Goal: Task Accomplishment & Management: Use online tool/utility

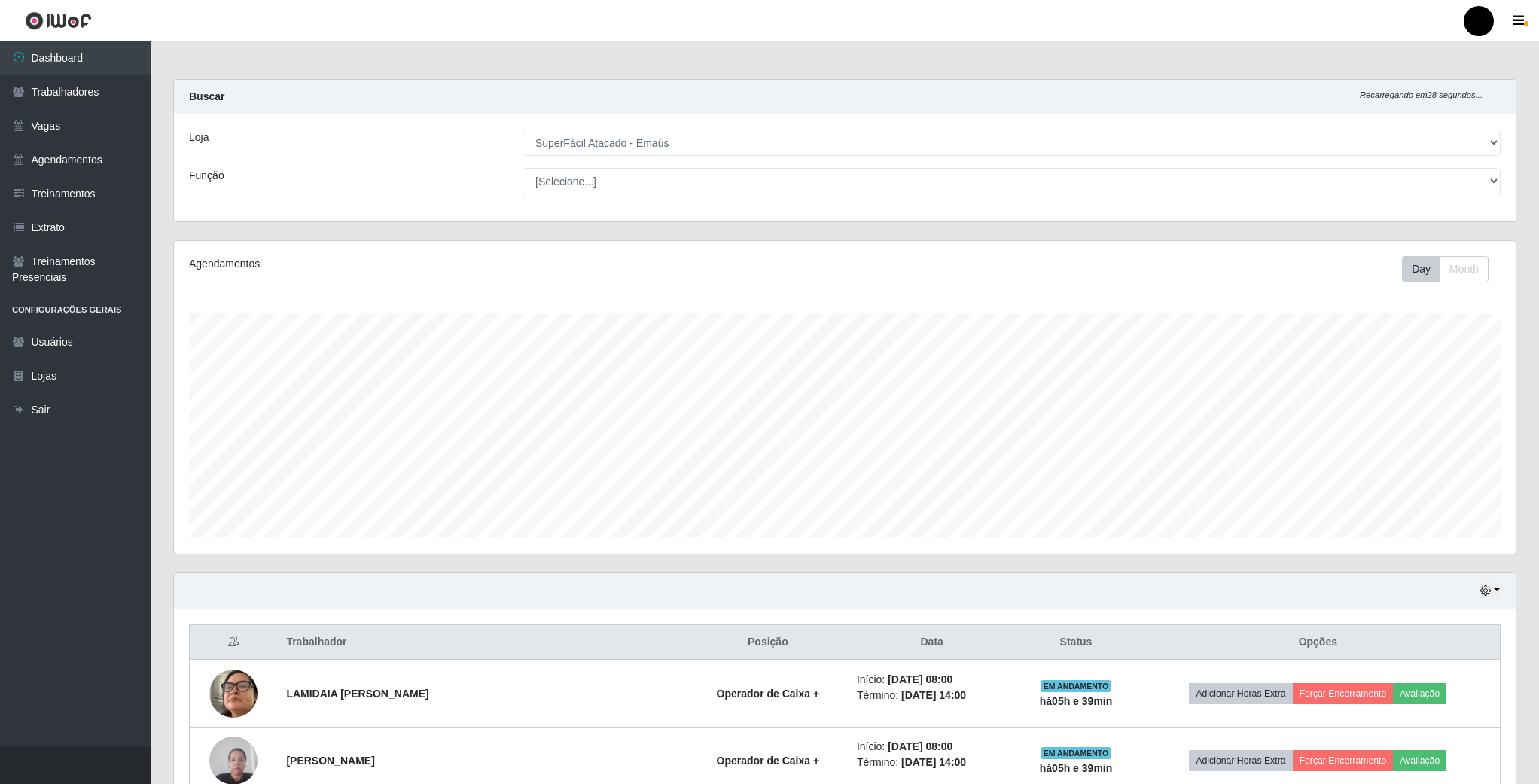
select select "407"
click at [689, 150] on select "[Selecione...] SuperFácil Atacado - Emaús" at bounding box center [1011, 142] width 978 height 26
click at [522, 130] on select "[Selecione...] SuperFácil Atacado - Emaús" at bounding box center [1011, 142] width 978 height 26
click at [62, 87] on link "Trabalhadores" at bounding box center [75, 92] width 150 height 34
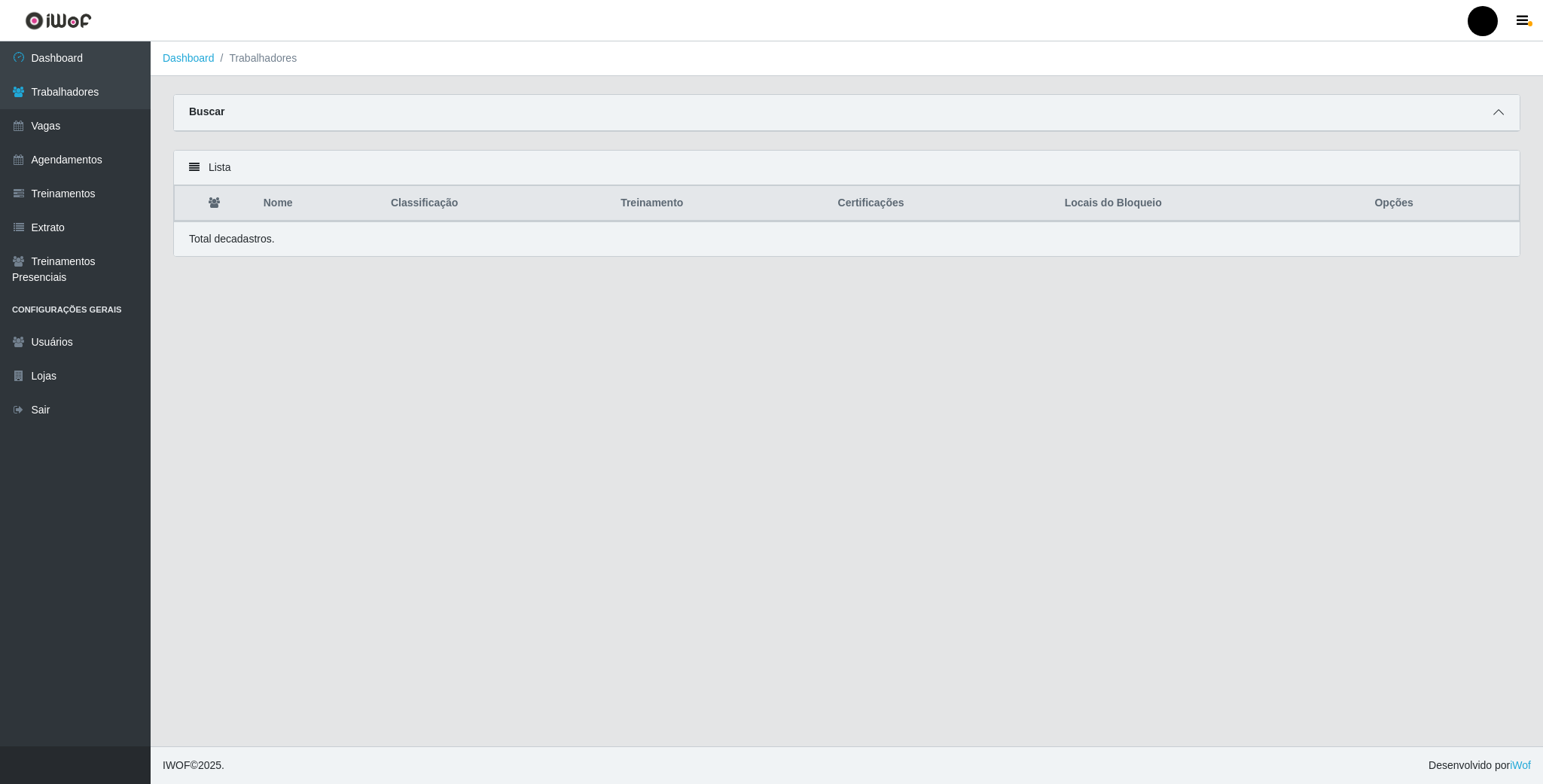
click at [1493, 115] on icon at bounding box center [1498, 111] width 10 height 10
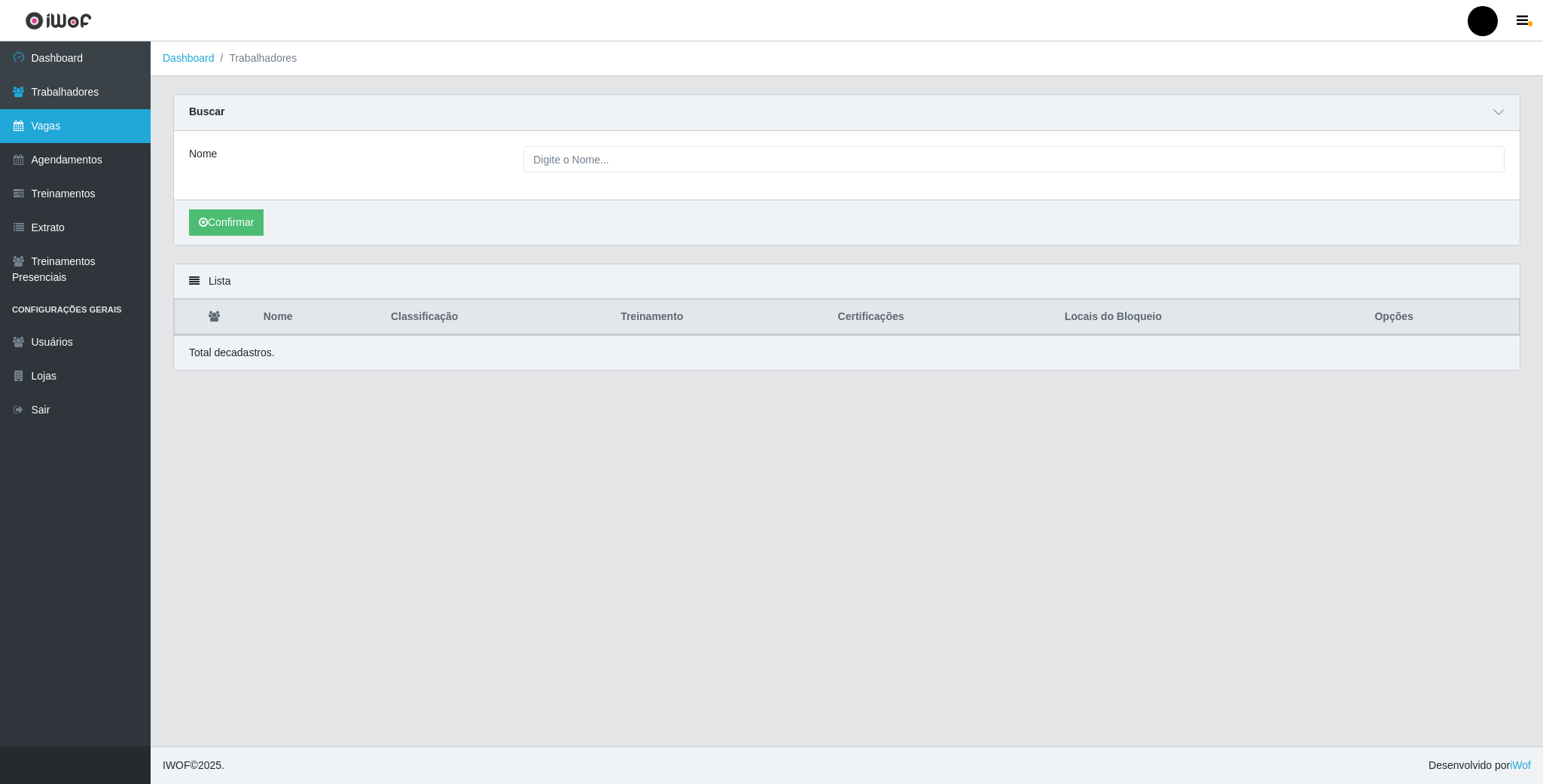
click at [65, 133] on link "Vagas" at bounding box center [75, 126] width 150 height 34
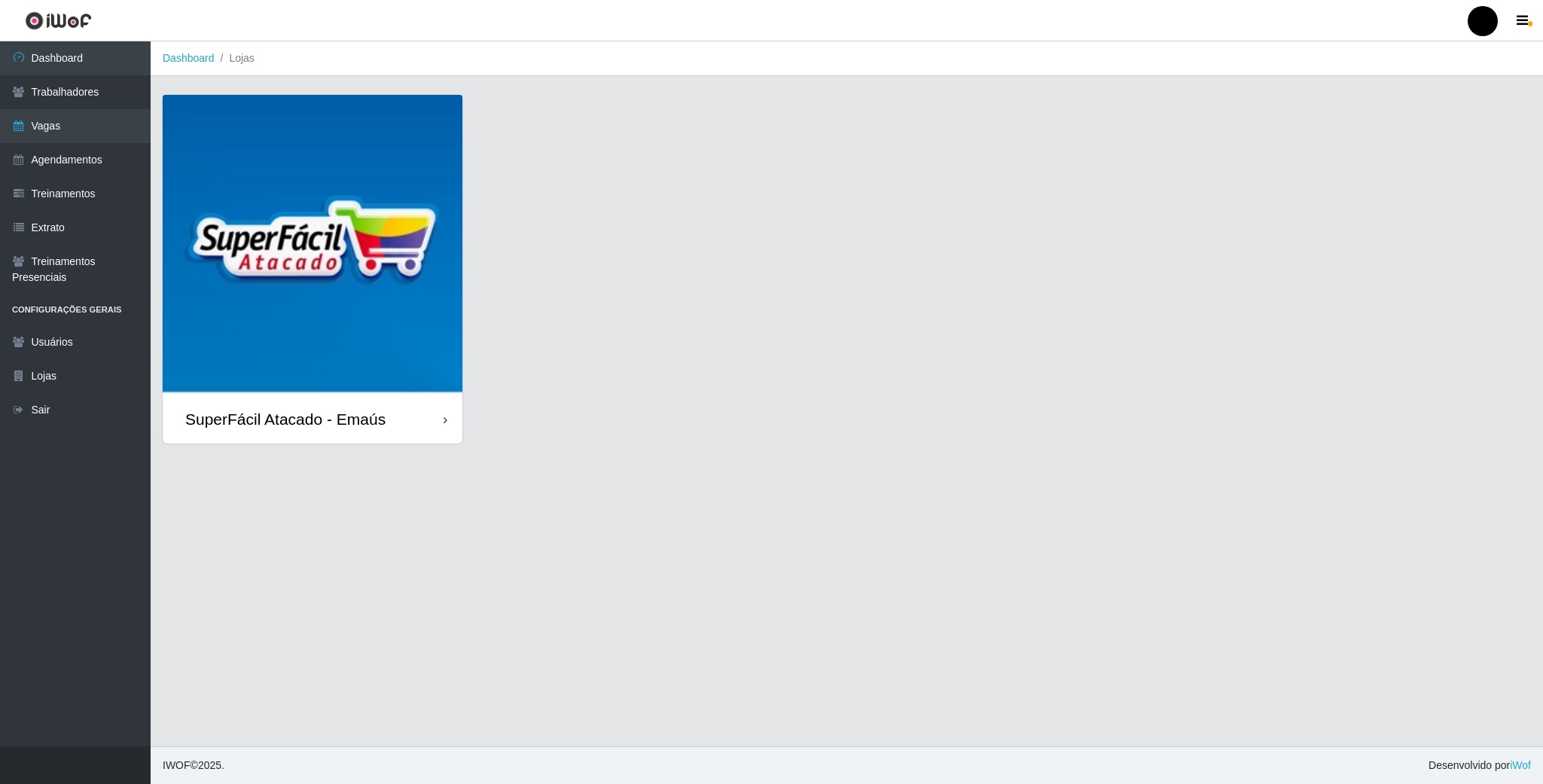
click at [299, 281] on img at bounding box center [312, 244] width 299 height 299
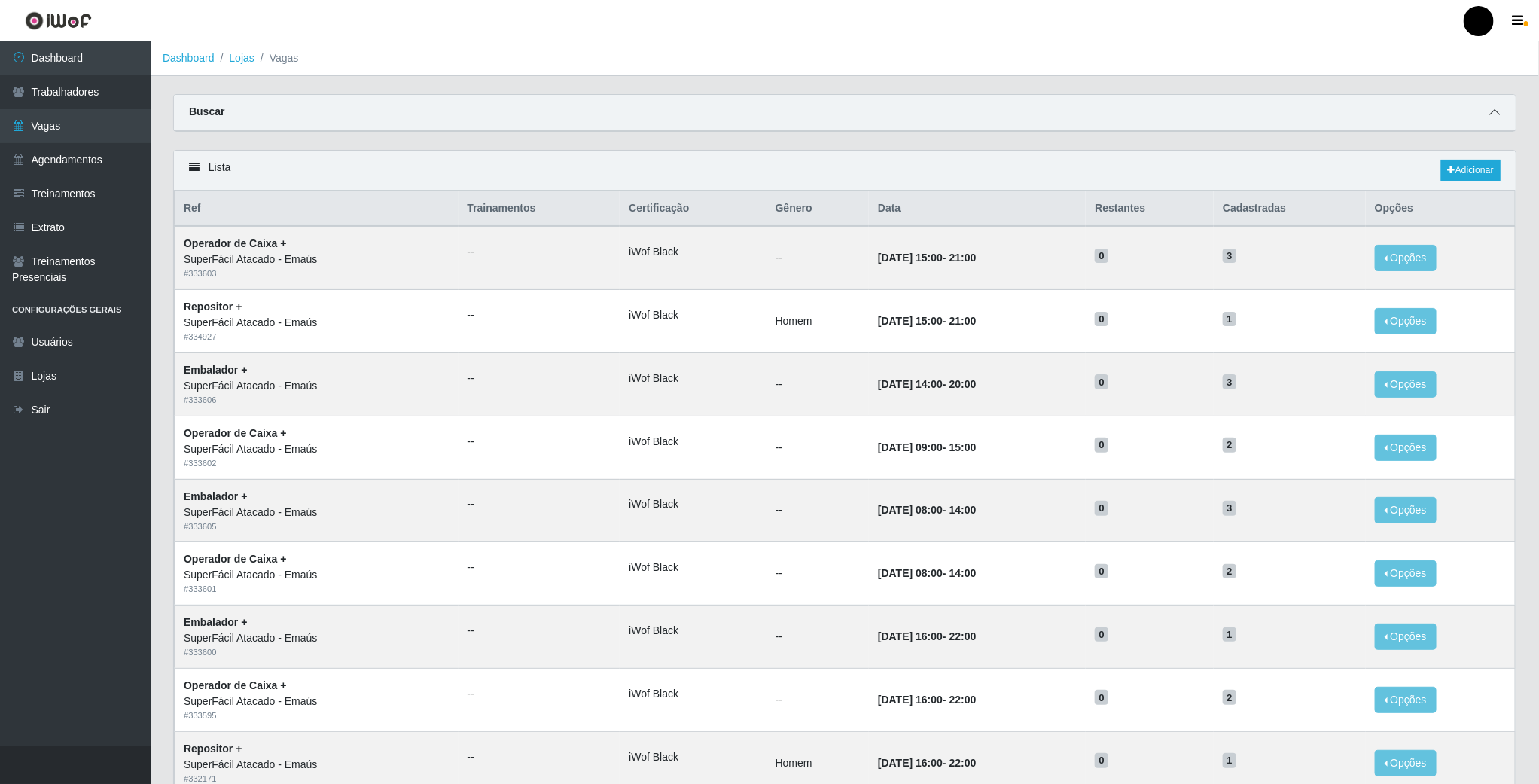
click at [1492, 118] on icon at bounding box center [1494, 111] width 10 height 10
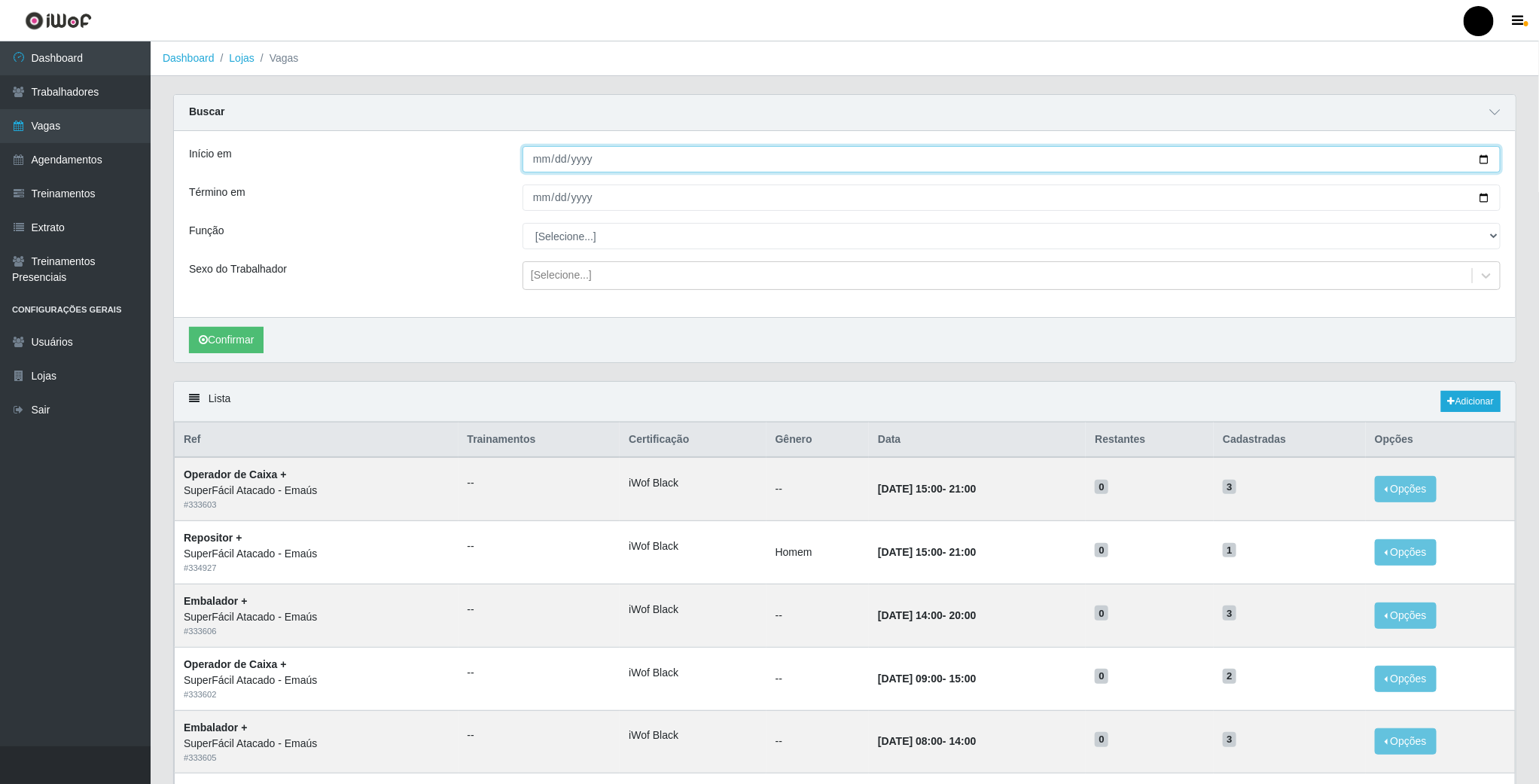
click at [1484, 160] on input "Início em" at bounding box center [1011, 158] width 978 height 26
type input "[DATE]"
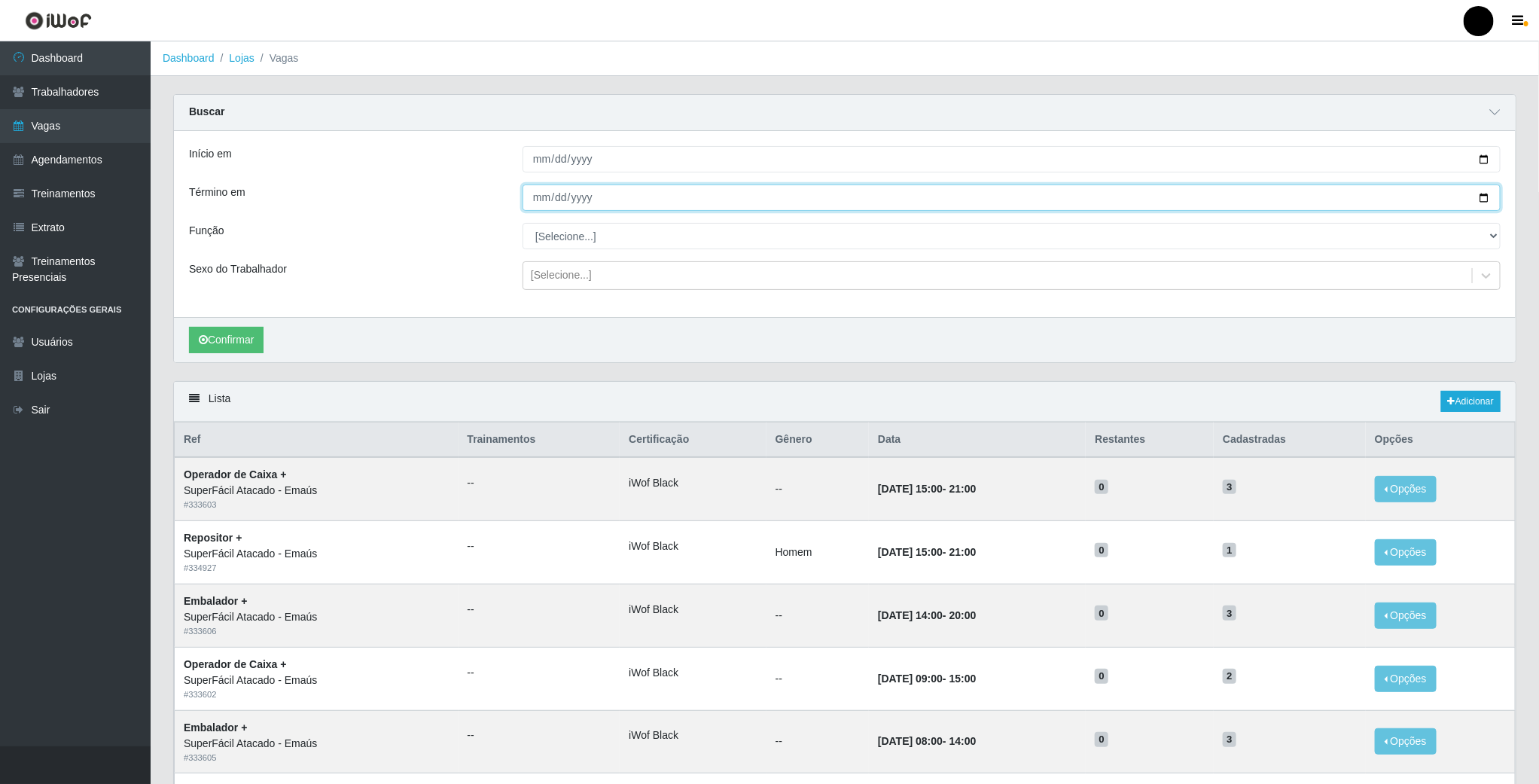
drag, startPoint x: 1486, startPoint y: 195, endPoint x: 1396, endPoint y: 203, distance: 90.4
click at [1471, 197] on input "Término em" at bounding box center [1011, 197] width 978 height 26
click at [1476, 200] on input "Término em" at bounding box center [1011, 197] width 978 height 26
click at [1480, 199] on input "Término em" at bounding box center [1011, 197] width 978 height 26
type input "[DATE]"
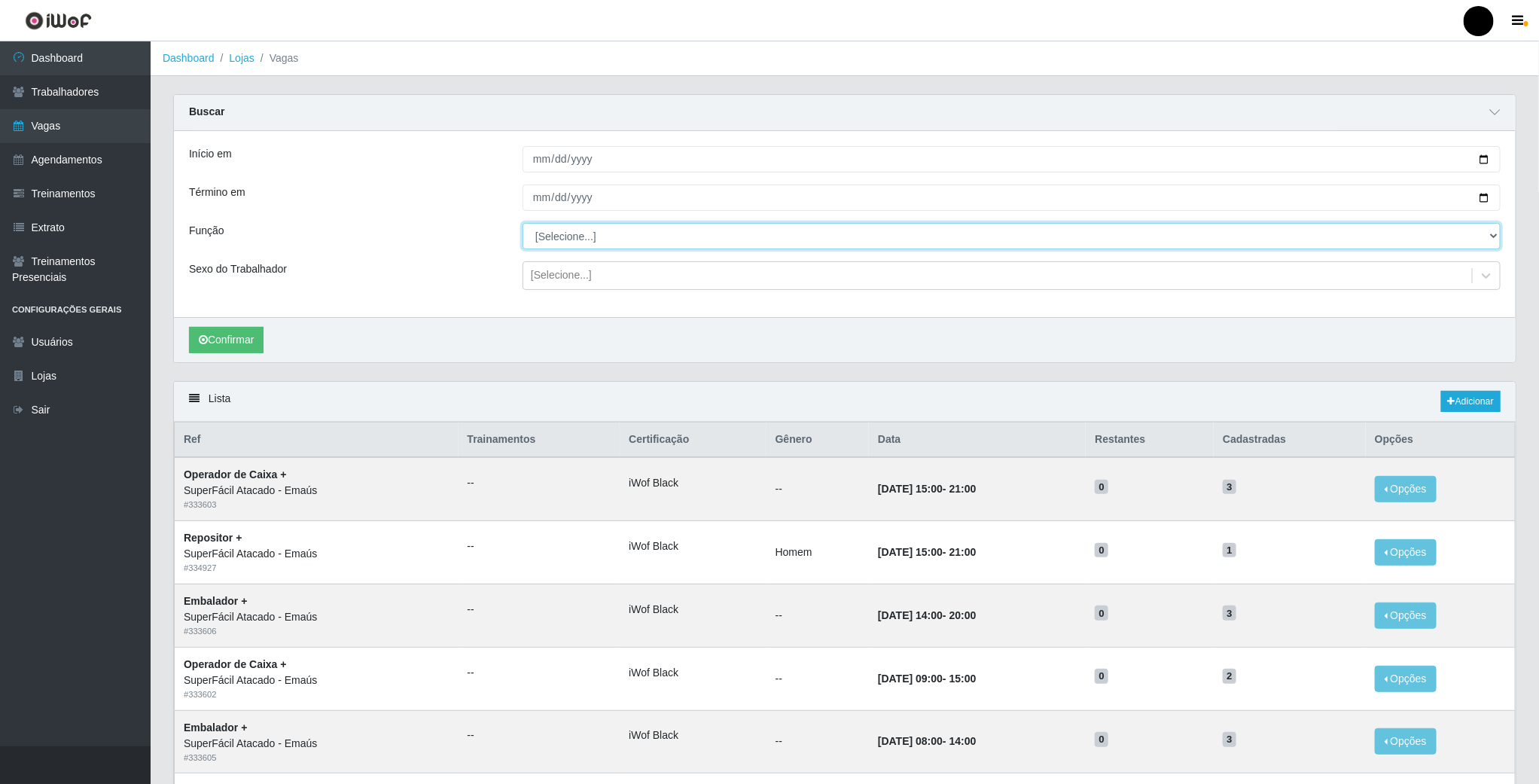
click at [585, 242] on select "[Selecione...] Auxiliar de Estacionamento Auxiliar de Estacionamento + Auxiliar…" at bounding box center [1011, 236] width 978 height 26
select select "82"
click at [522, 224] on select "[Selecione...] Auxiliar de Estacionamento Auxiliar de Estacionamento + Auxiliar…" at bounding box center [1011, 236] width 978 height 26
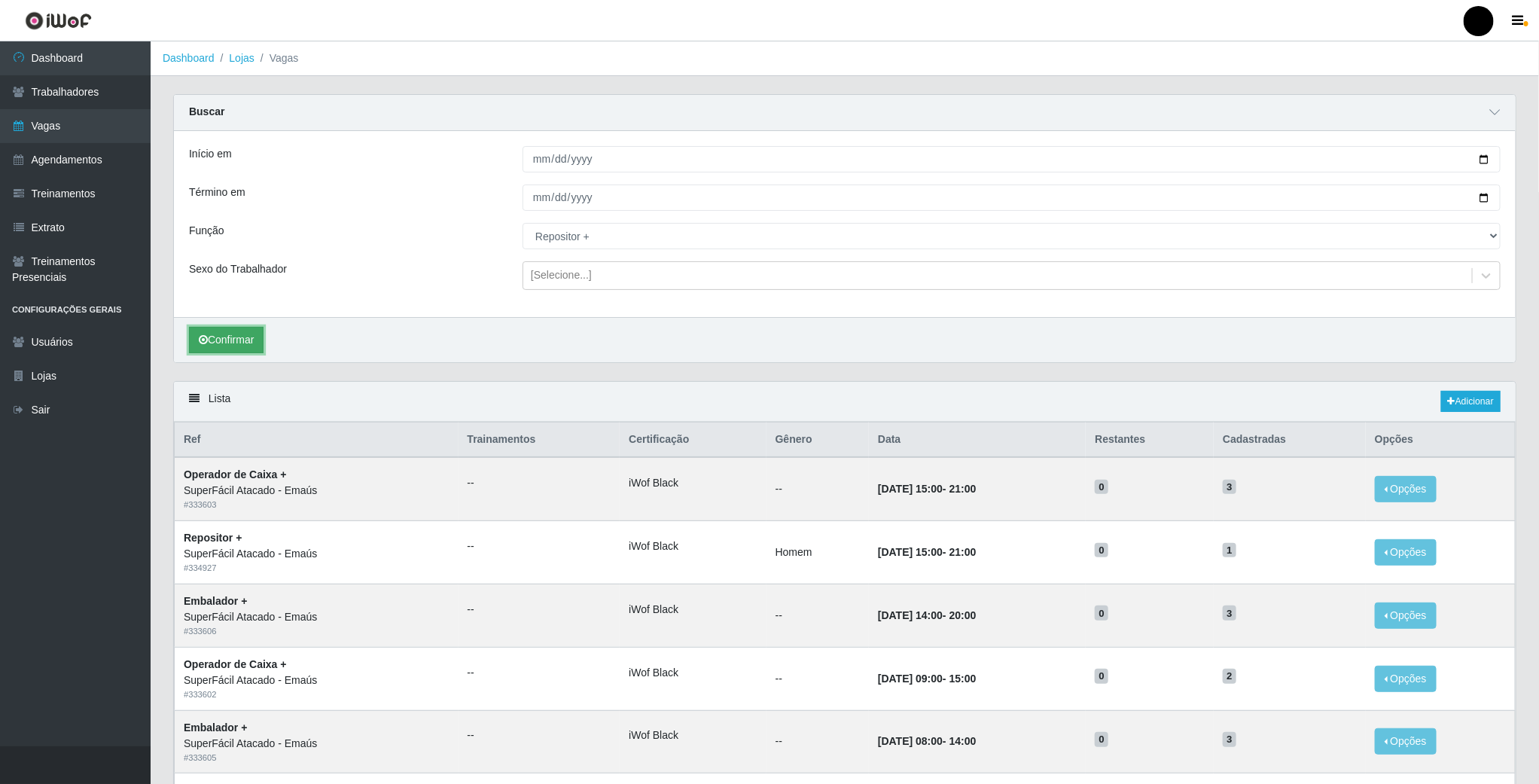
click at [240, 345] on button "Confirmar" at bounding box center [226, 339] width 75 height 26
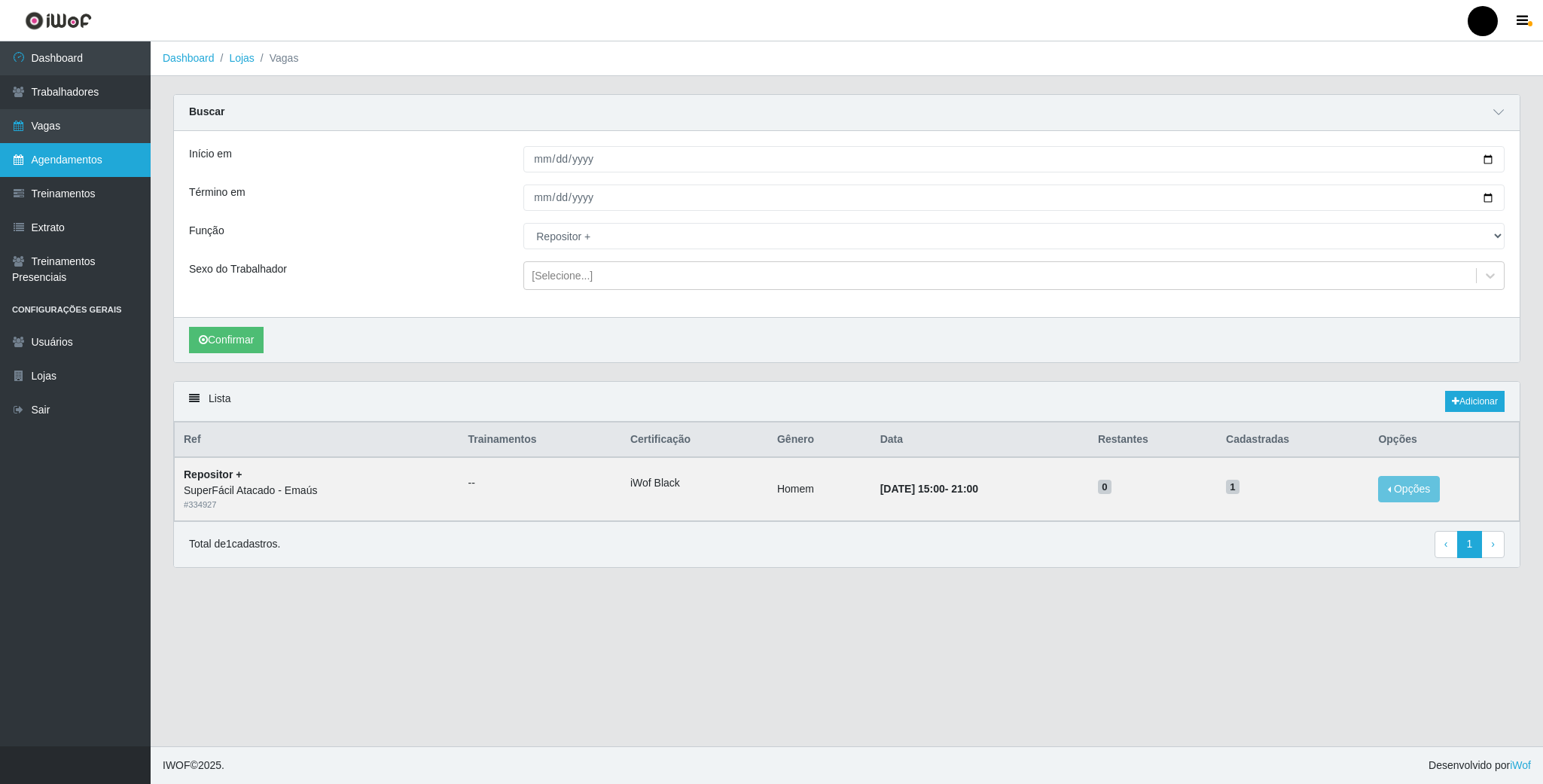
click at [68, 167] on link "Agendamentos" at bounding box center [75, 160] width 150 height 34
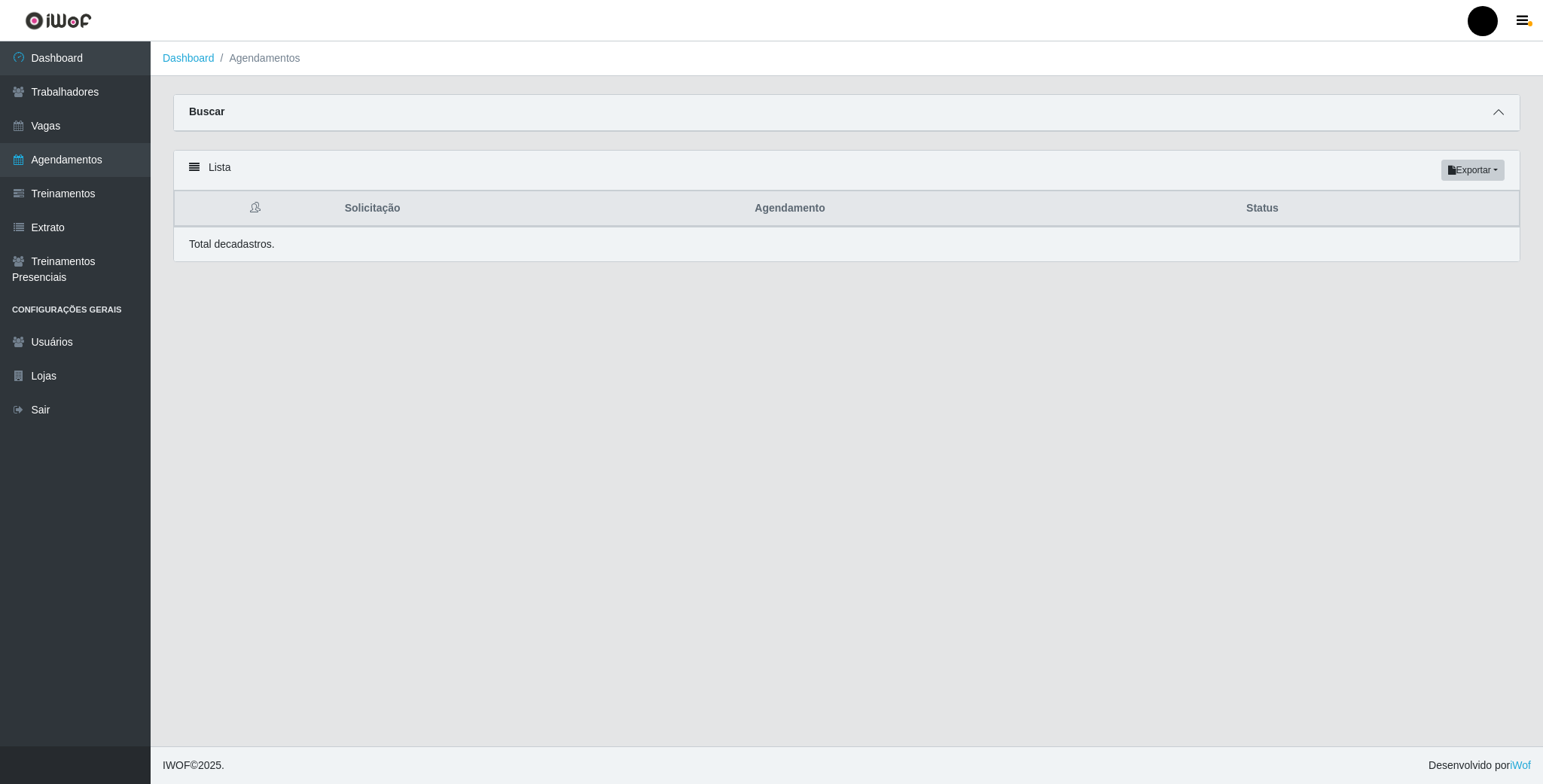
click at [1490, 111] on span at bounding box center [1498, 113] width 18 height 18
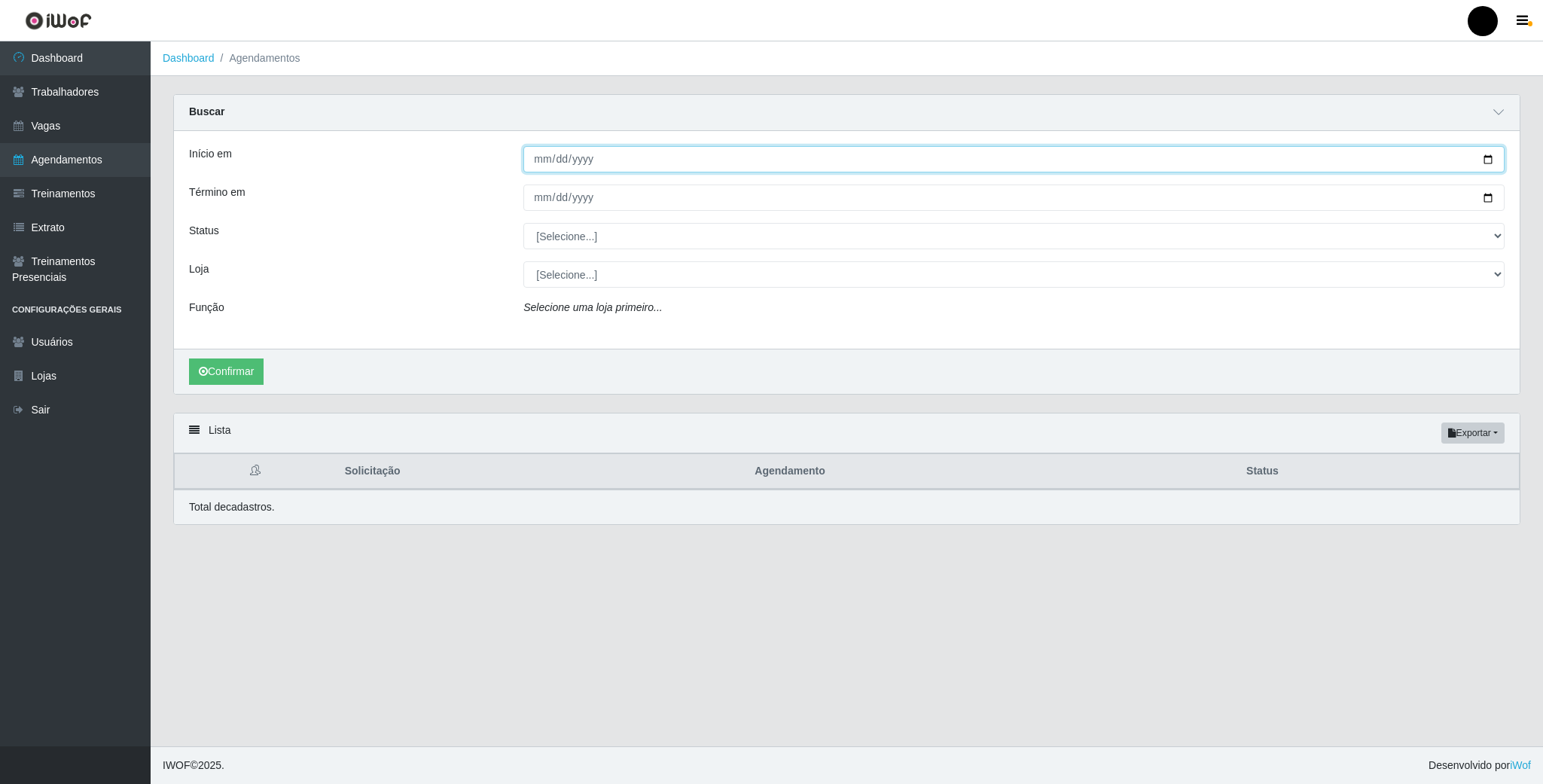
click at [728, 172] on input "Início em" at bounding box center [1014, 158] width 981 height 26
drag, startPoint x: 1494, startPoint y: 159, endPoint x: 1486, endPoint y: 160, distance: 8.1
click at [1491, 160] on input "Início em" at bounding box center [1014, 158] width 981 height 26
click at [1478, 160] on input "Início em" at bounding box center [1014, 158] width 981 height 26
click at [1485, 160] on input "Início em" at bounding box center [1014, 158] width 981 height 26
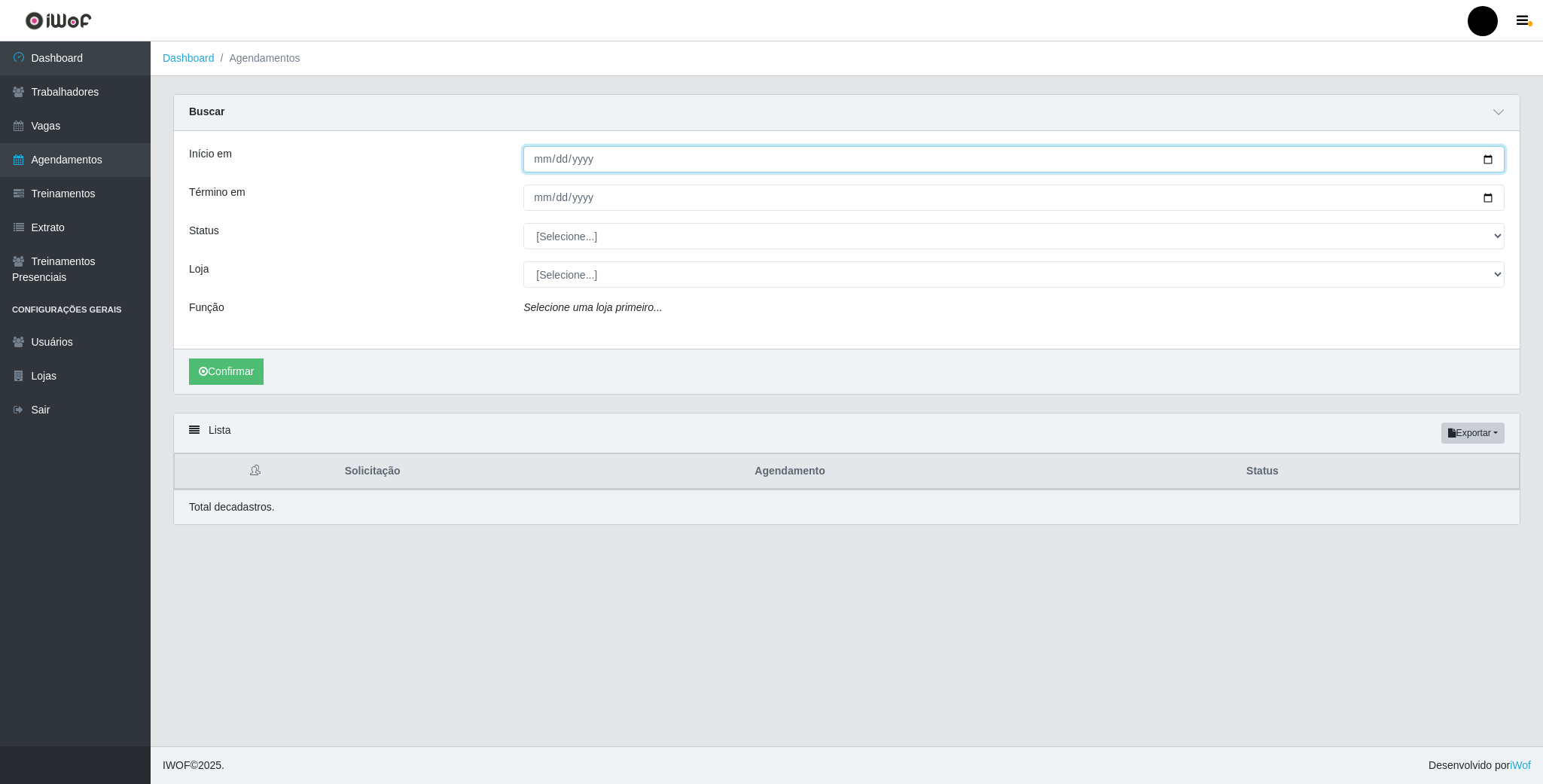
type input "[DATE]"
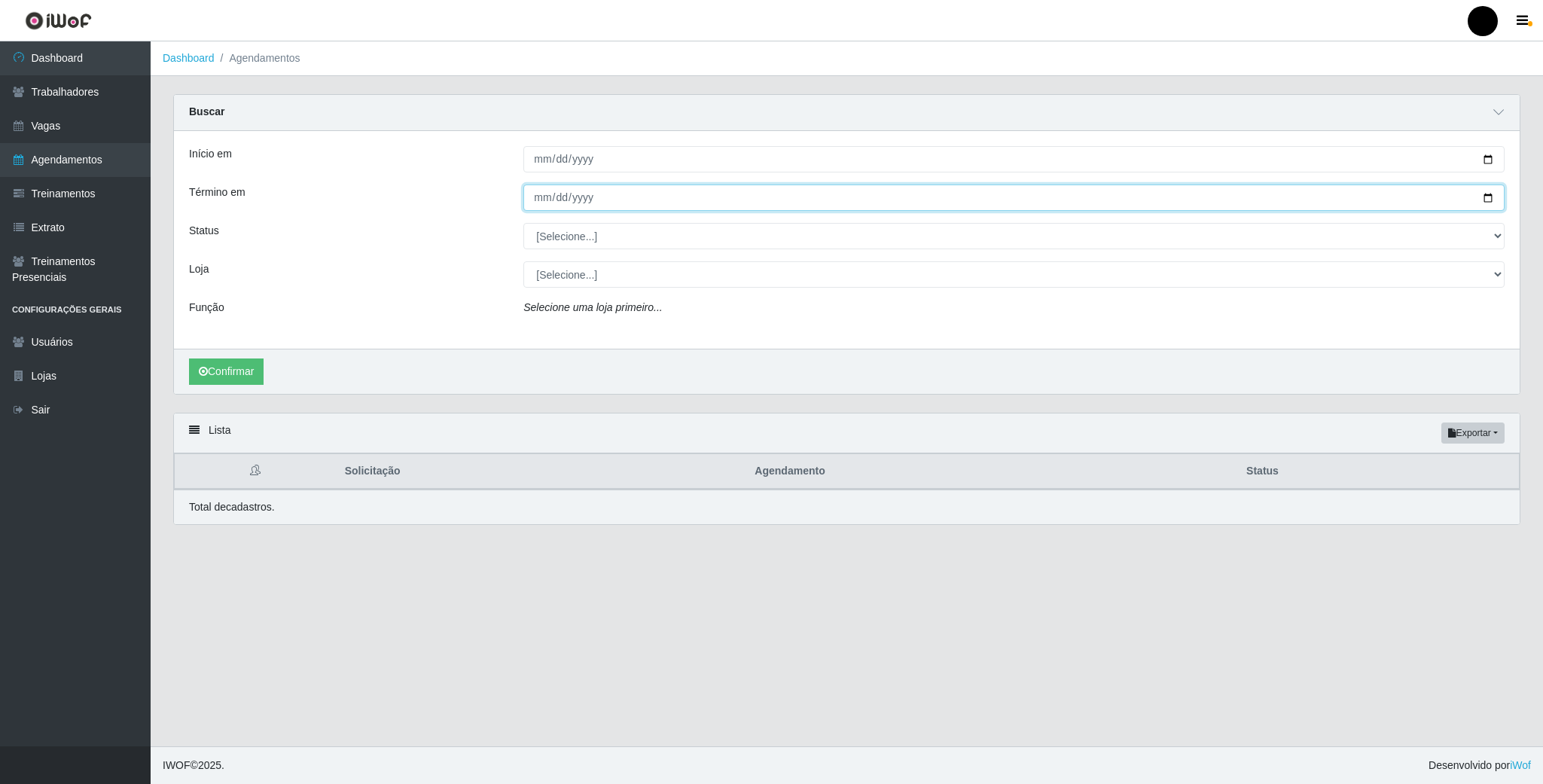
click at [1489, 197] on input "Término em" at bounding box center [1014, 197] width 981 height 26
type input "[DATE]"
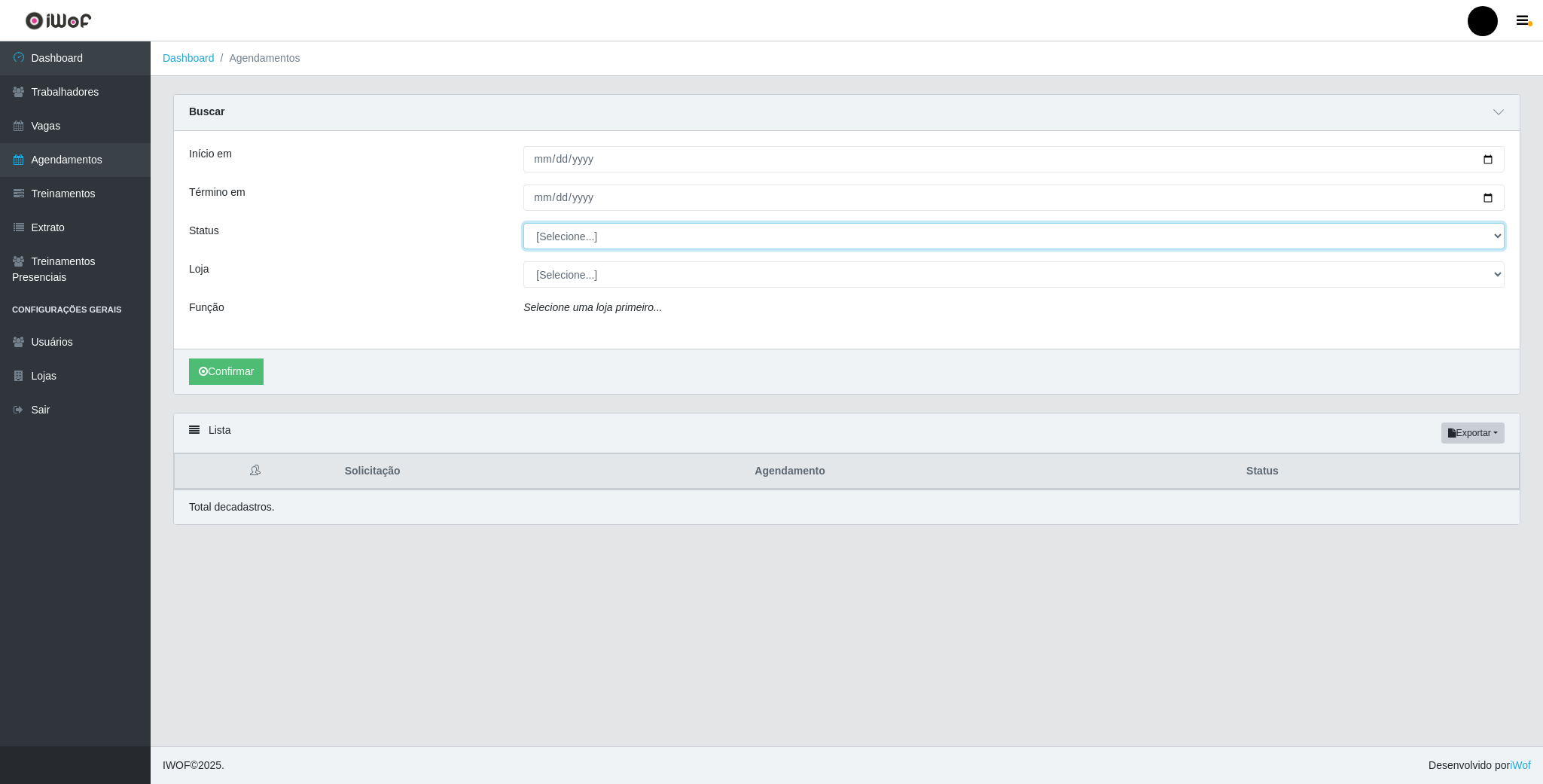
click at [568, 238] on select "[Selecione...] AGENDADO AGUARDANDO LIBERAR EM ANDAMENTO EM REVISÃO FINALIZADO C…" at bounding box center [1014, 236] width 981 height 26
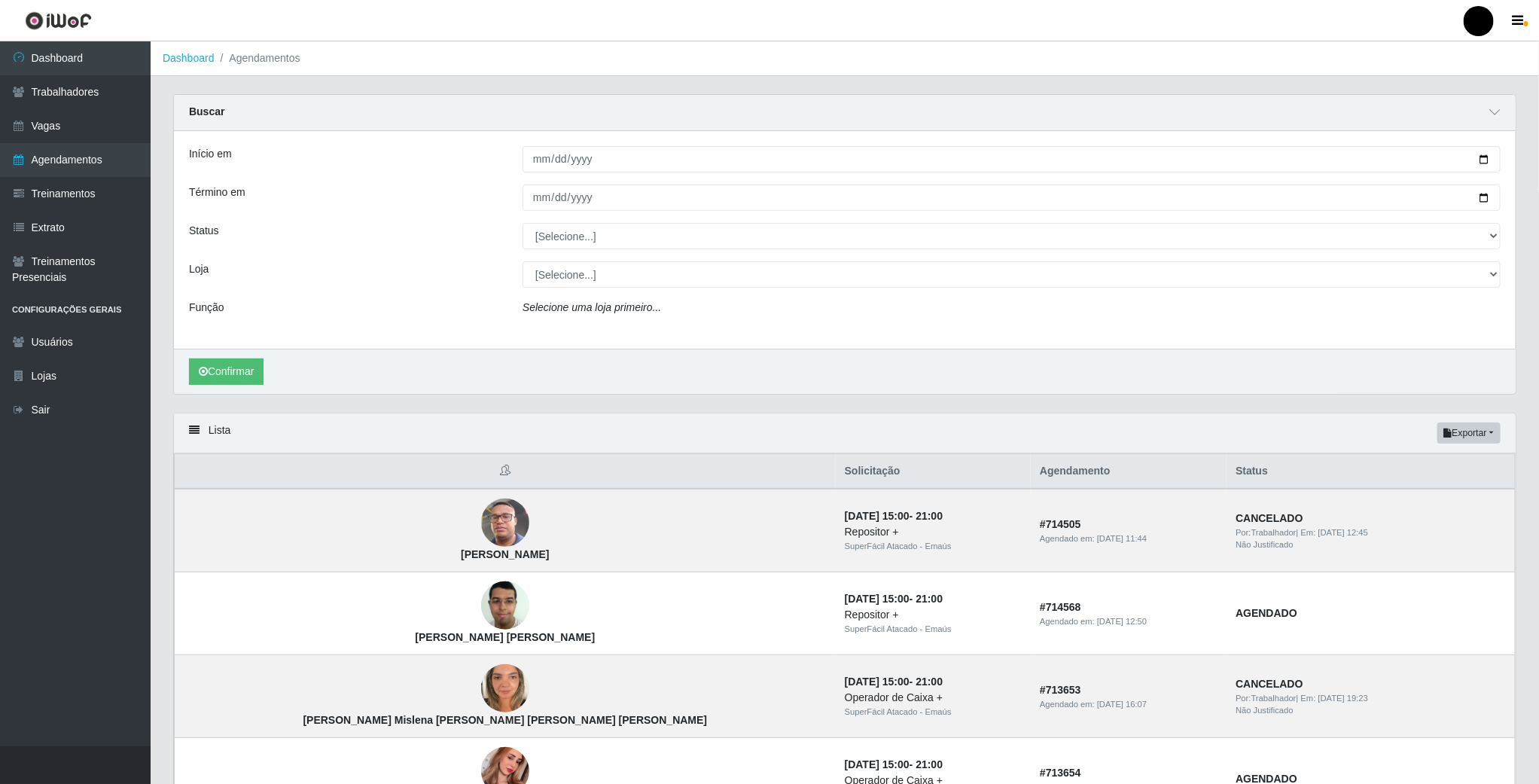
click at [392, 335] on div "Início em [DATE] Término em [DATE] Status [Selecione...] AGENDADO AGUARDANDO LI…" at bounding box center [844, 240] width 1342 height 217
click at [594, 283] on select "[Selecione...] SuperFácil Atacado - Emaús" at bounding box center [1011, 274] width 978 height 26
select select "407"
click at [522, 263] on select "[Selecione...] SuperFácil Atacado - Emaús" at bounding box center [1011, 274] width 978 height 26
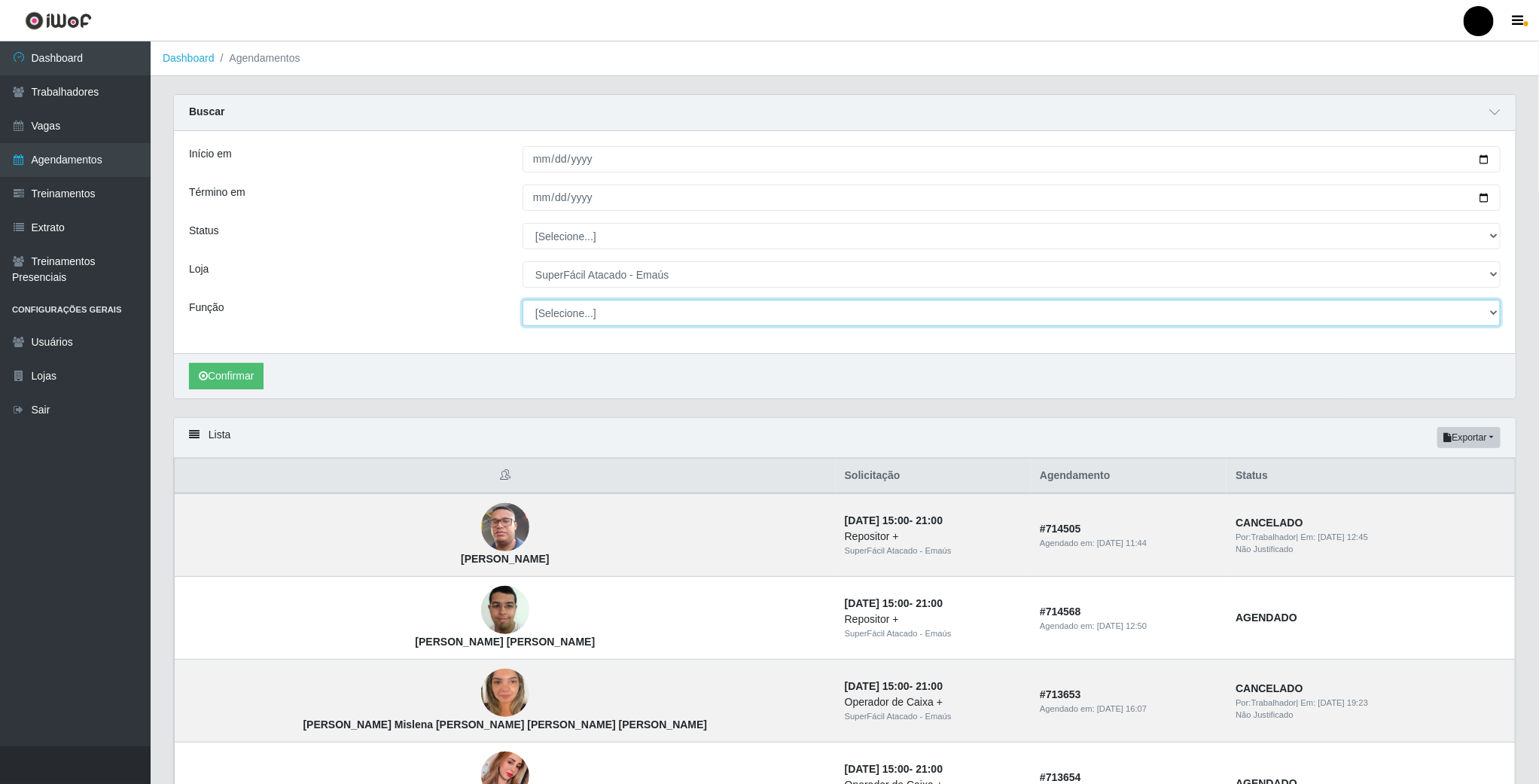
click at [565, 323] on select "[Selecione...] Auxiliar de Estacionamento Auxiliar de Estacionamento + Auxiliar…" at bounding box center [1011, 312] width 978 height 26
select select "82"
click at [522, 301] on select "[Selecione...] Auxiliar de Estacionamento Auxiliar de Estacionamento + Auxiliar…" at bounding box center [1011, 312] width 978 height 26
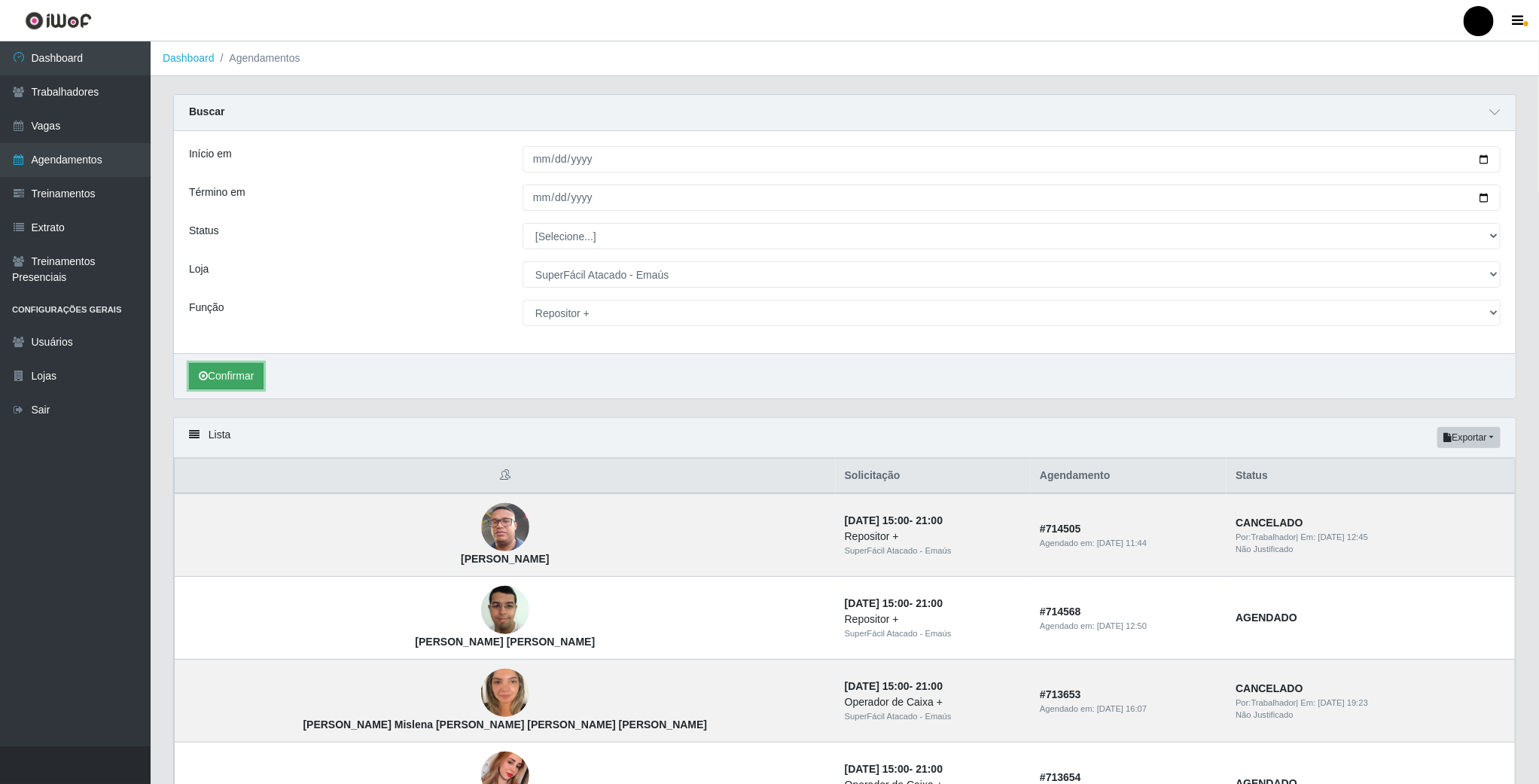
click at [233, 378] on button "Confirmar" at bounding box center [226, 376] width 75 height 26
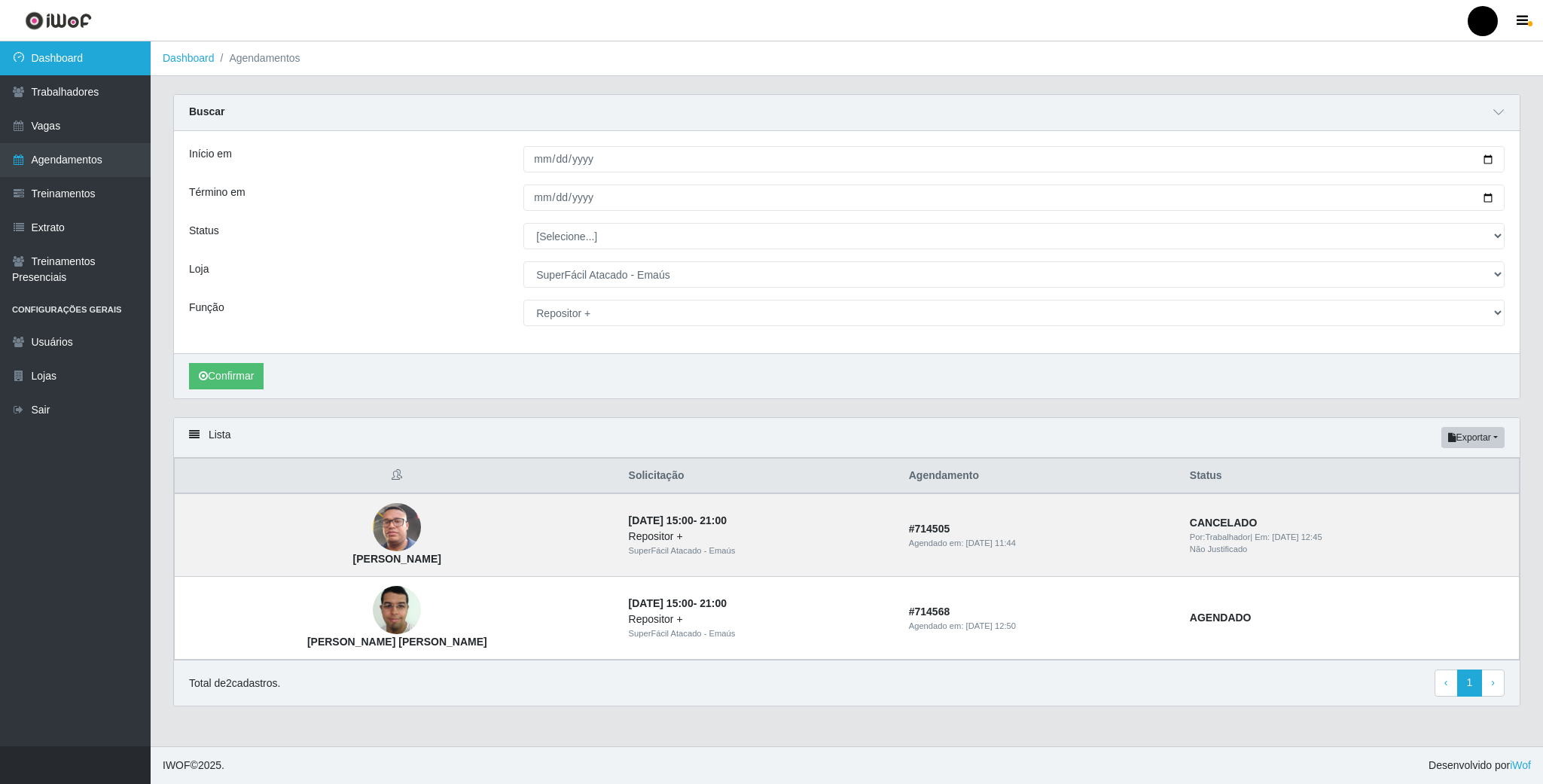
click at [73, 61] on link "Dashboard" at bounding box center [75, 58] width 150 height 34
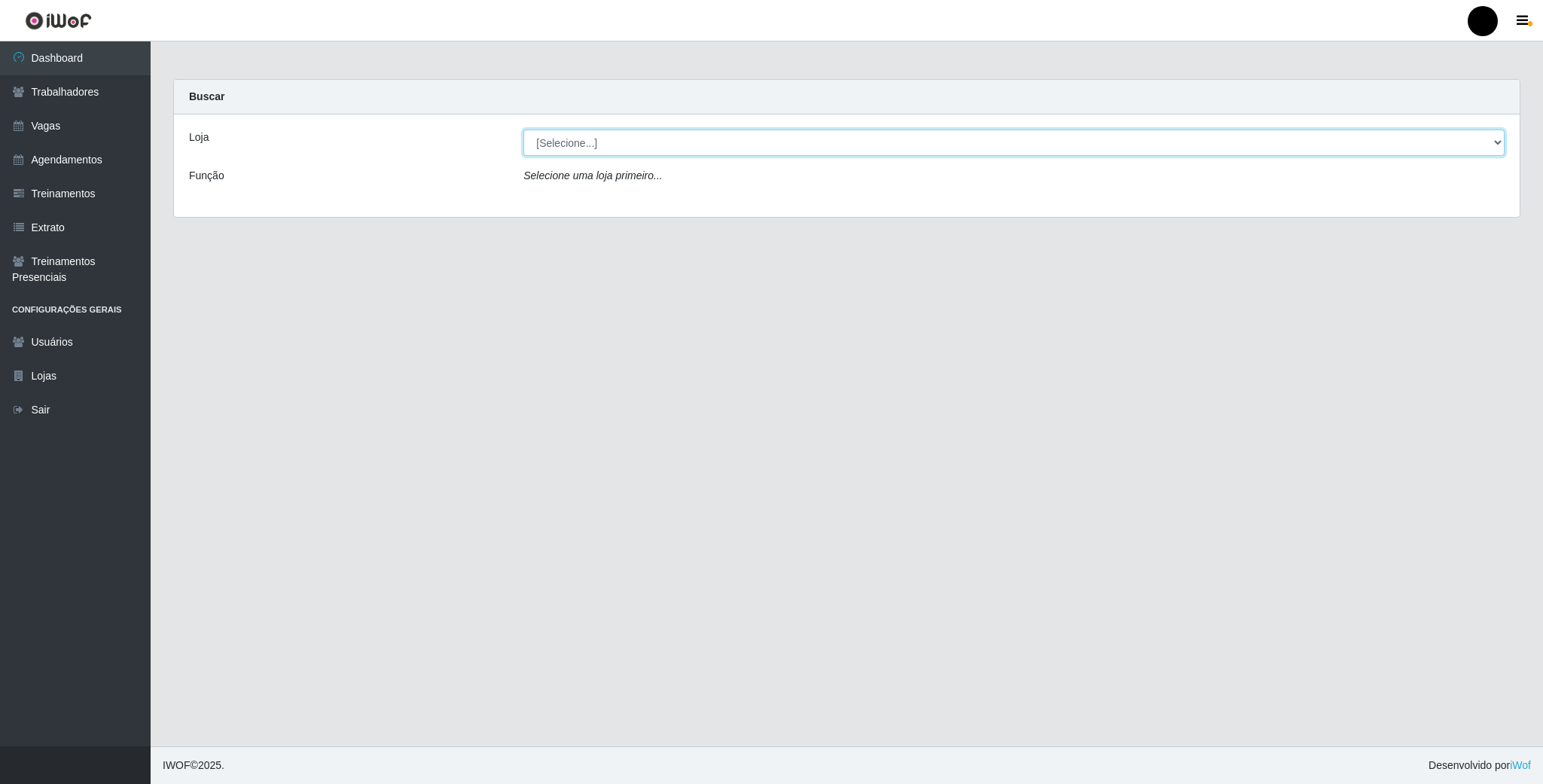
click at [1490, 143] on select "[Selecione...] SuperFácil Atacado - Emaús" at bounding box center [1014, 142] width 981 height 26
select select "407"
click at [523, 130] on select "[Selecione...] SuperFácil Atacado - Emaús" at bounding box center [1014, 142] width 981 height 26
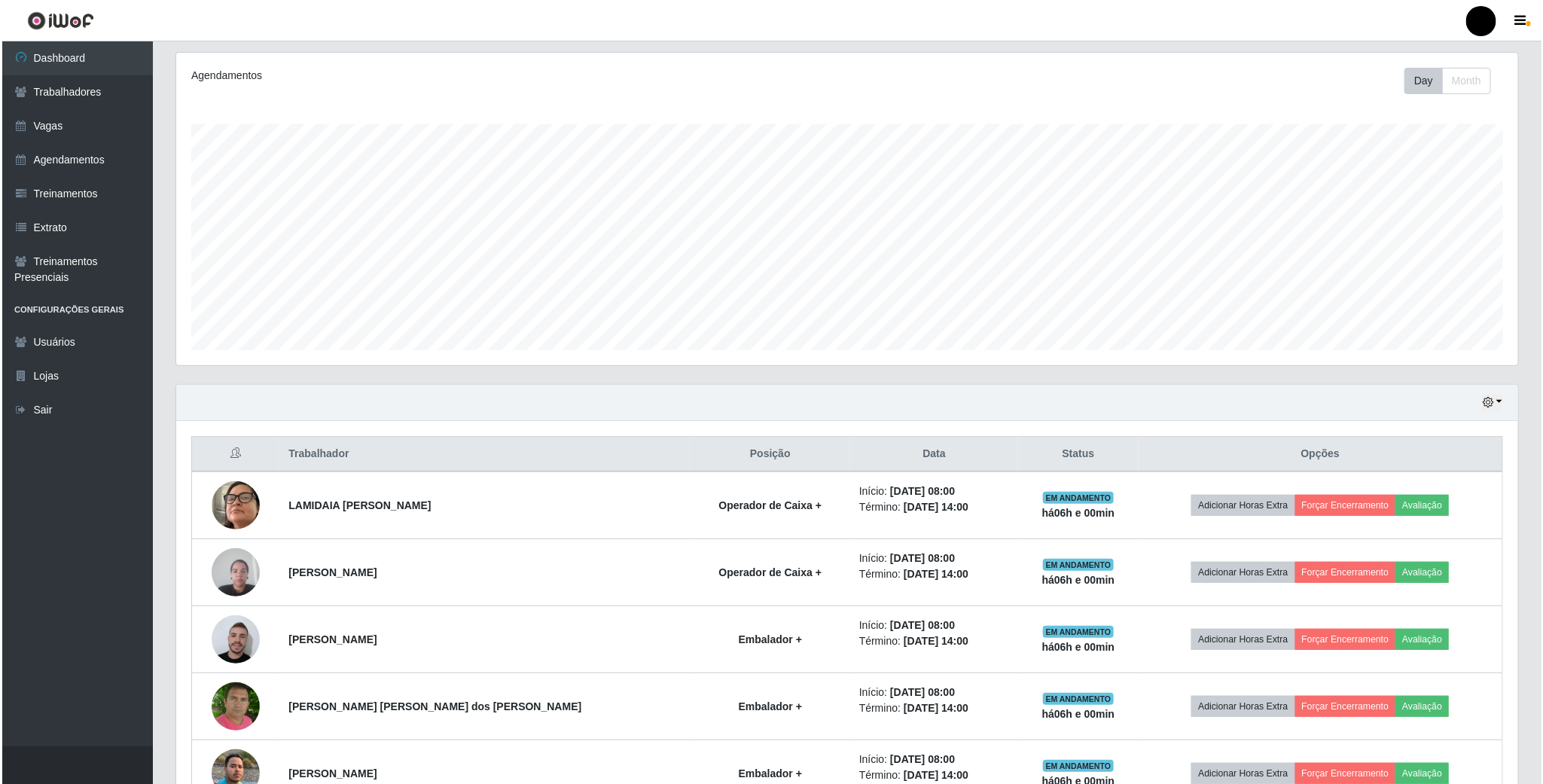
scroll to position [226, 0]
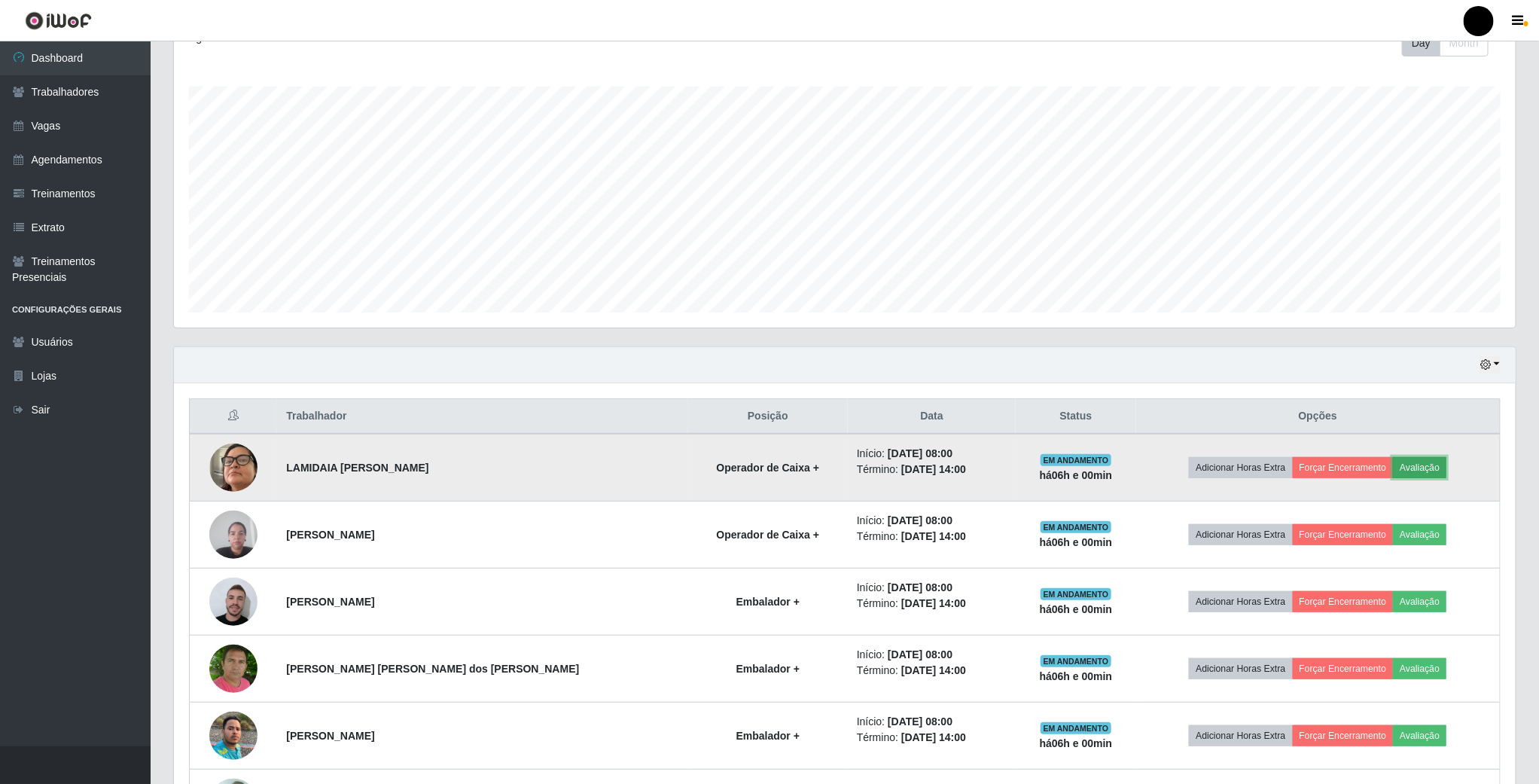
click at [1408, 463] on button "Avaliação" at bounding box center [1420, 467] width 53 height 21
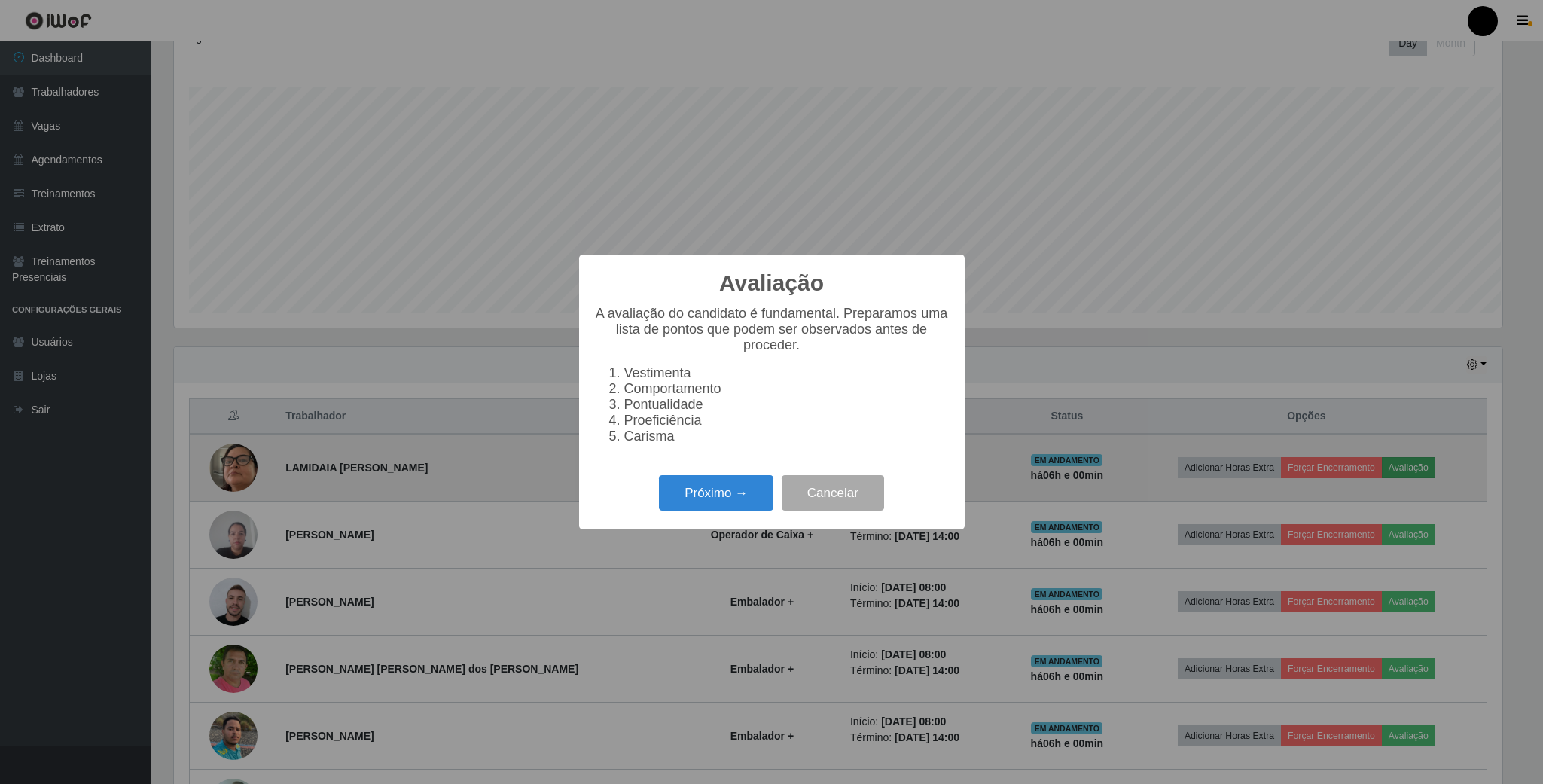
scroll to position [314, 1328]
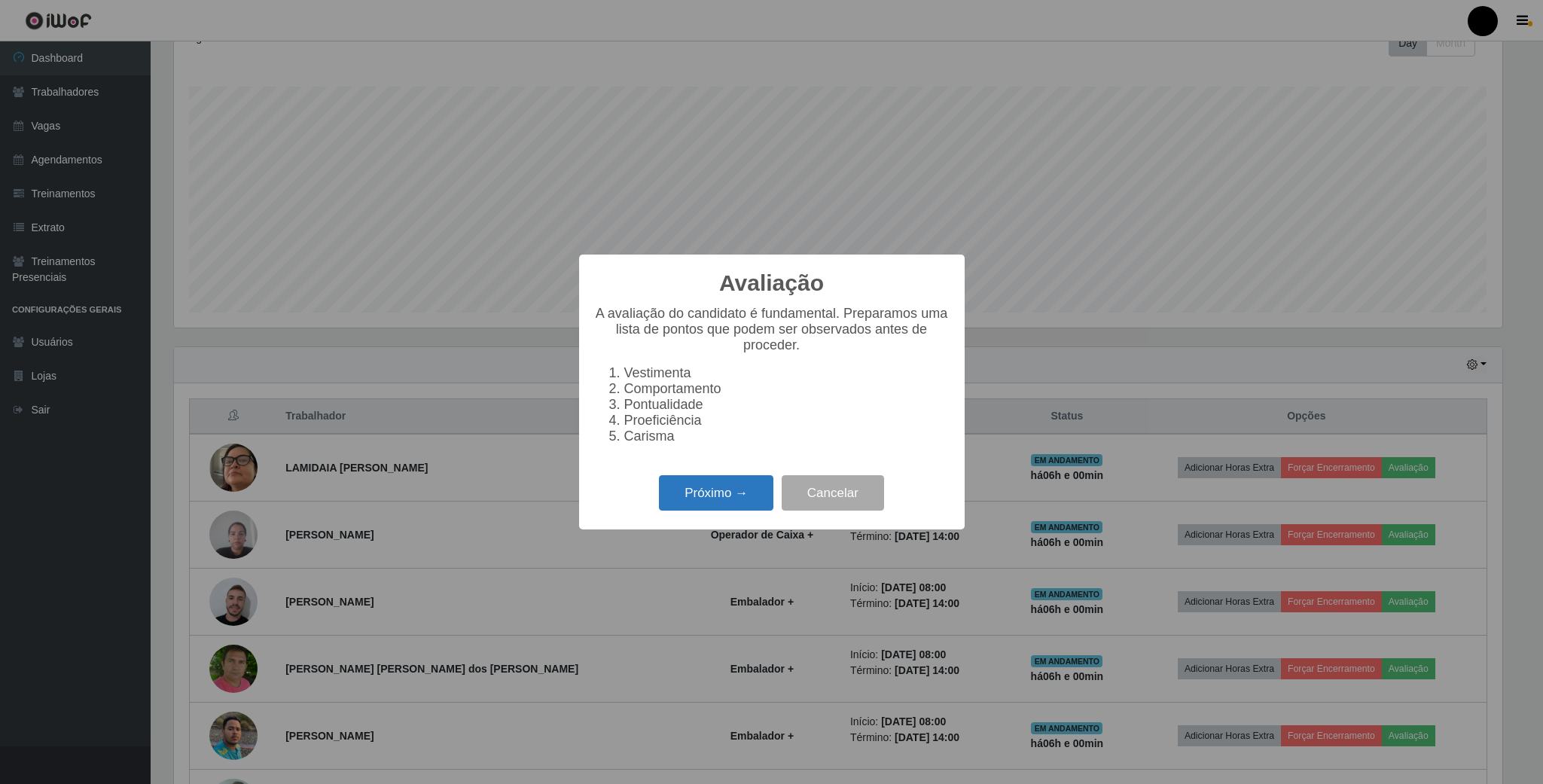
click at [721, 489] on button "Próximo →" at bounding box center [717, 493] width 115 height 35
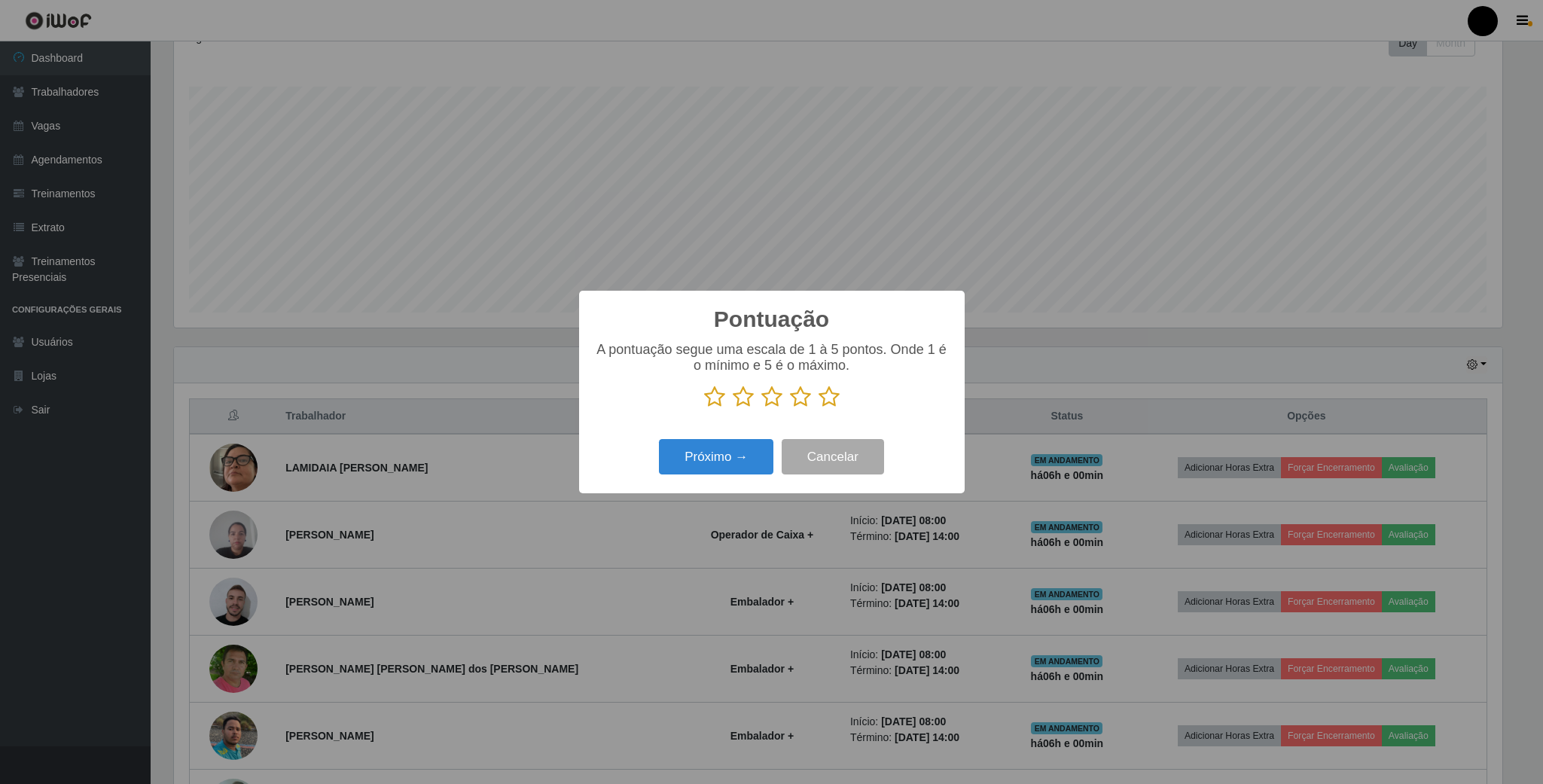
click at [799, 404] on icon at bounding box center [800, 396] width 21 height 22
click at [790, 408] on input "radio" at bounding box center [790, 408] width 0 height 0
click at [730, 441] on button "Próximo →" at bounding box center [717, 456] width 115 height 35
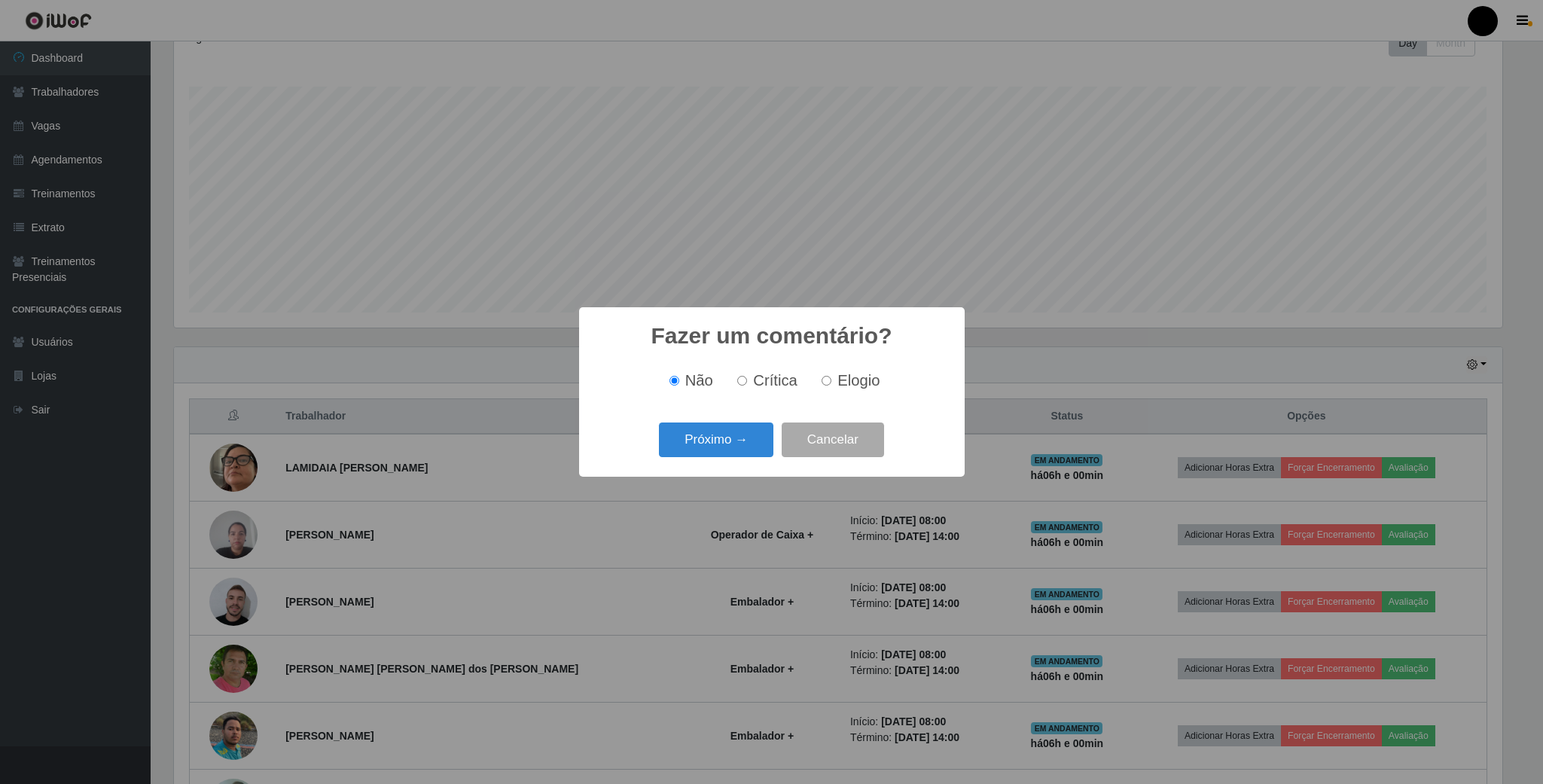
click at [822, 380] on input "Elogio" at bounding box center [826, 380] width 10 height 10
radio input "true"
click at [742, 429] on button "Próximo →" at bounding box center [717, 440] width 115 height 35
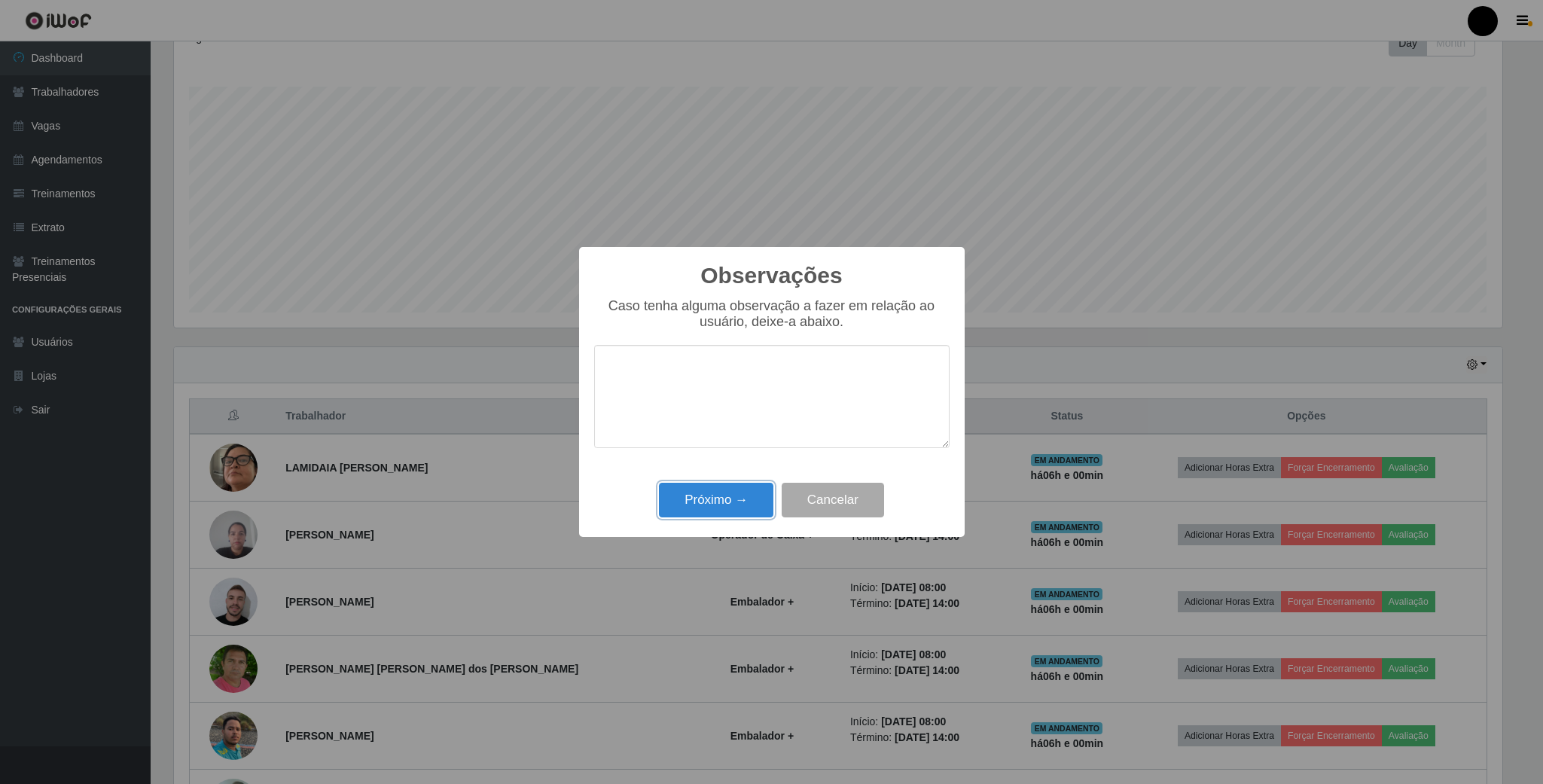
drag, startPoint x: 714, startPoint y: 500, endPoint x: 578, endPoint y: 500, distance: 136.0
click at [710, 500] on button "Próximo →" at bounding box center [717, 500] width 115 height 35
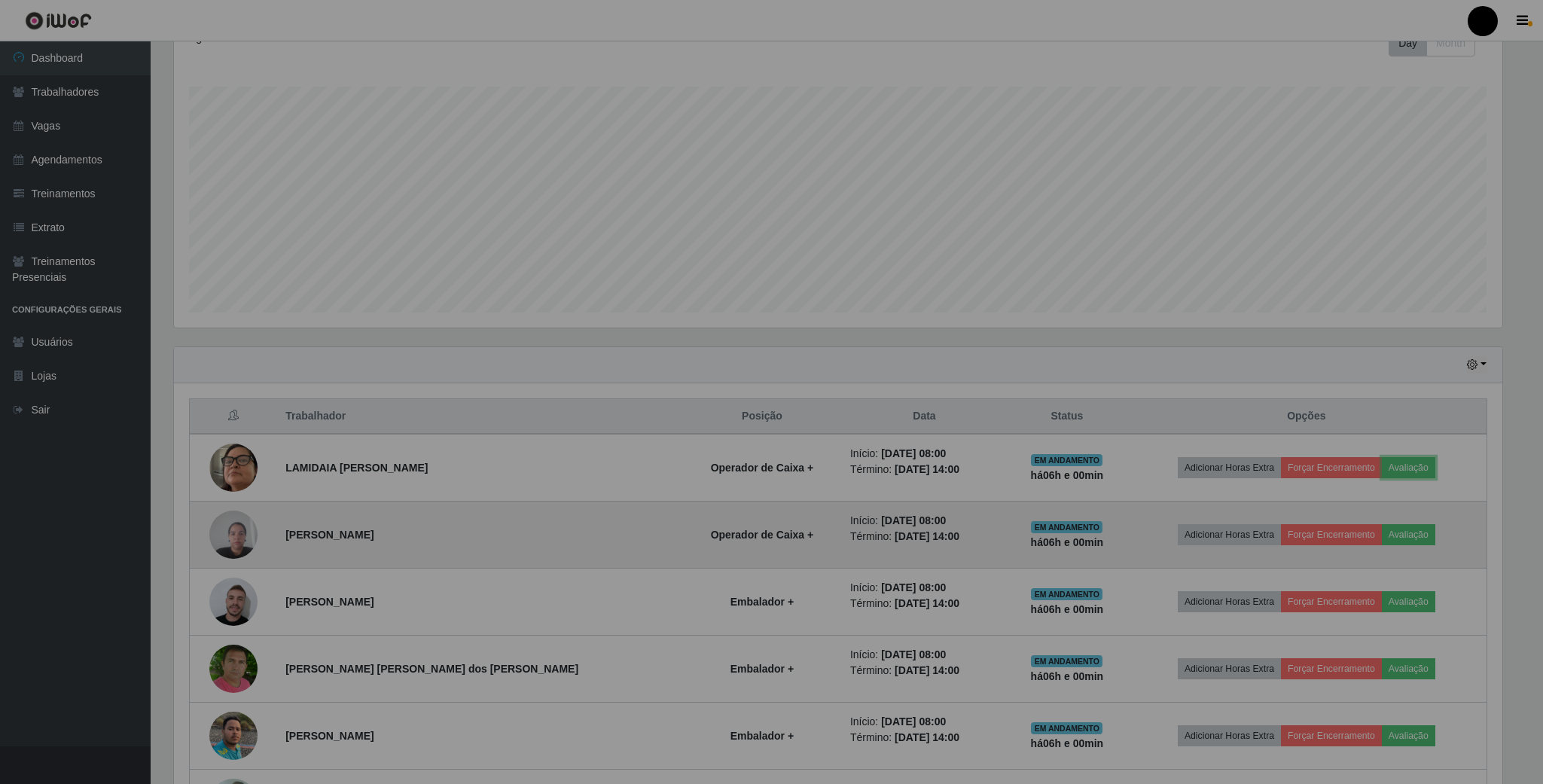
scroll to position [314, 1340]
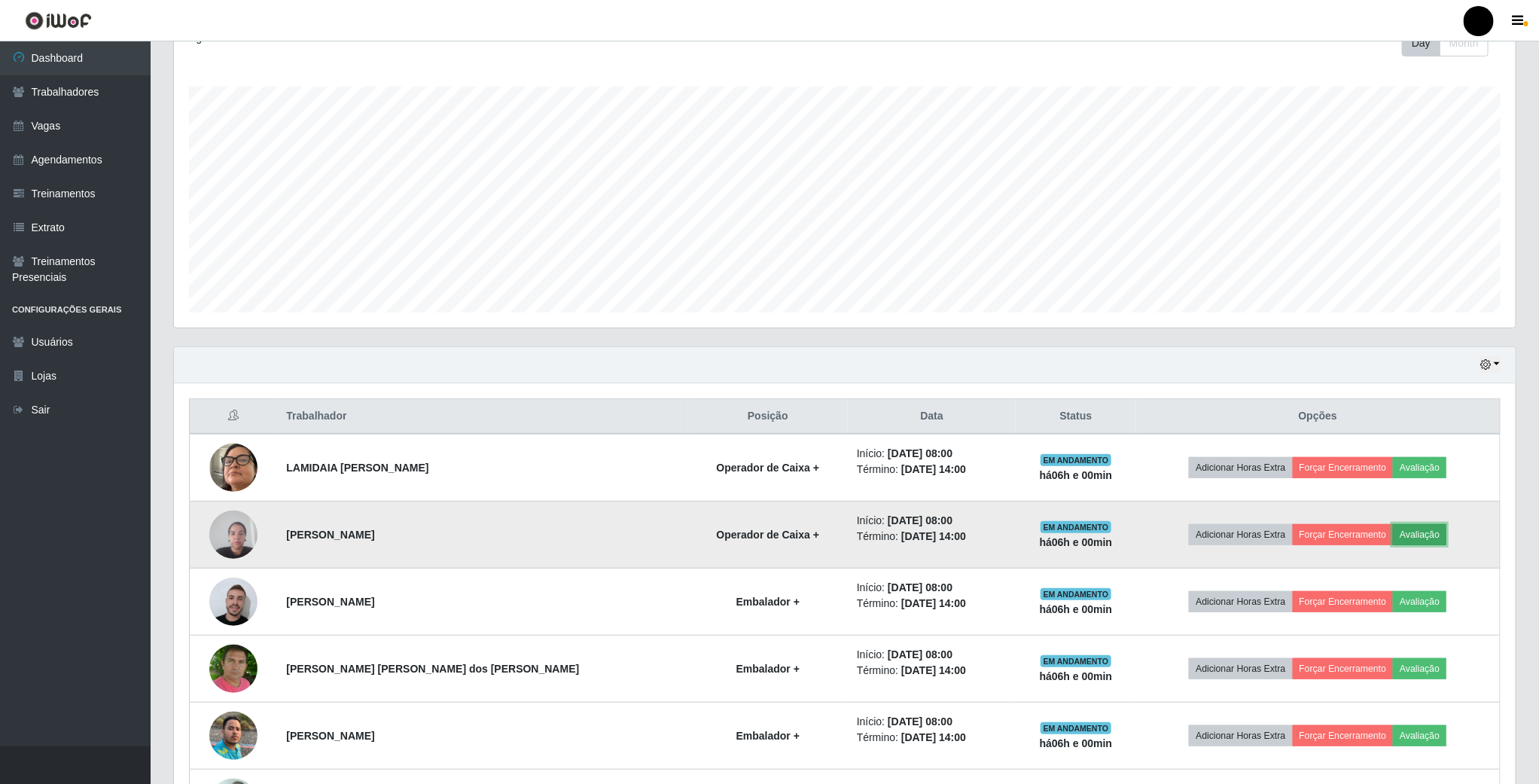
click at [1409, 534] on button "Avaliação" at bounding box center [1420, 534] width 53 height 21
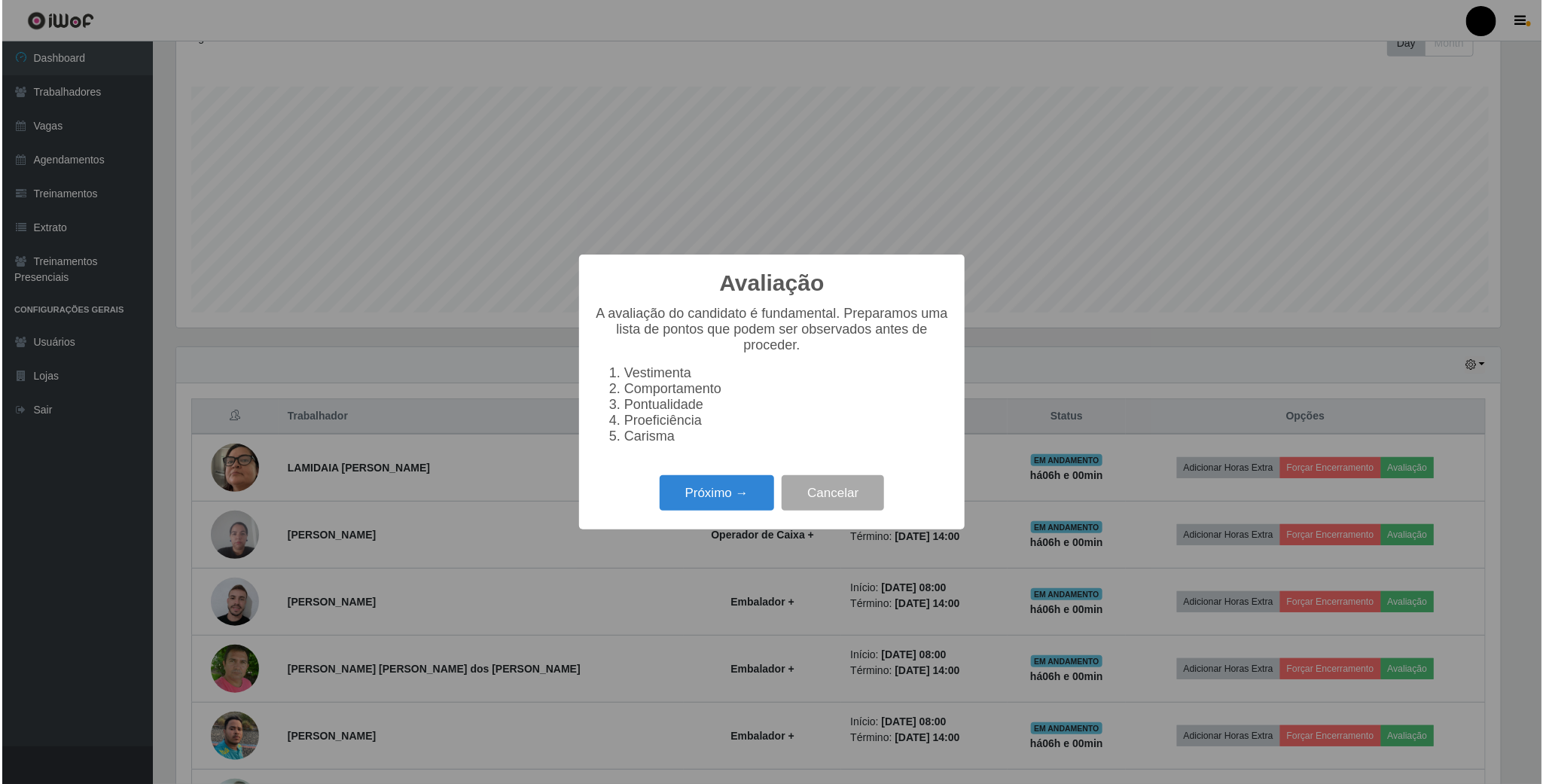
scroll to position [314, 1328]
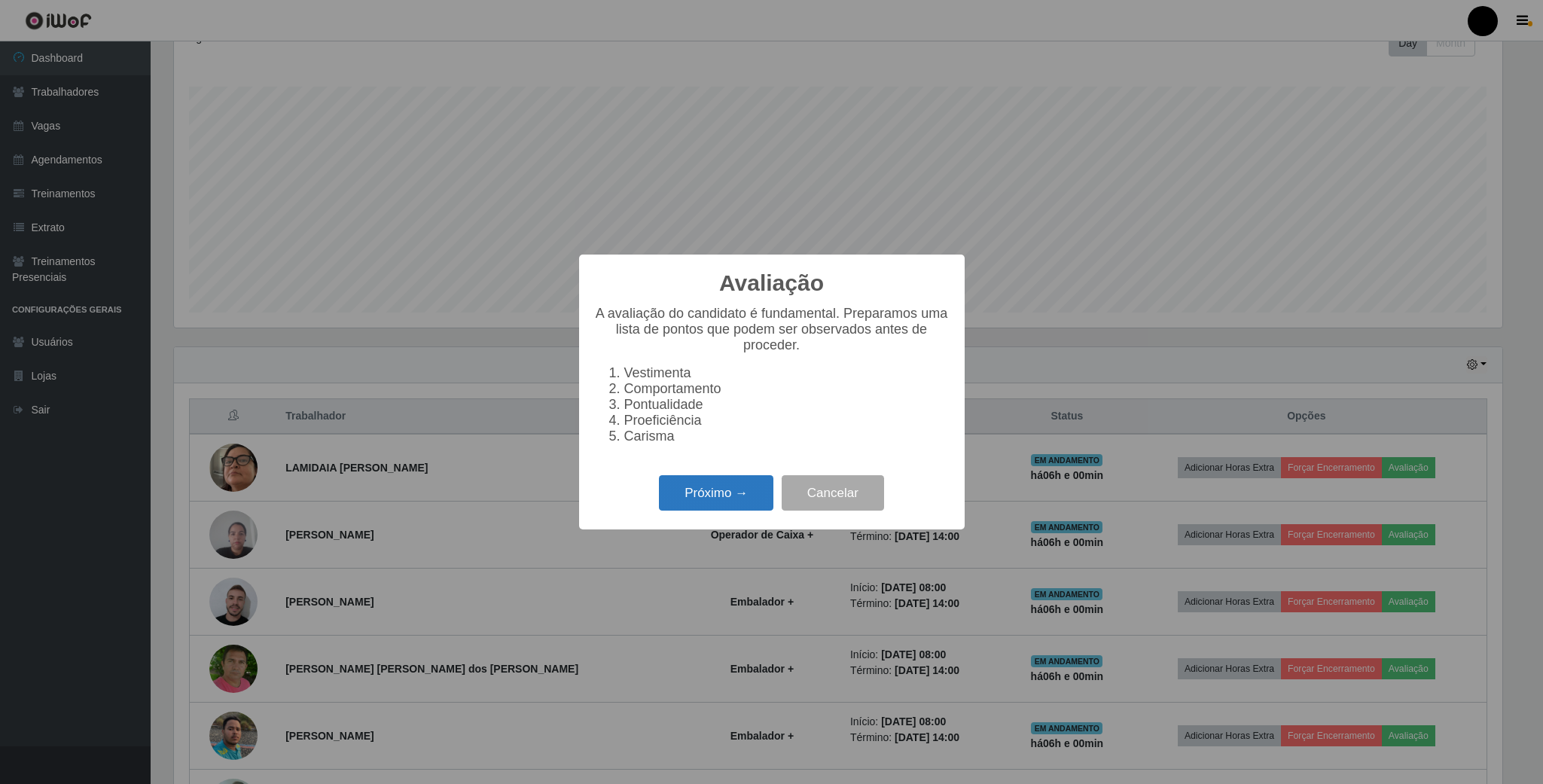
click at [693, 497] on button "Próximo →" at bounding box center [717, 493] width 115 height 35
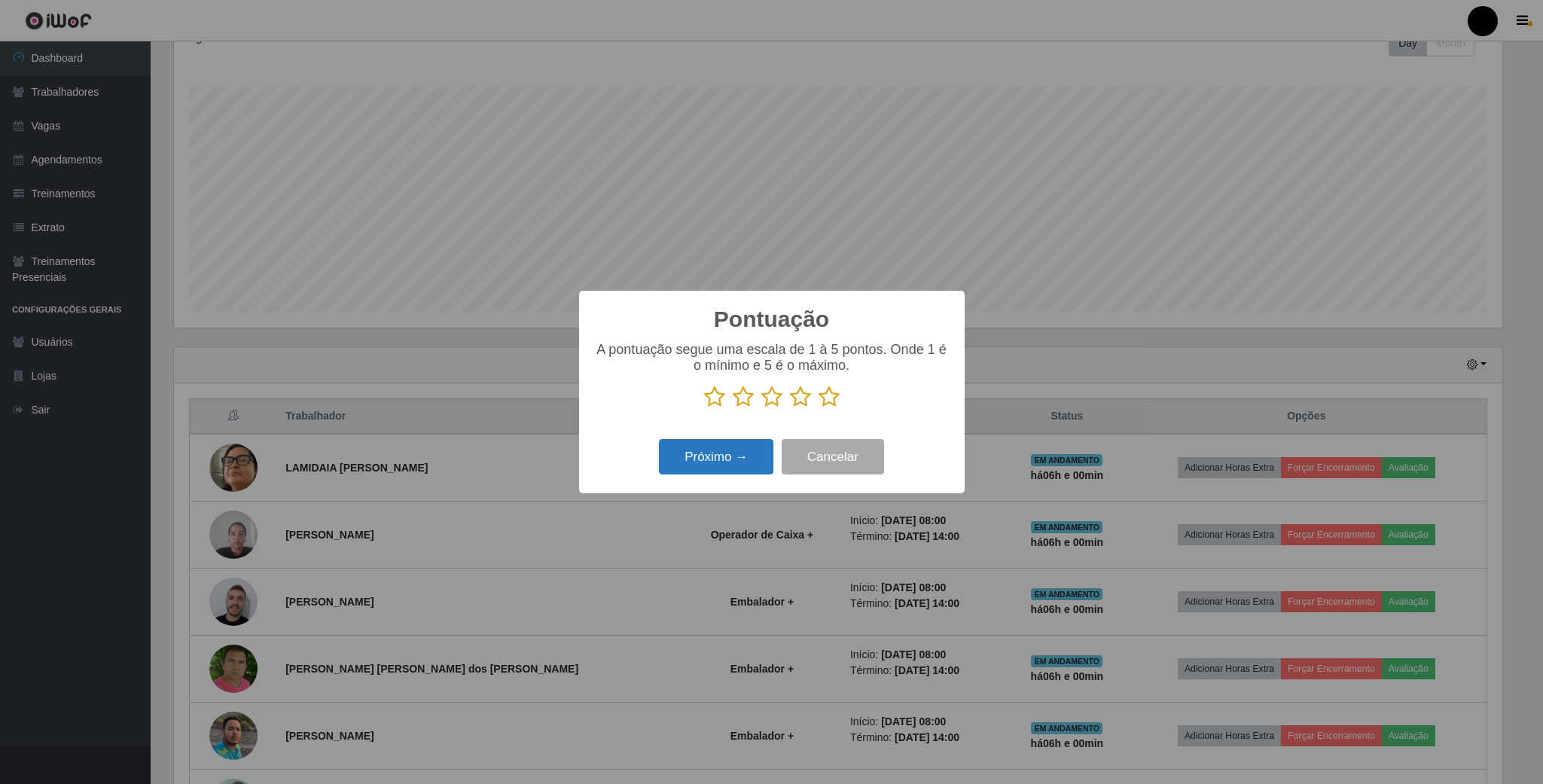
scroll to position [752456, 751671]
click at [795, 398] on icon at bounding box center [800, 396] width 21 height 22
click at [790, 408] on input "radio" at bounding box center [790, 408] width 0 height 0
click at [750, 466] on button "Próximo →" at bounding box center [717, 456] width 115 height 35
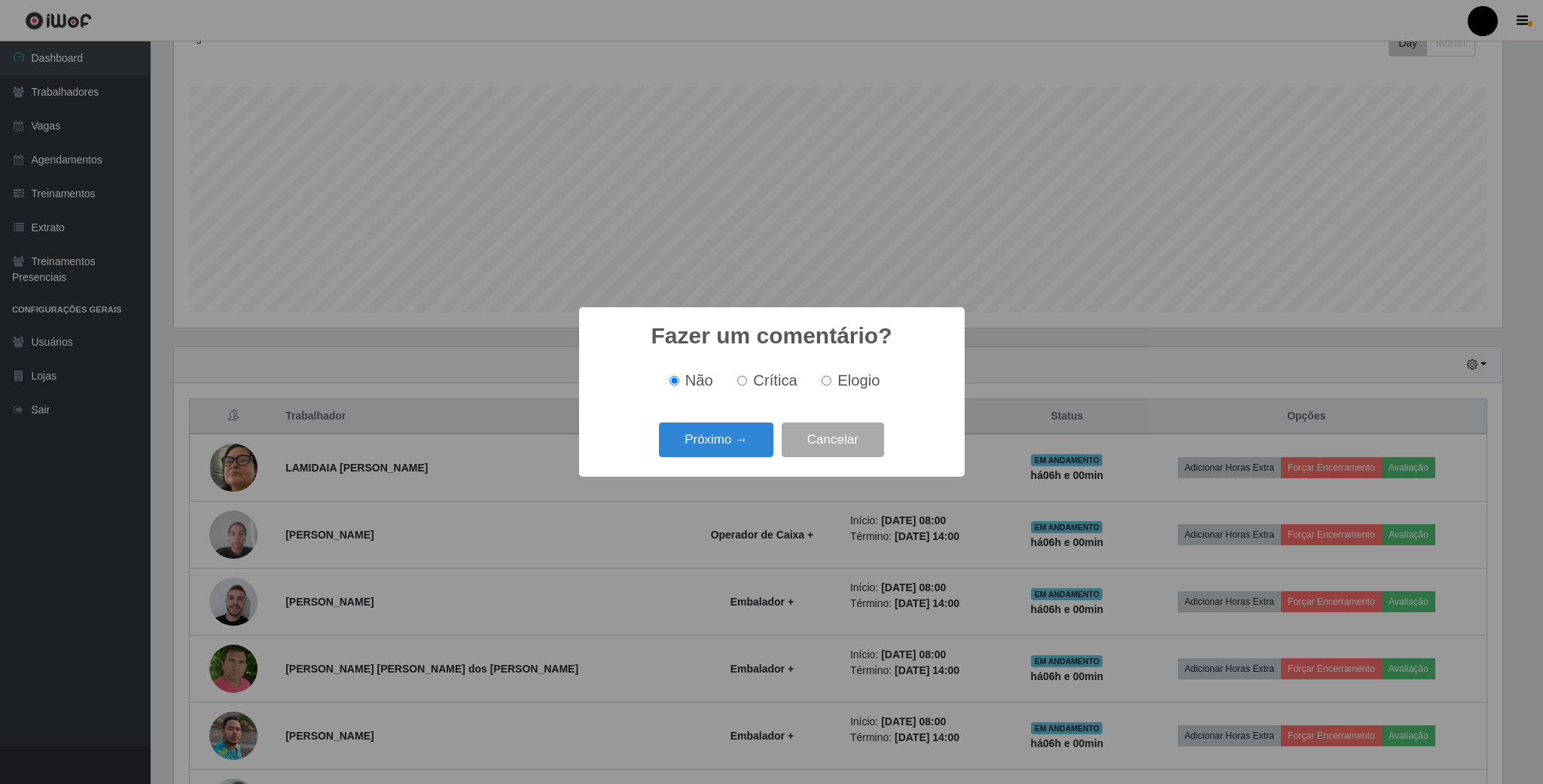
drag, startPoint x: 830, startPoint y: 376, endPoint x: 788, endPoint y: 403, distance: 49.9
click at [830, 380] on label "Elogio" at bounding box center [847, 380] width 64 height 18
click at [830, 380] on input "Elogio" at bounding box center [826, 380] width 10 height 10
radio input "true"
drag, startPoint x: 757, startPoint y: 419, endPoint x: 750, endPoint y: 435, distance: 17.5
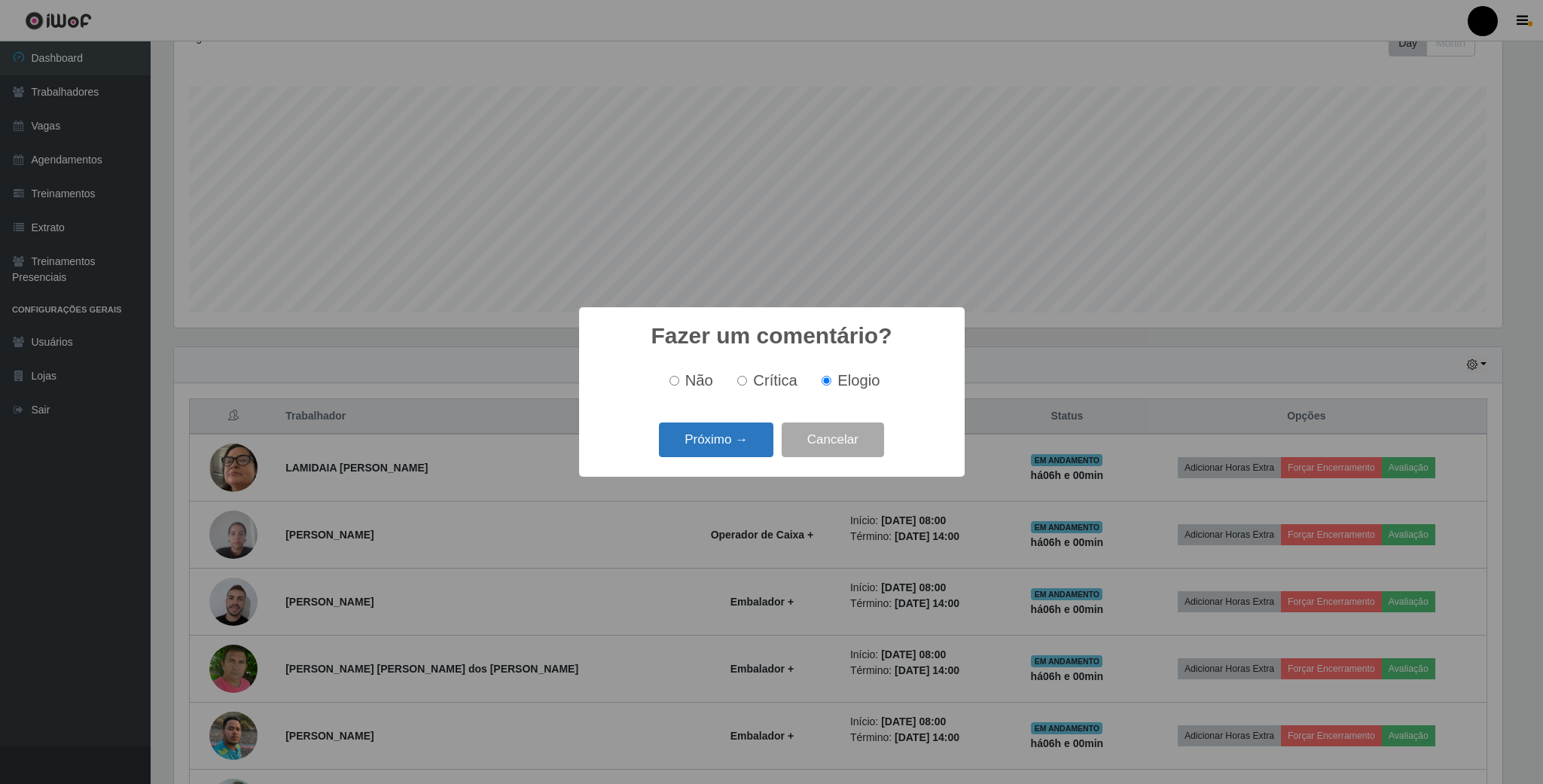
click at [756, 429] on div "Próximo → Cancelar" at bounding box center [772, 439] width 355 height 43
click at [750, 435] on button "Próximo →" at bounding box center [717, 440] width 115 height 35
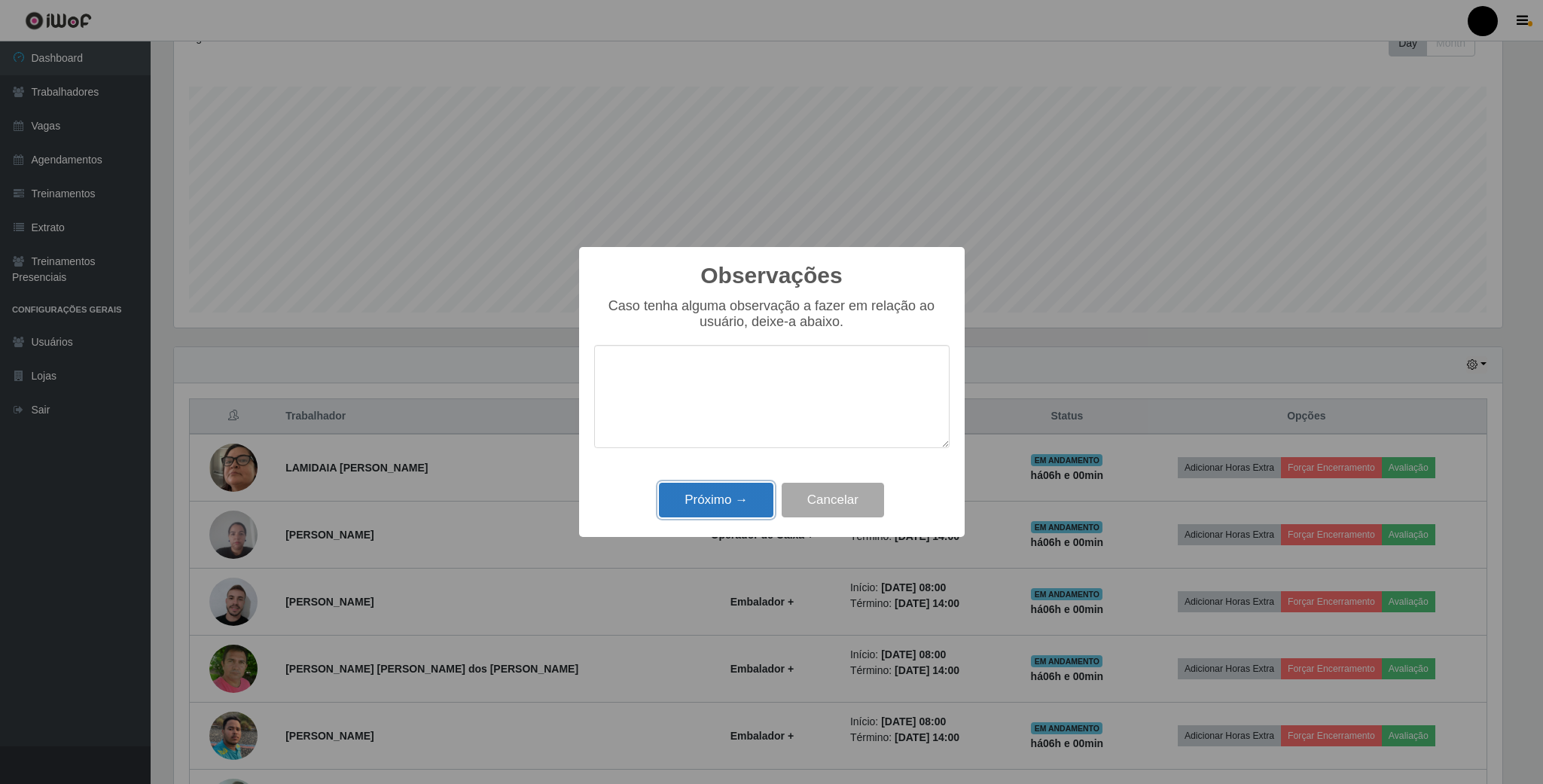
click at [740, 499] on button "Próximo →" at bounding box center [717, 500] width 115 height 35
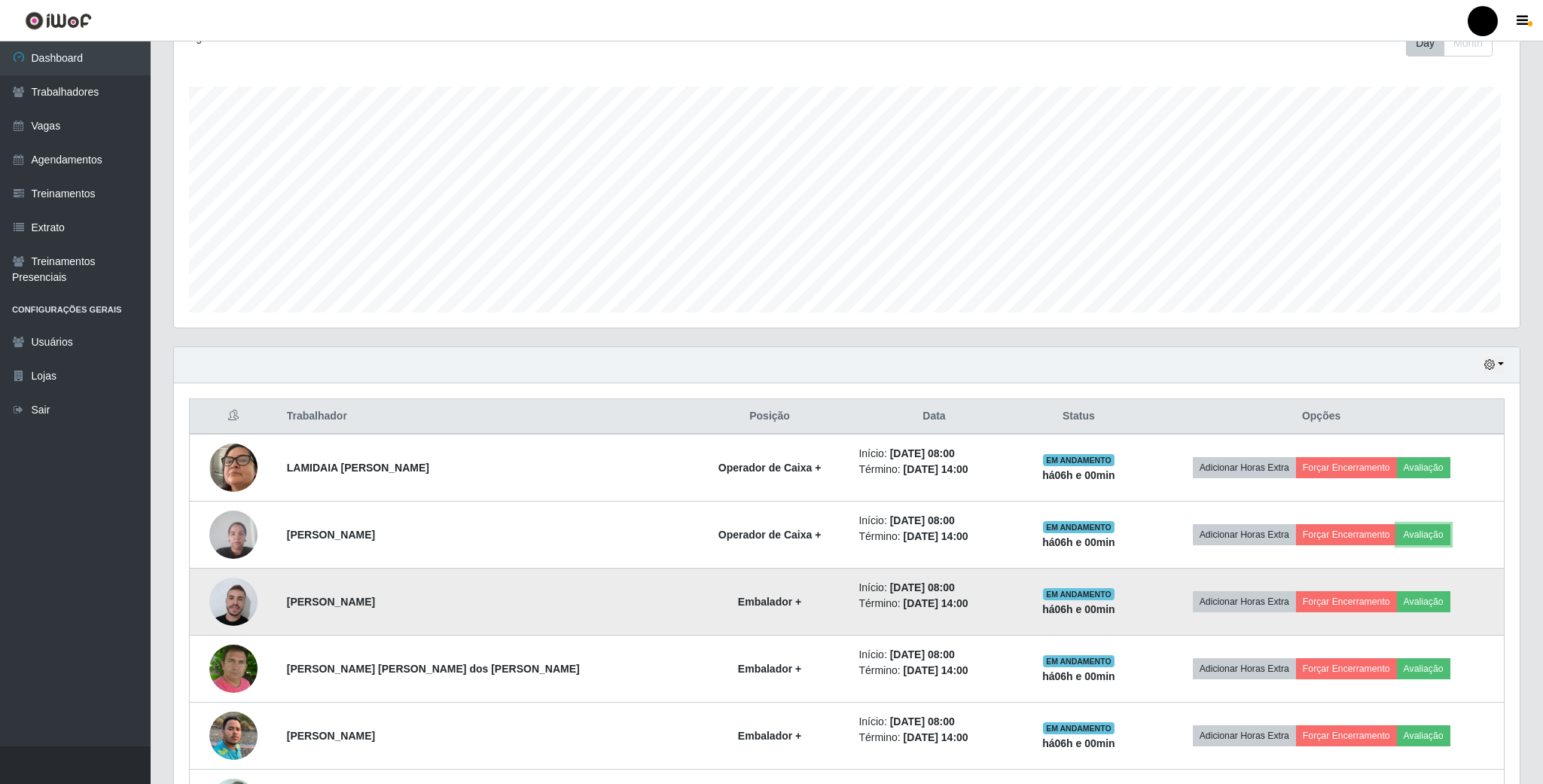
scroll to position [314, 1340]
click at [1358, 607] on button "Forçar Encerramento" at bounding box center [1343, 601] width 101 height 21
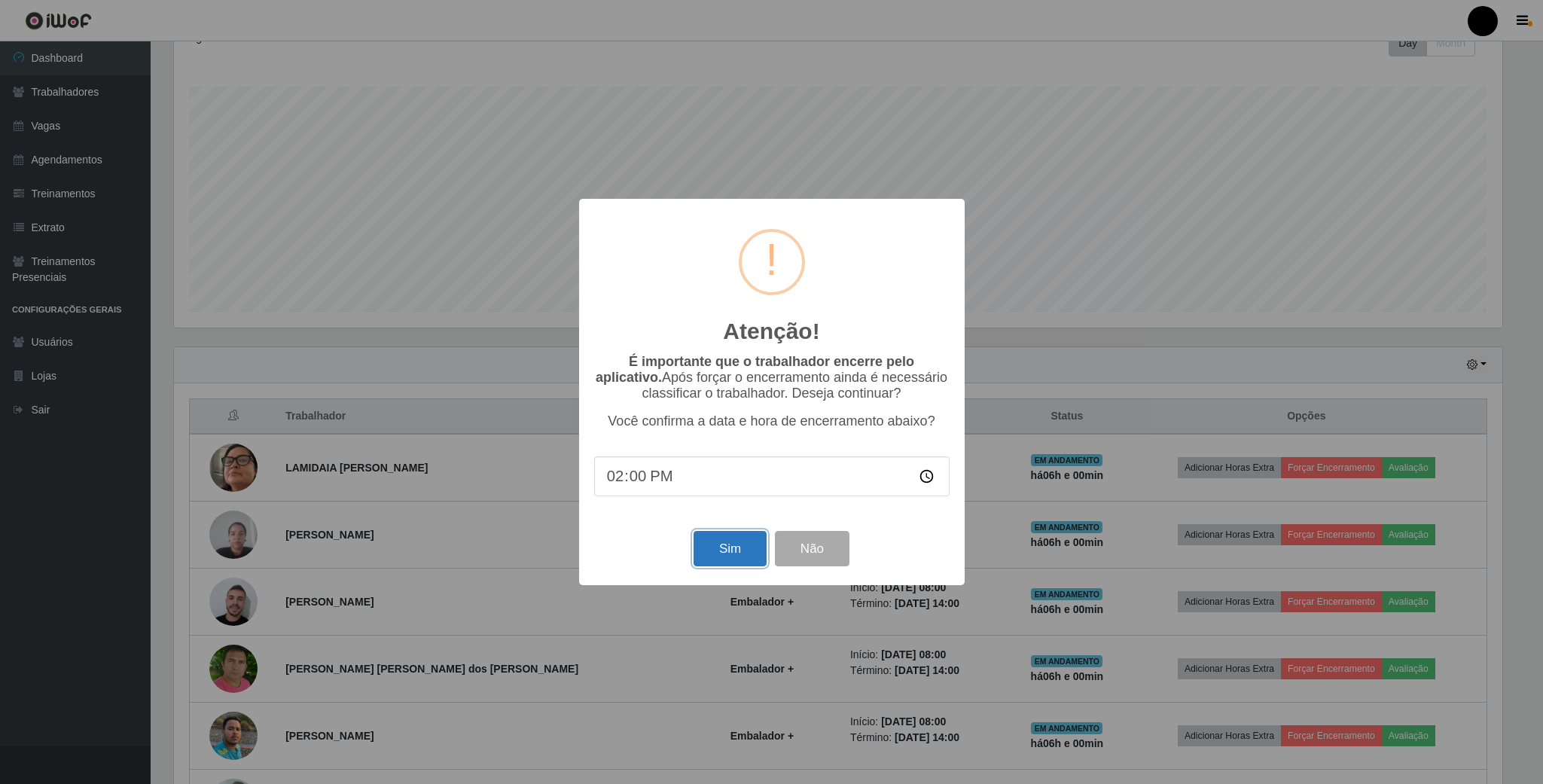
click at [739, 556] on button "Sim" at bounding box center [730, 548] width 73 height 35
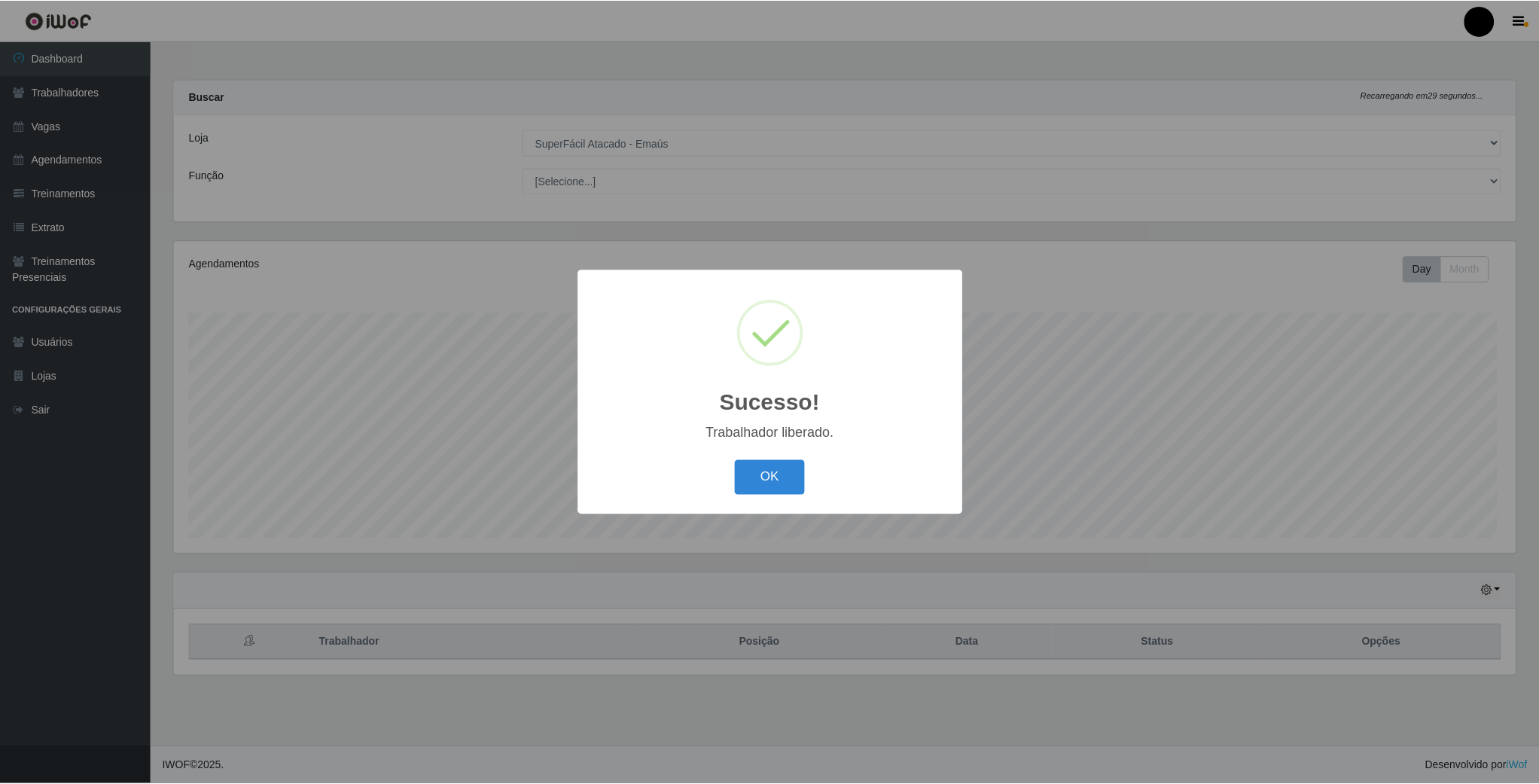
scroll to position [314, 1344]
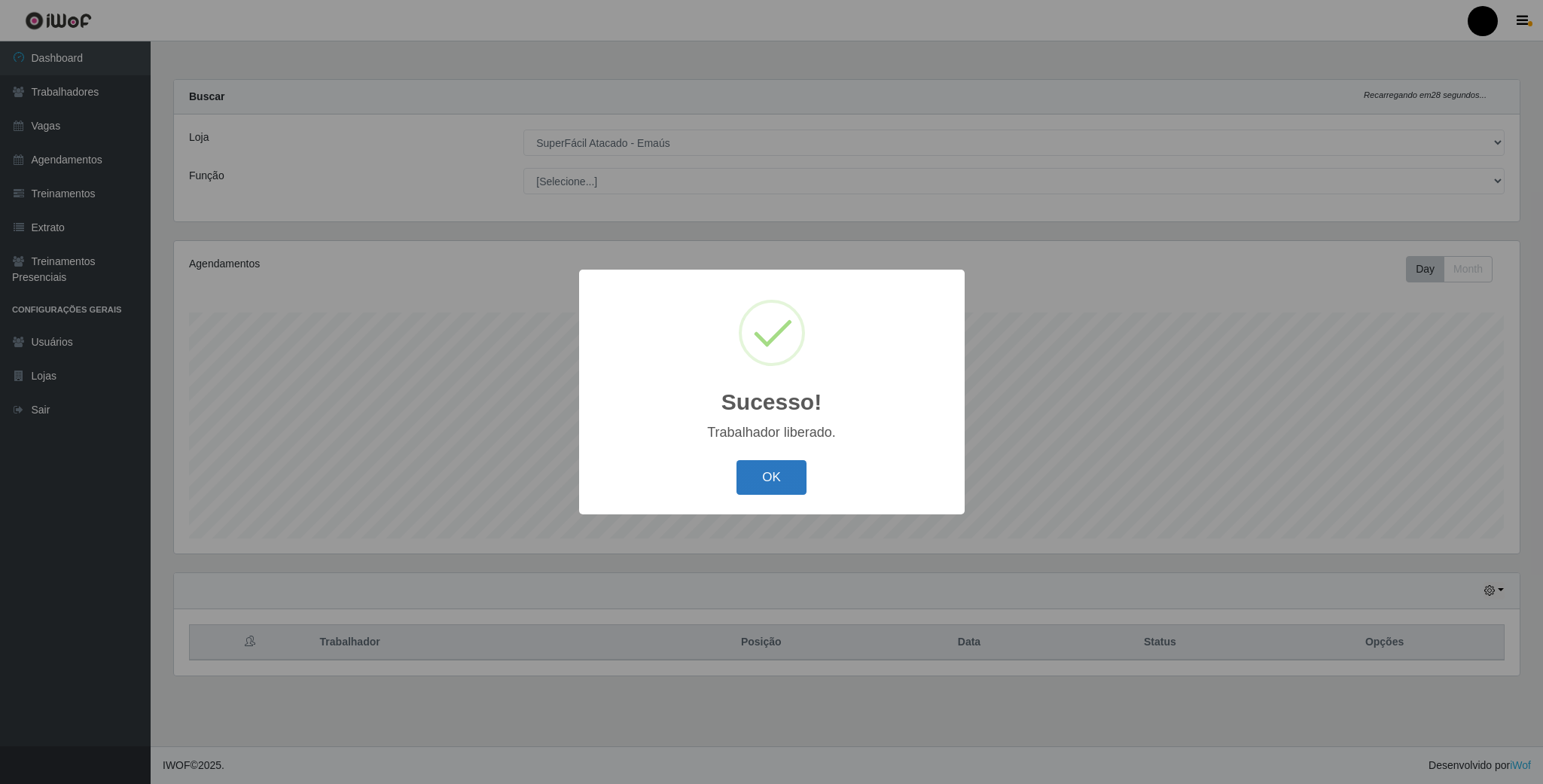
click at [737, 479] on button "OK" at bounding box center [772, 478] width 70 height 35
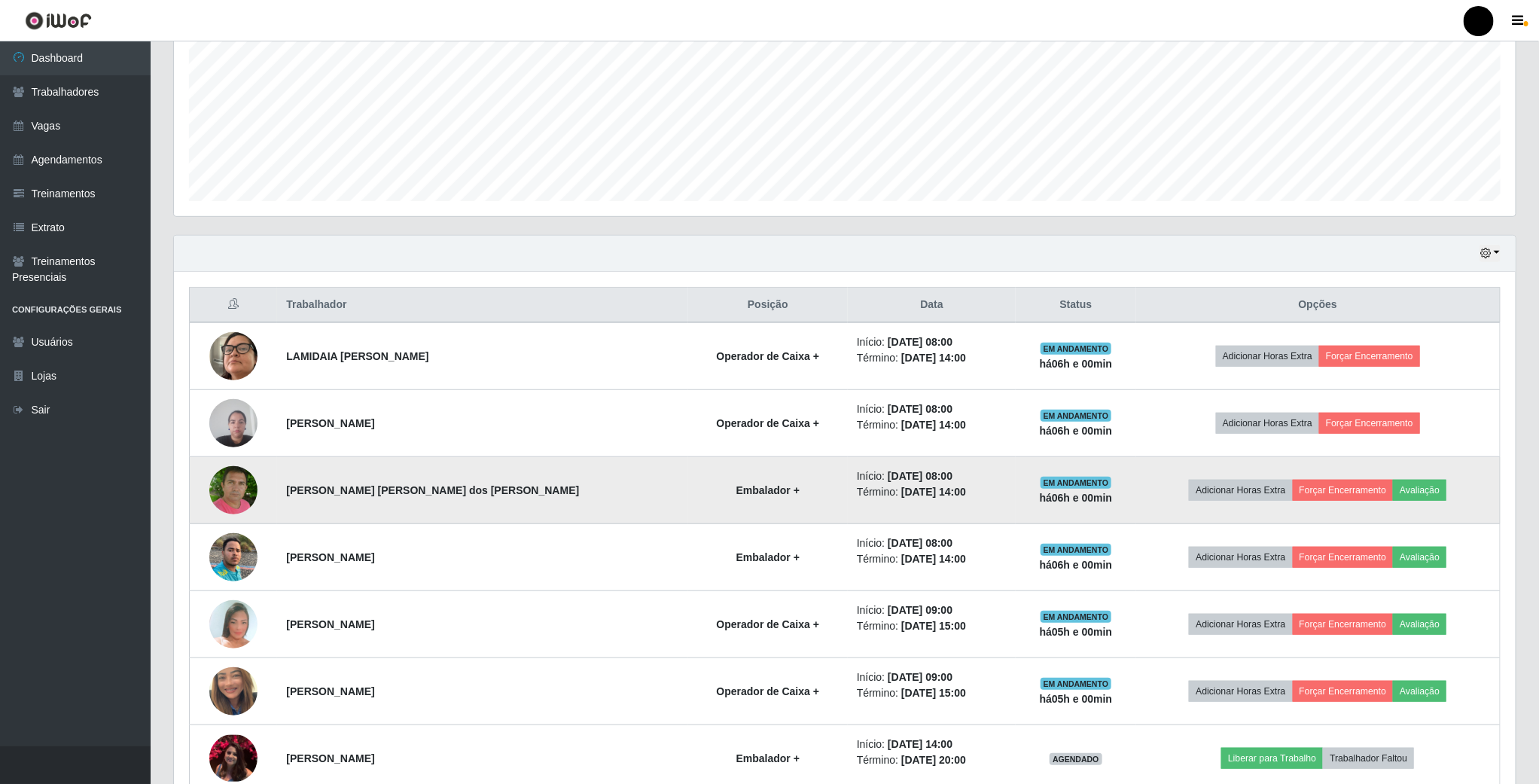
scroll to position [339, 0]
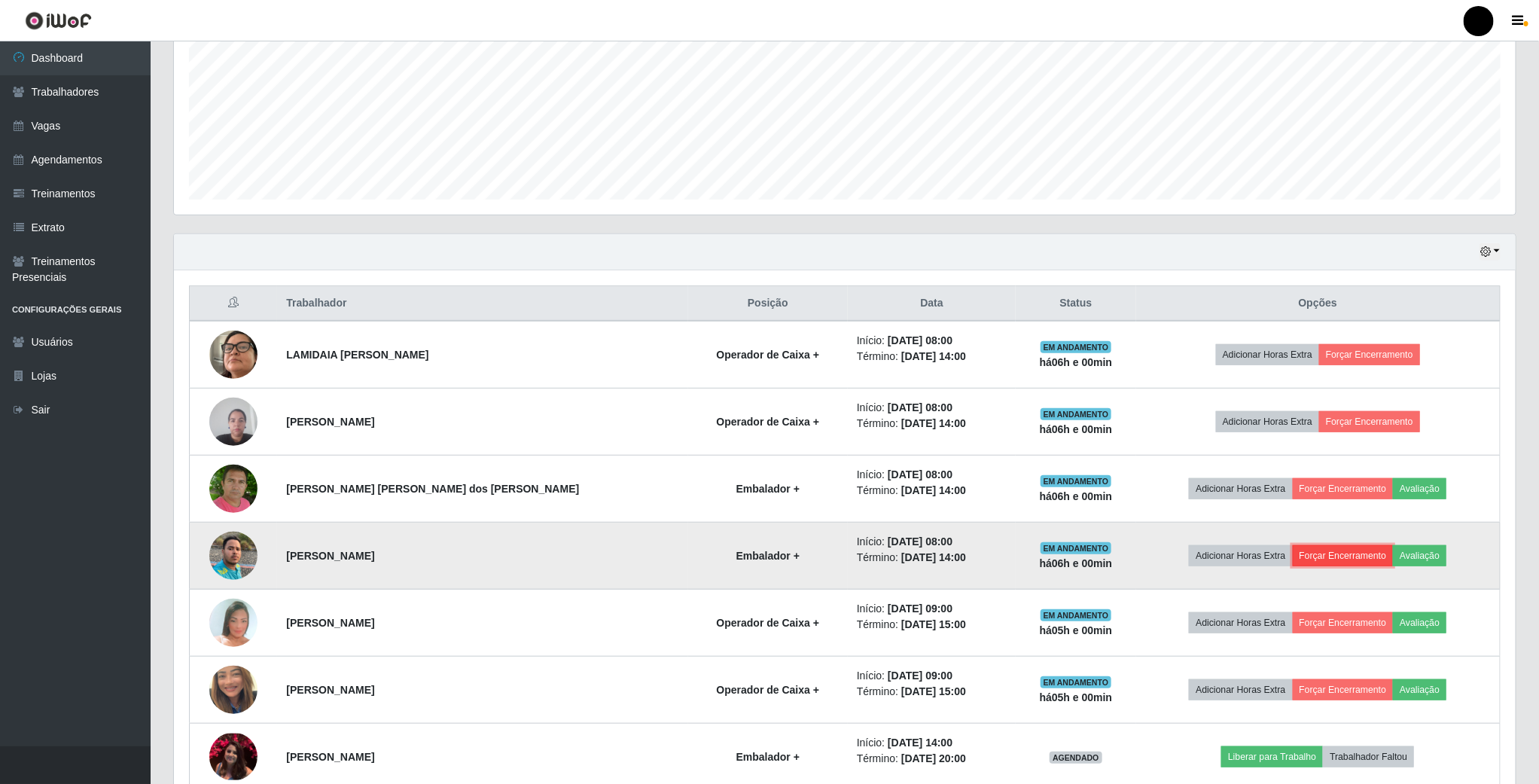
click at [1355, 562] on button "Forçar Encerramento" at bounding box center [1343, 556] width 101 height 21
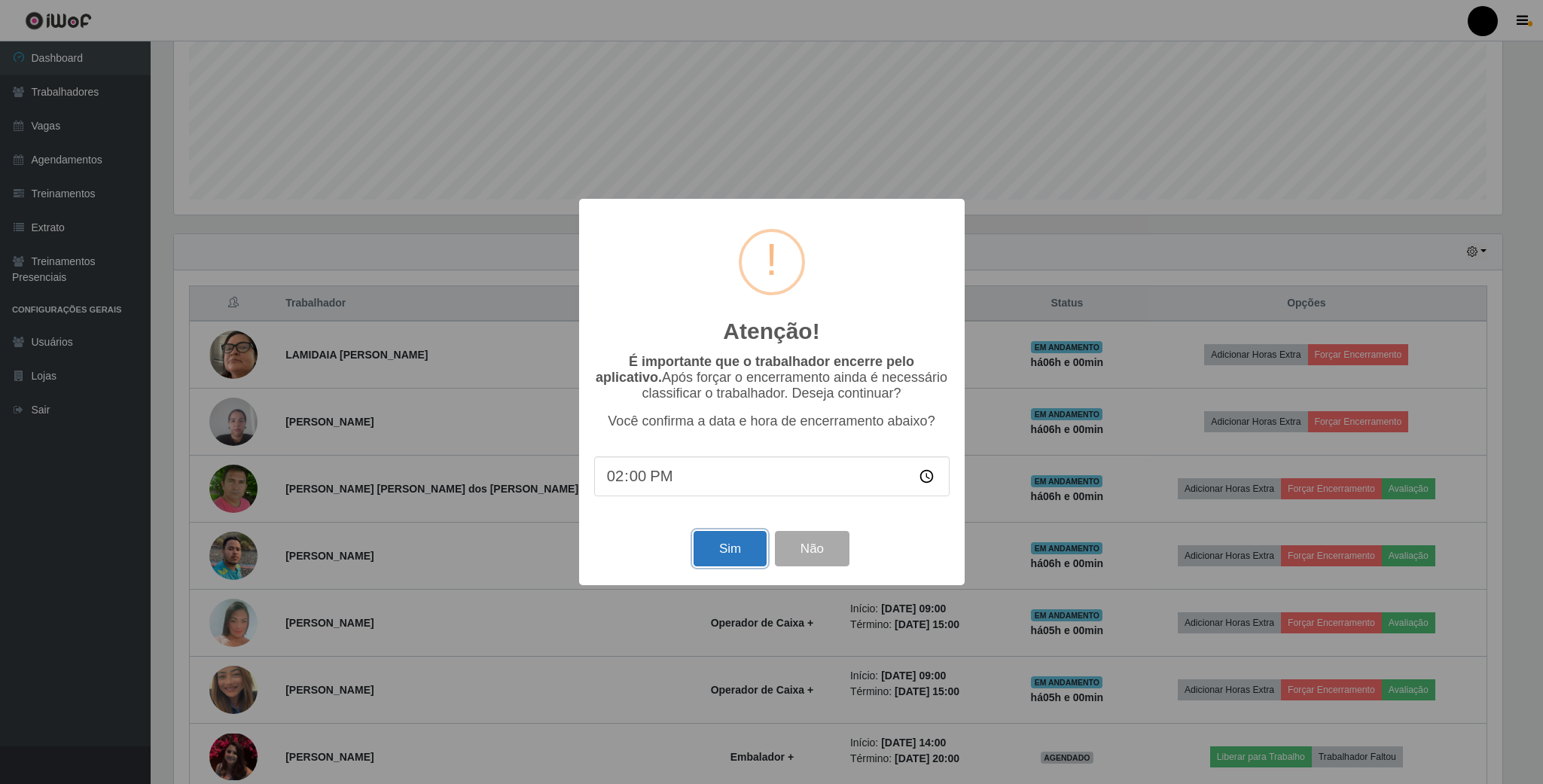
click at [748, 547] on button "Sim" at bounding box center [730, 548] width 73 height 35
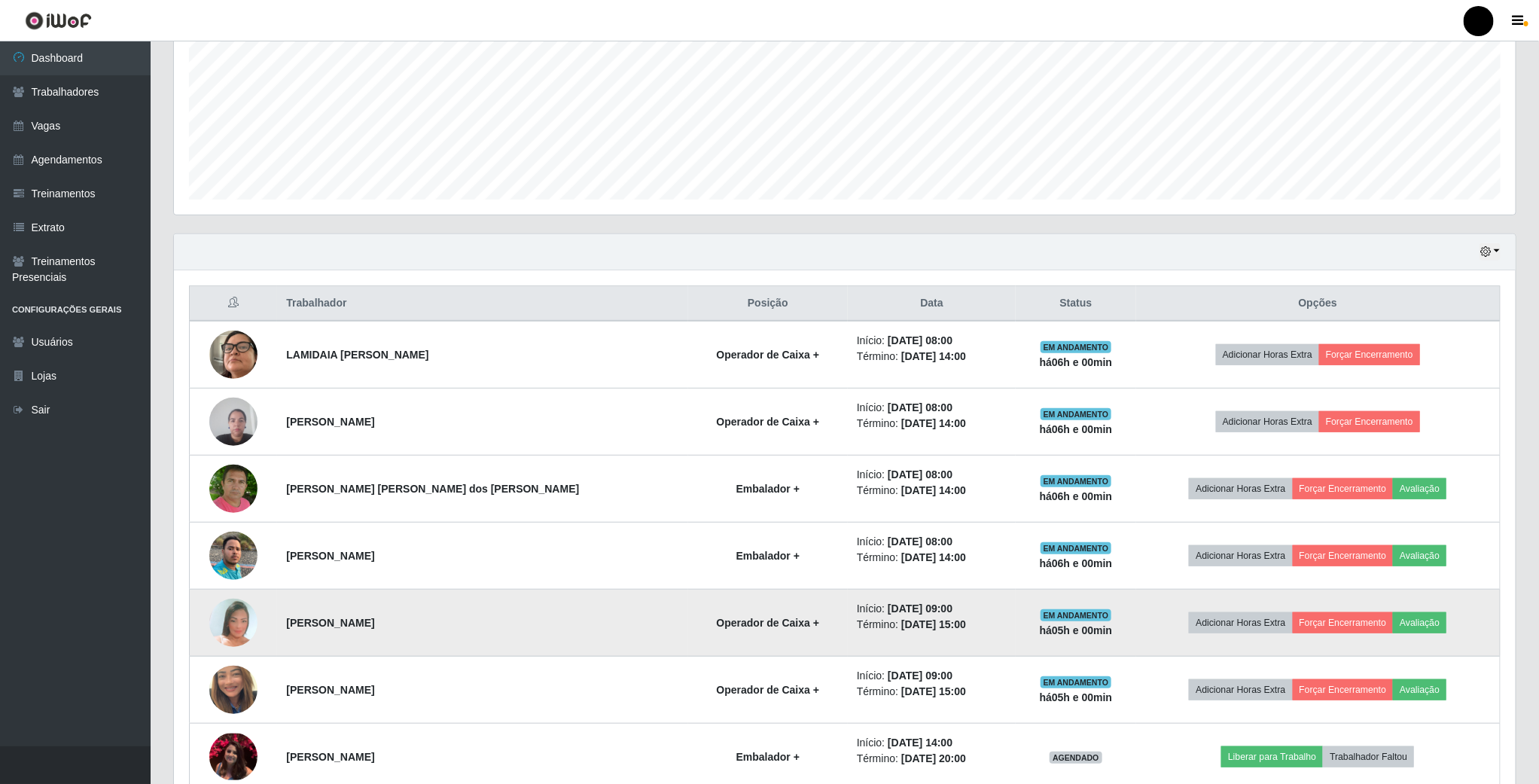
scroll to position [0, 0]
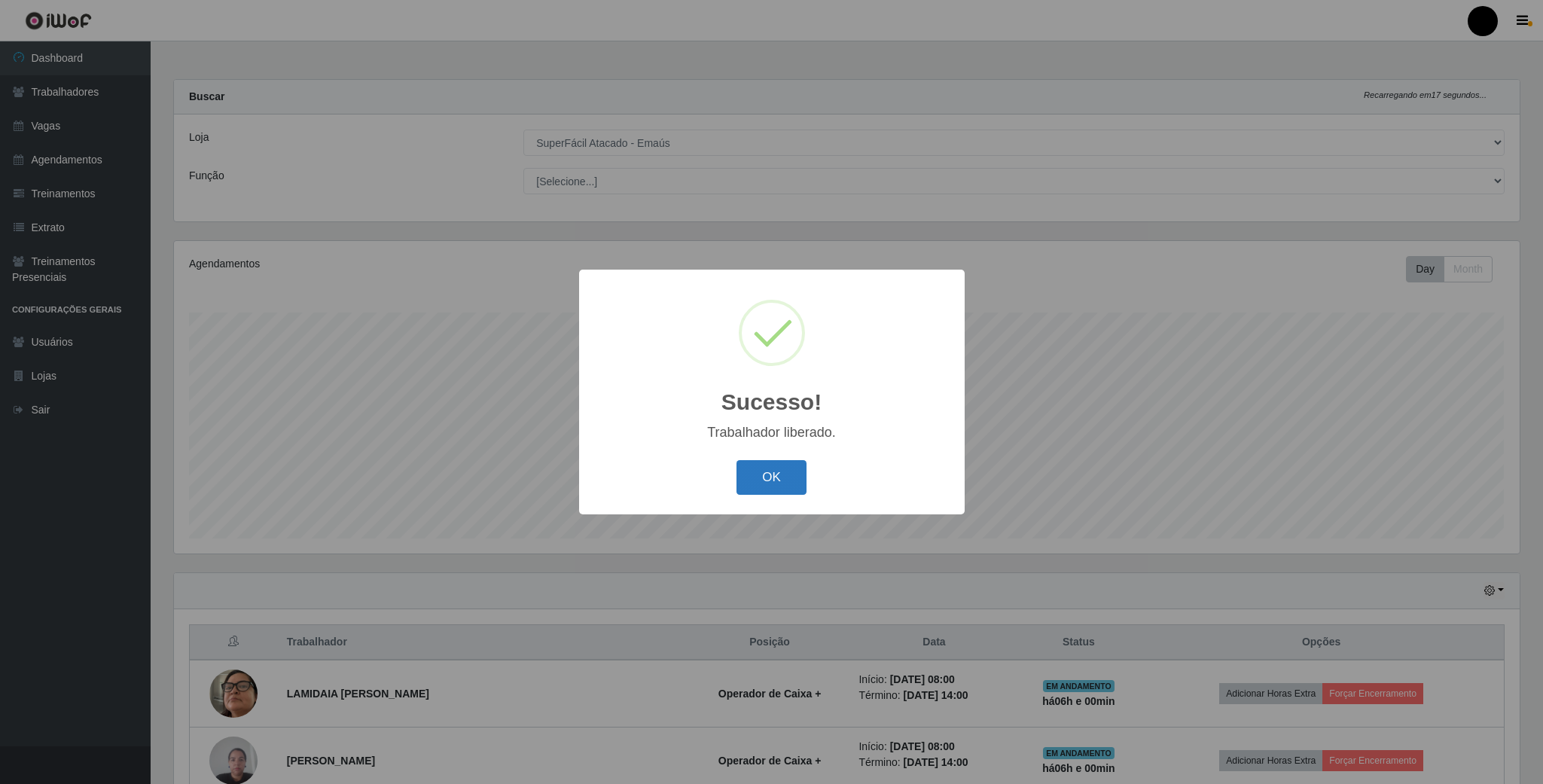
click at [760, 461] on button "OK" at bounding box center [772, 478] width 70 height 35
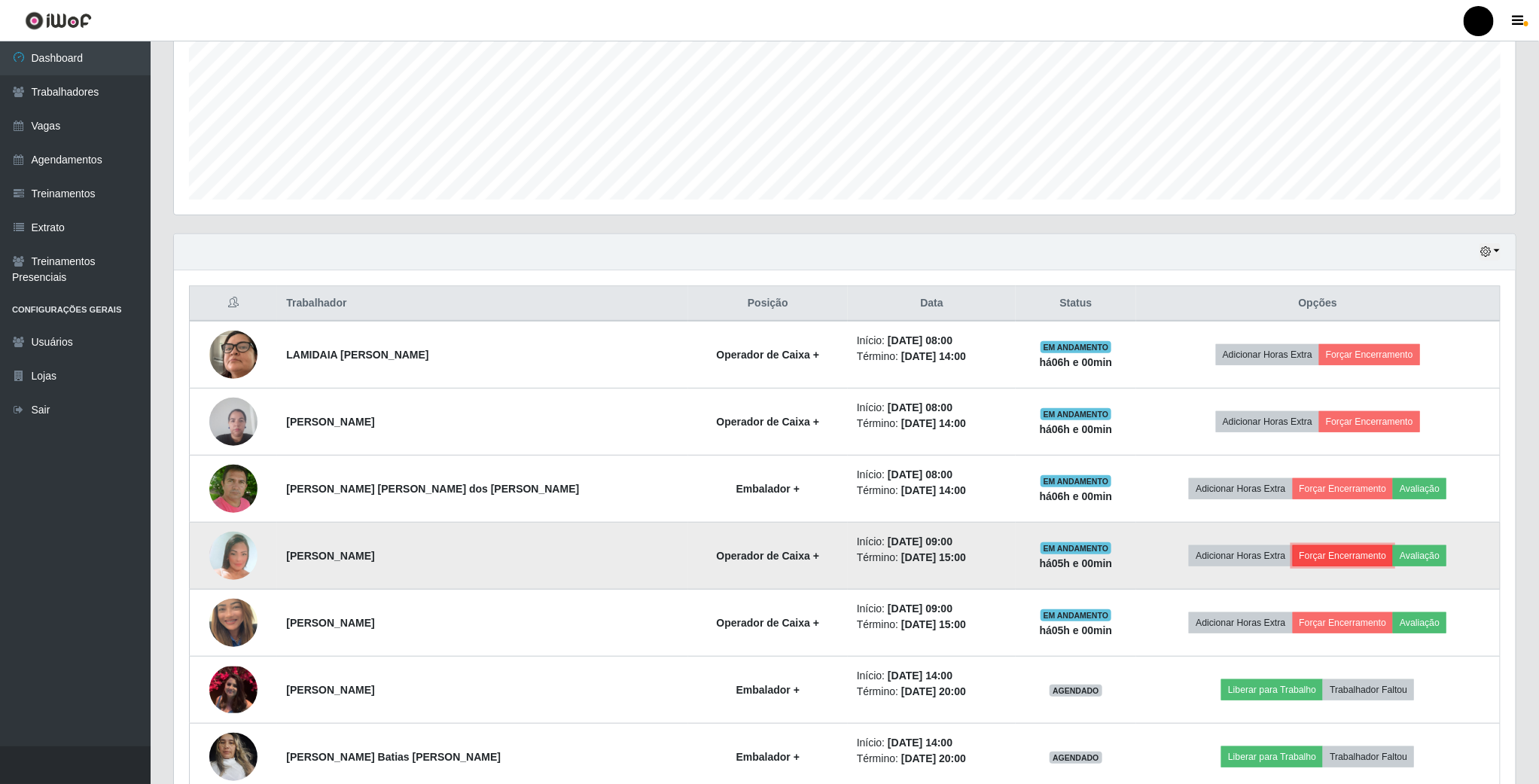
click at [1347, 549] on button "Forçar Encerramento" at bounding box center [1343, 556] width 101 height 21
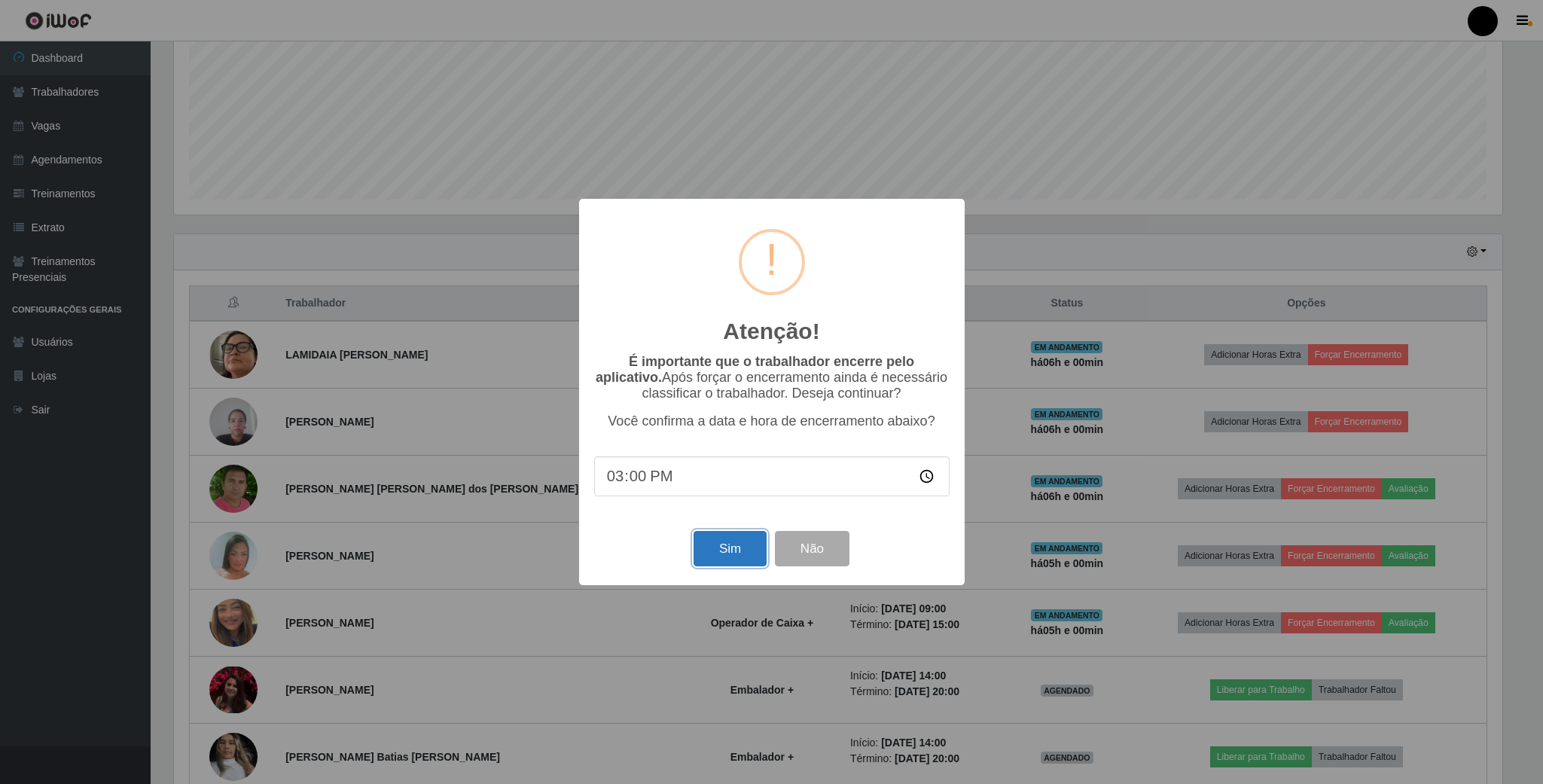
click at [745, 545] on button "Sim" at bounding box center [730, 548] width 73 height 35
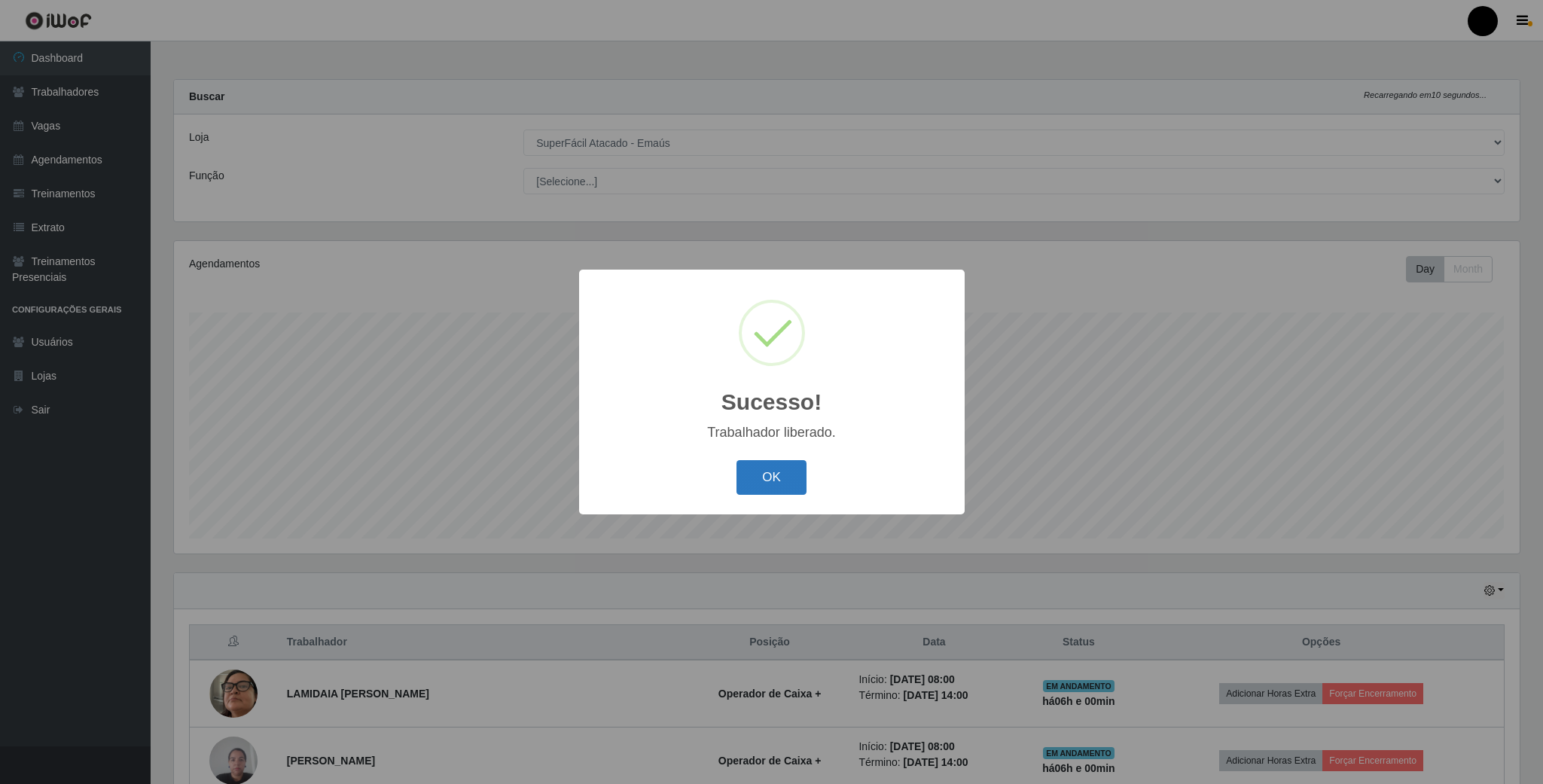
click at [773, 475] on button "OK" at bounding box center [772, 478] width 70 height 35
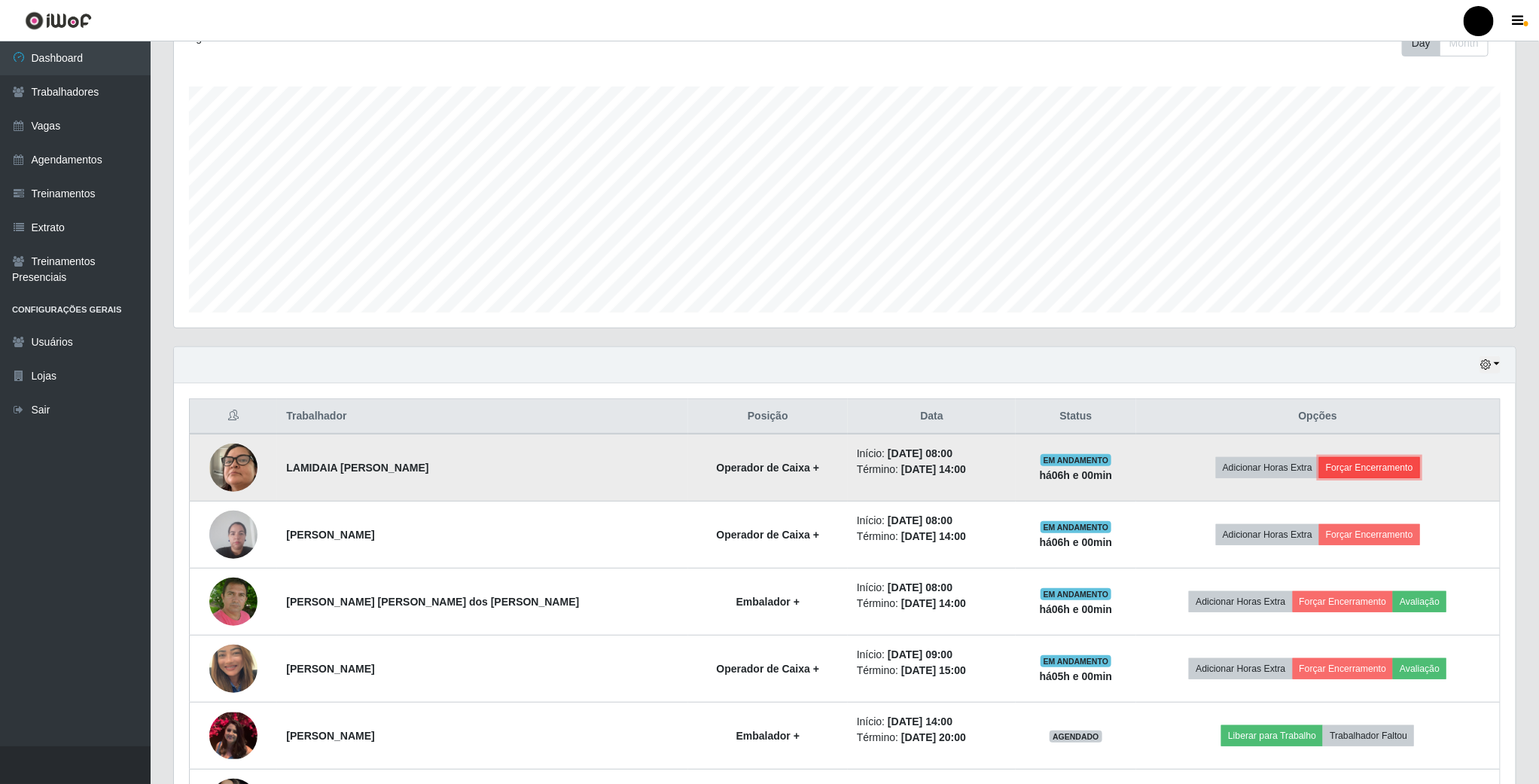
click at [1369, 475] on button "Forçar Encerramento" at bounding box center [1369, 467] width 101 height 21
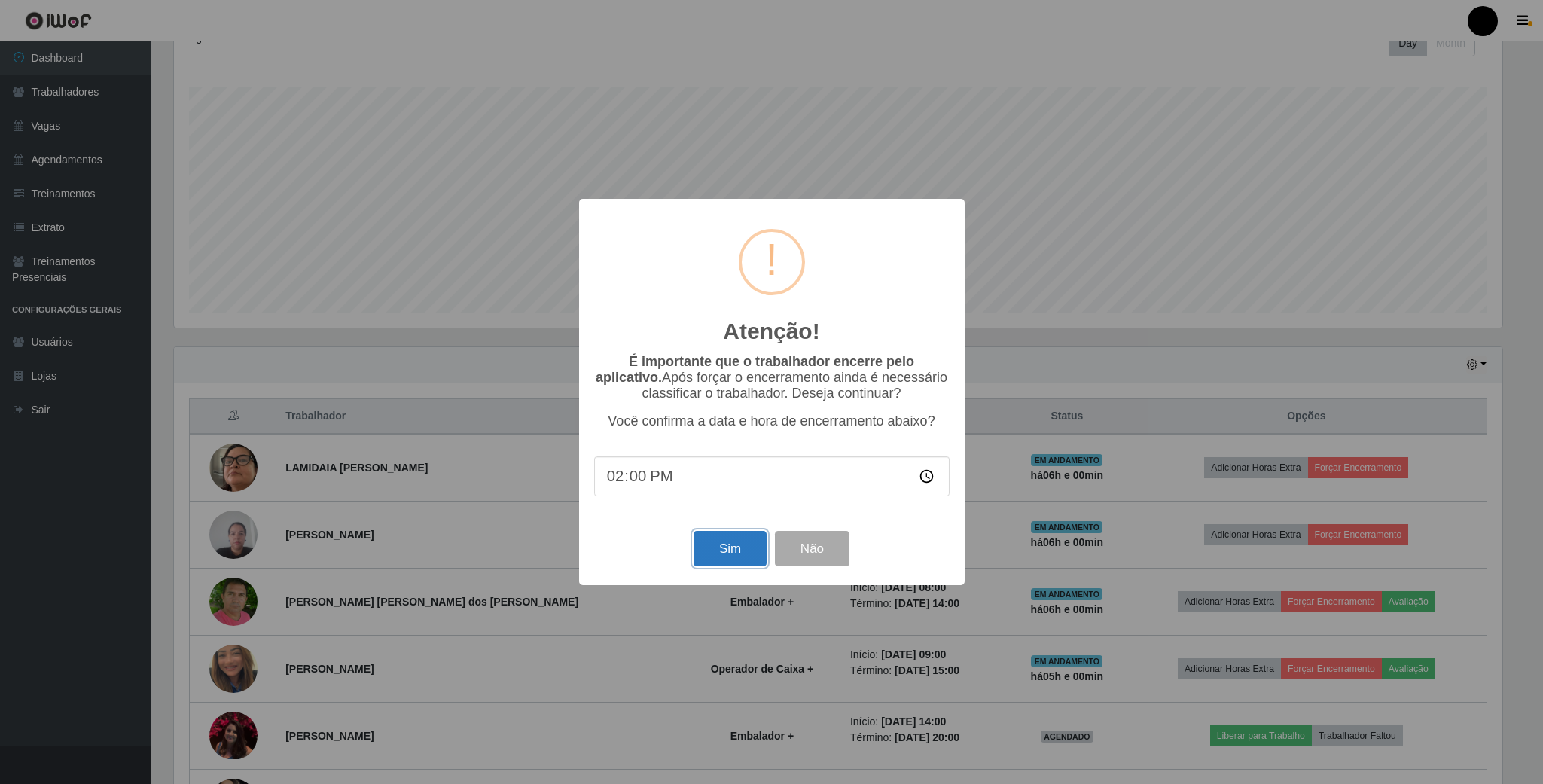
click at [699, 552] on button "Sim" at bounding box center [730, 548] width 73 height 35
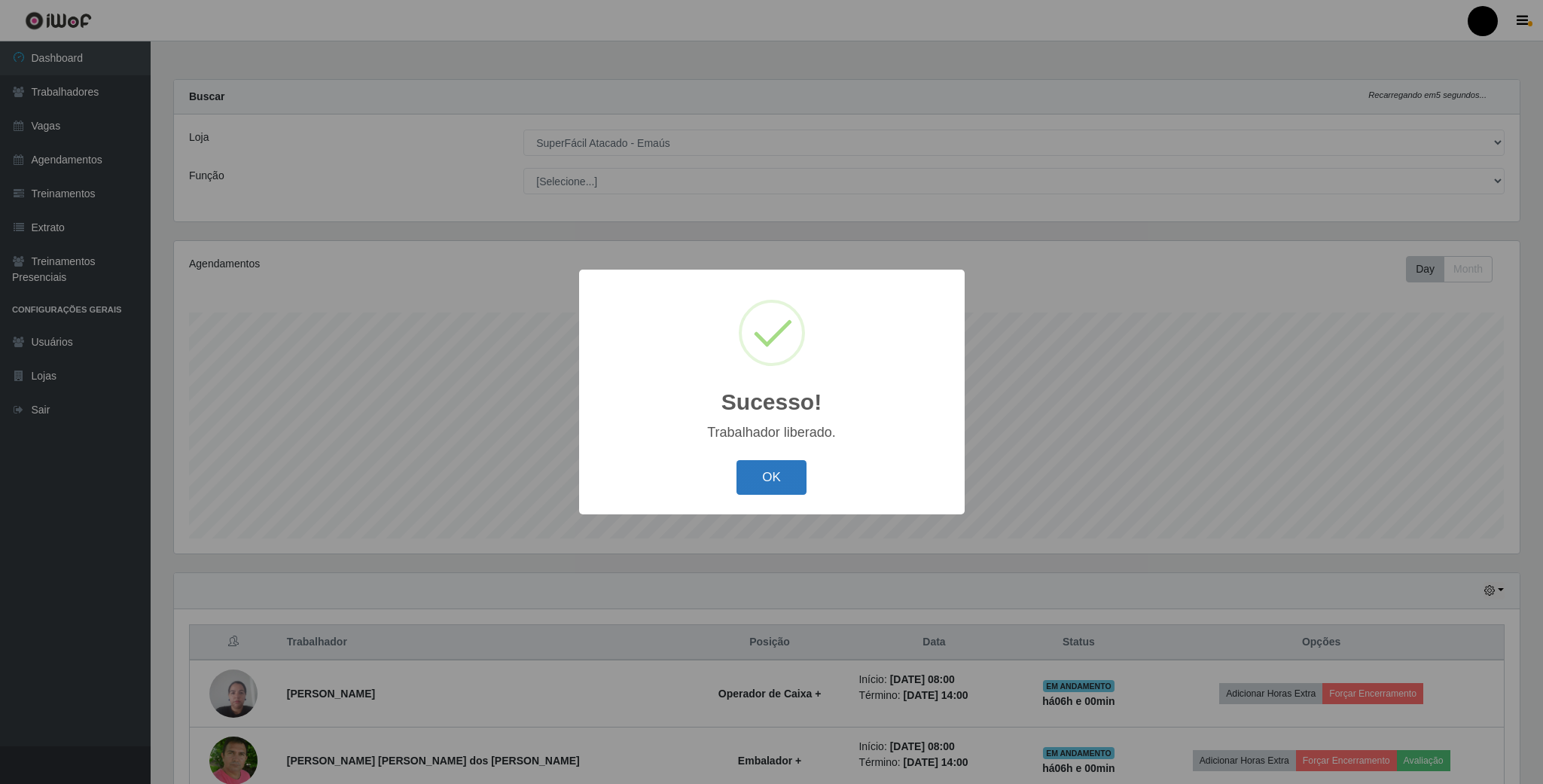
click at [789, 477] on button "OK" at bounding box center [772, 478] width 70 height 35
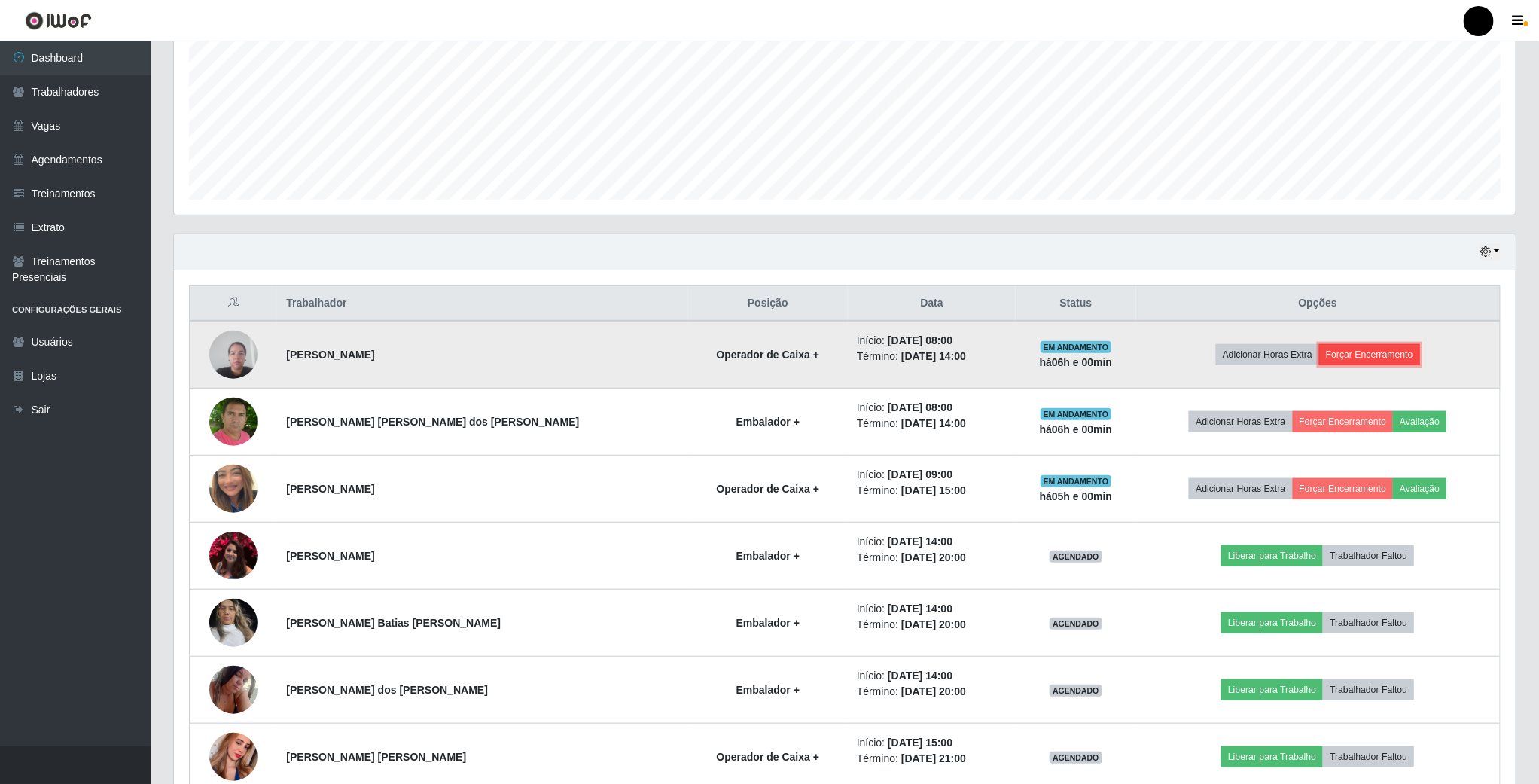
click at [1344, 365] on button "Forçar Encerramento" at bounding box center [1369, 354] width 101 height 21
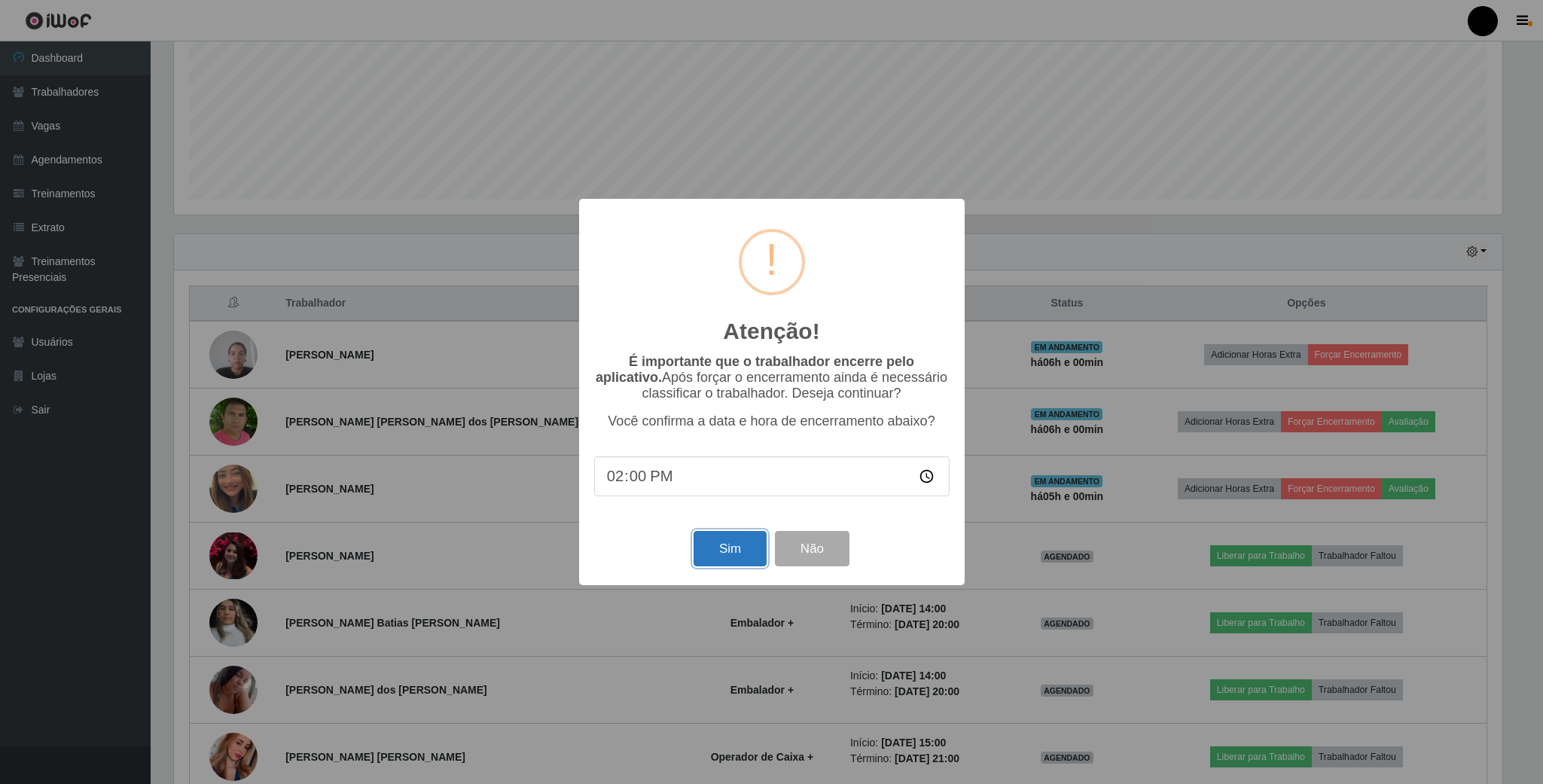
click at [725, 554] on button "Sim" at bounding box center [730, 548] width 73 height 35
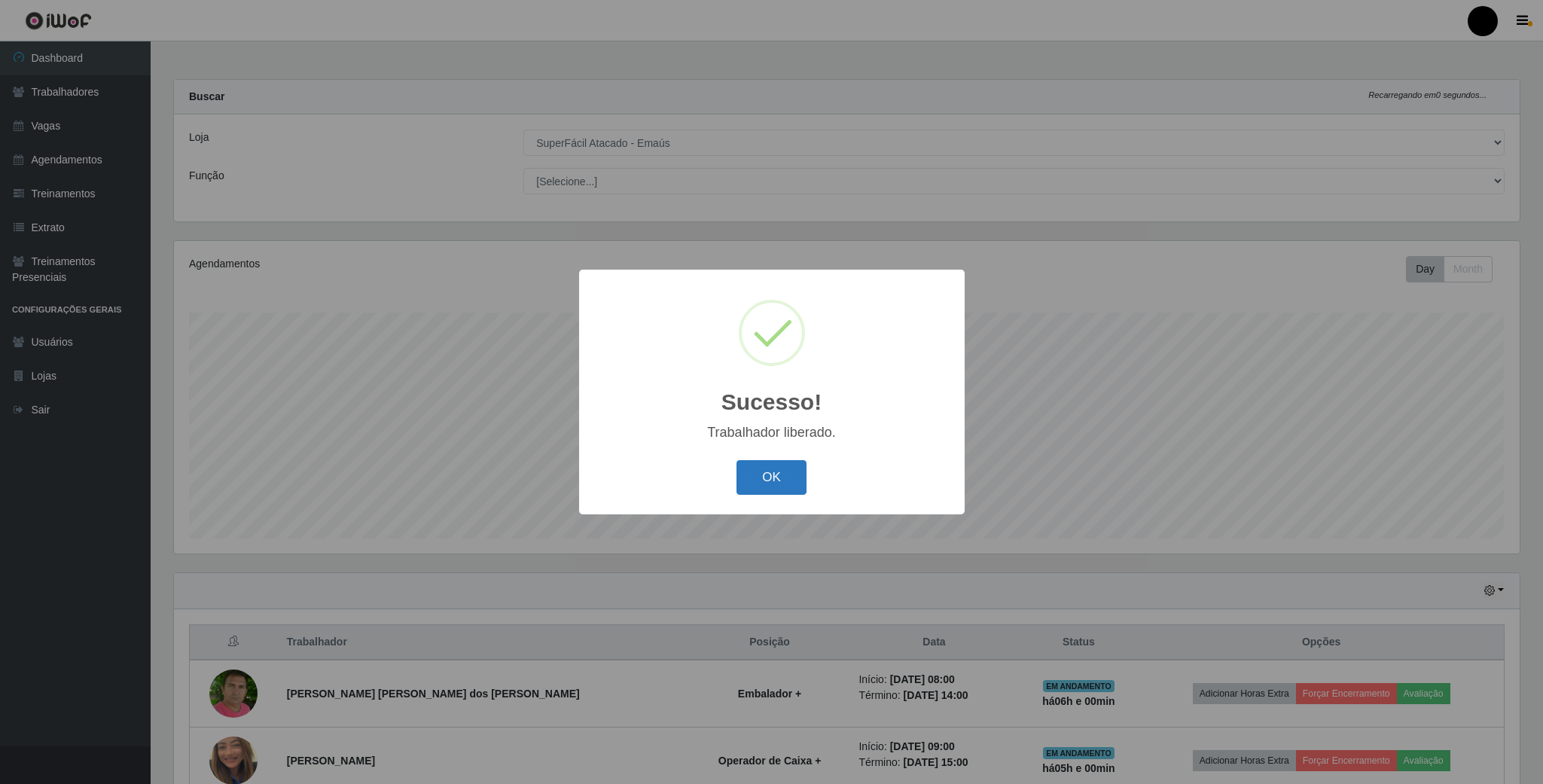
click at [788, 475] on button "OK" at bounding box center [772, 478] width 70 height 35
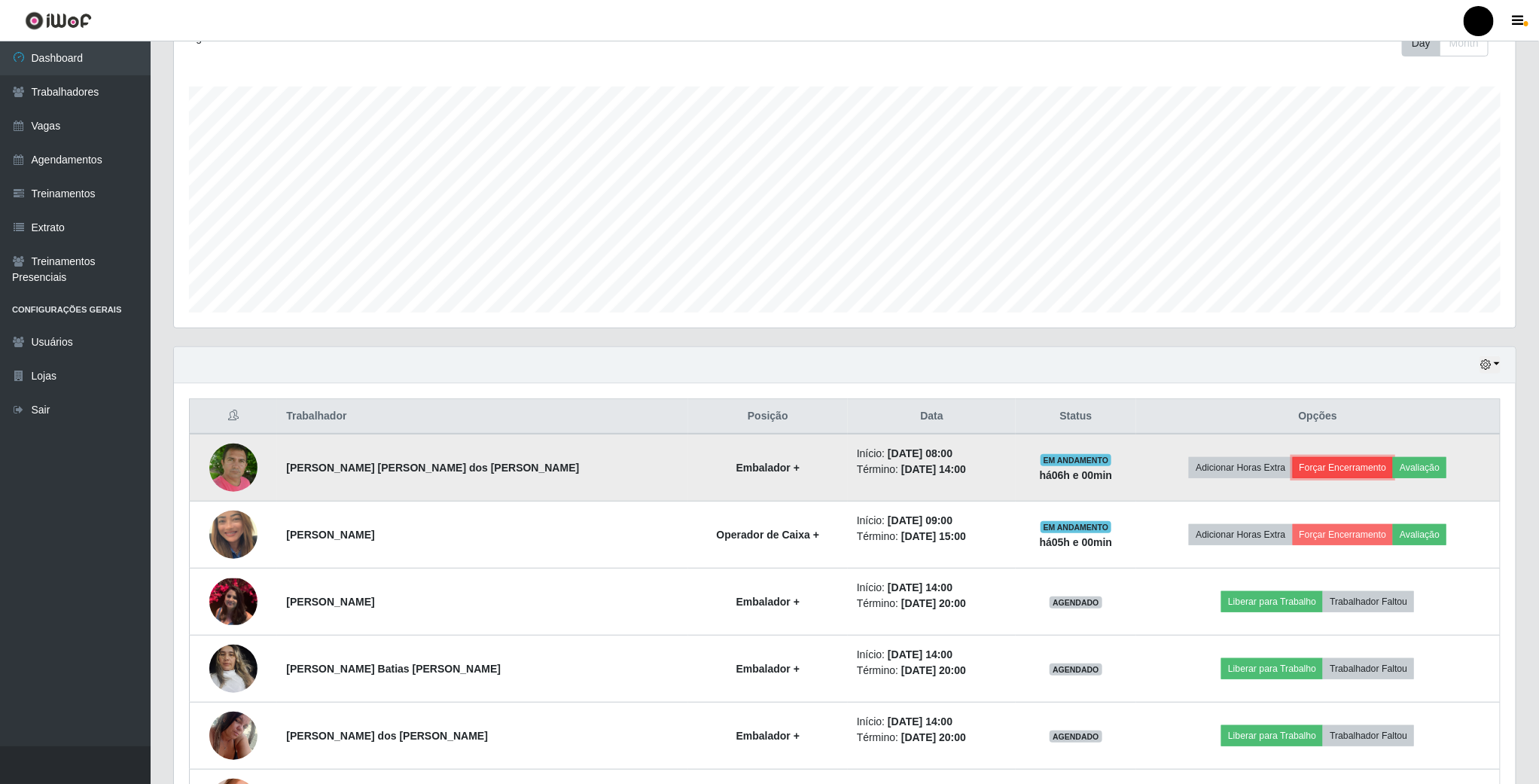
click at [1342, 459] on button "Forçar Encerramento" at bounding box center [1343, 467] width 101 height 21
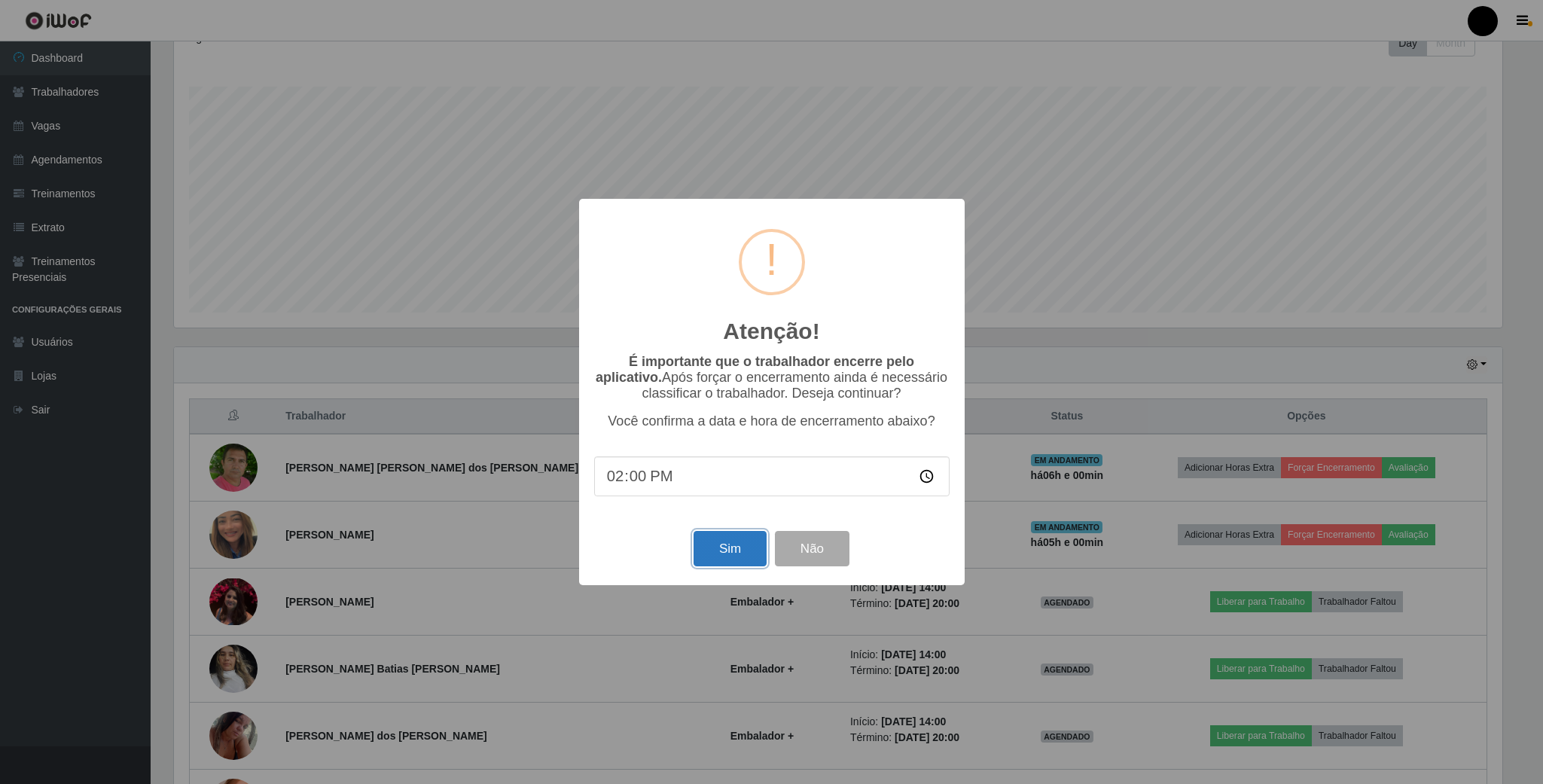
click at [723, 545] on button "Sim" at bounding box center [730, 548] width 73 height 35
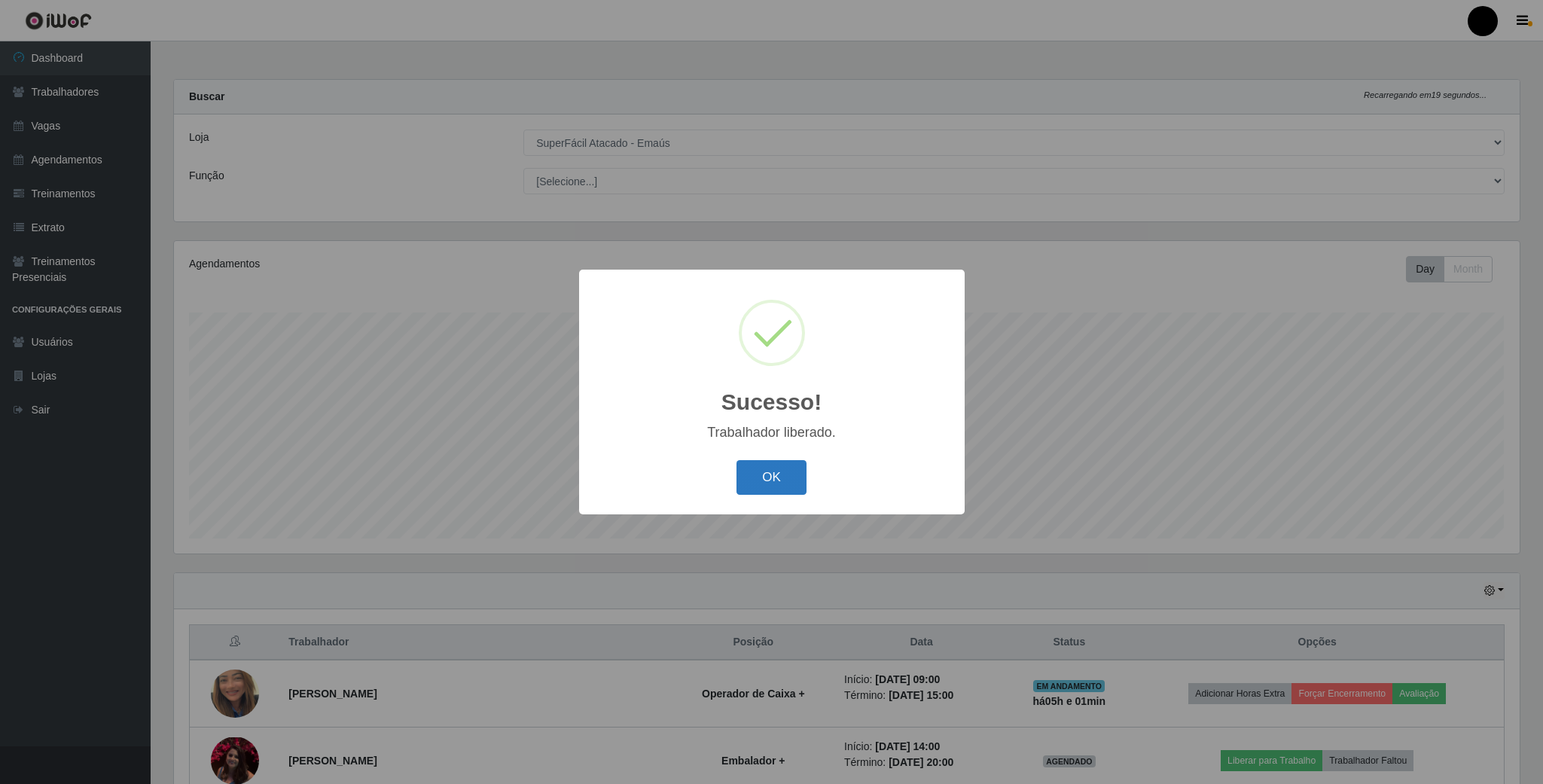
click at [783, 477] on button "OK" at bounding box center [772, 478] width 70 height 35
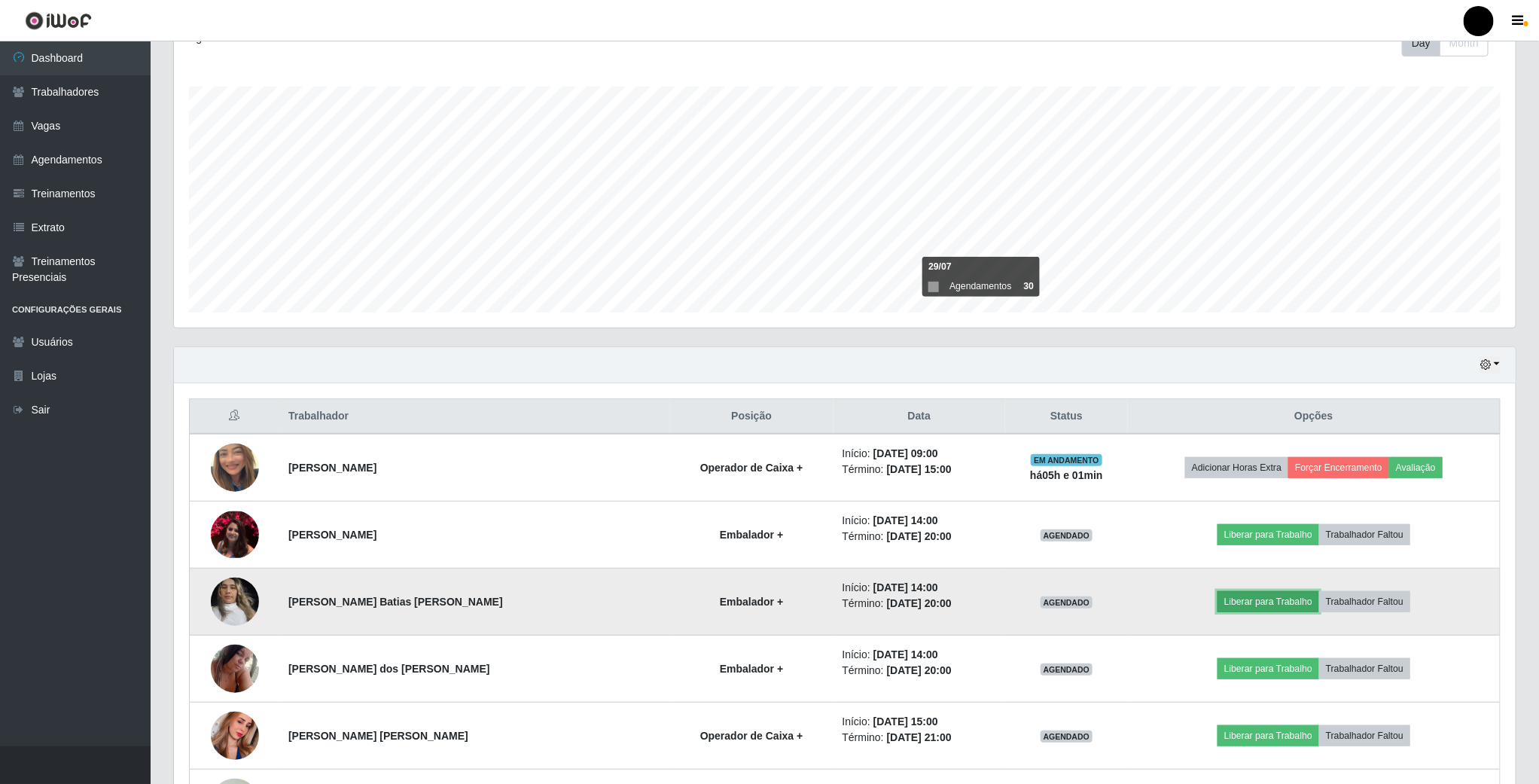
click at [1271, 603] on button "Liberar para Trabalho" at bounding box center [1268, 601] width 102 height 21
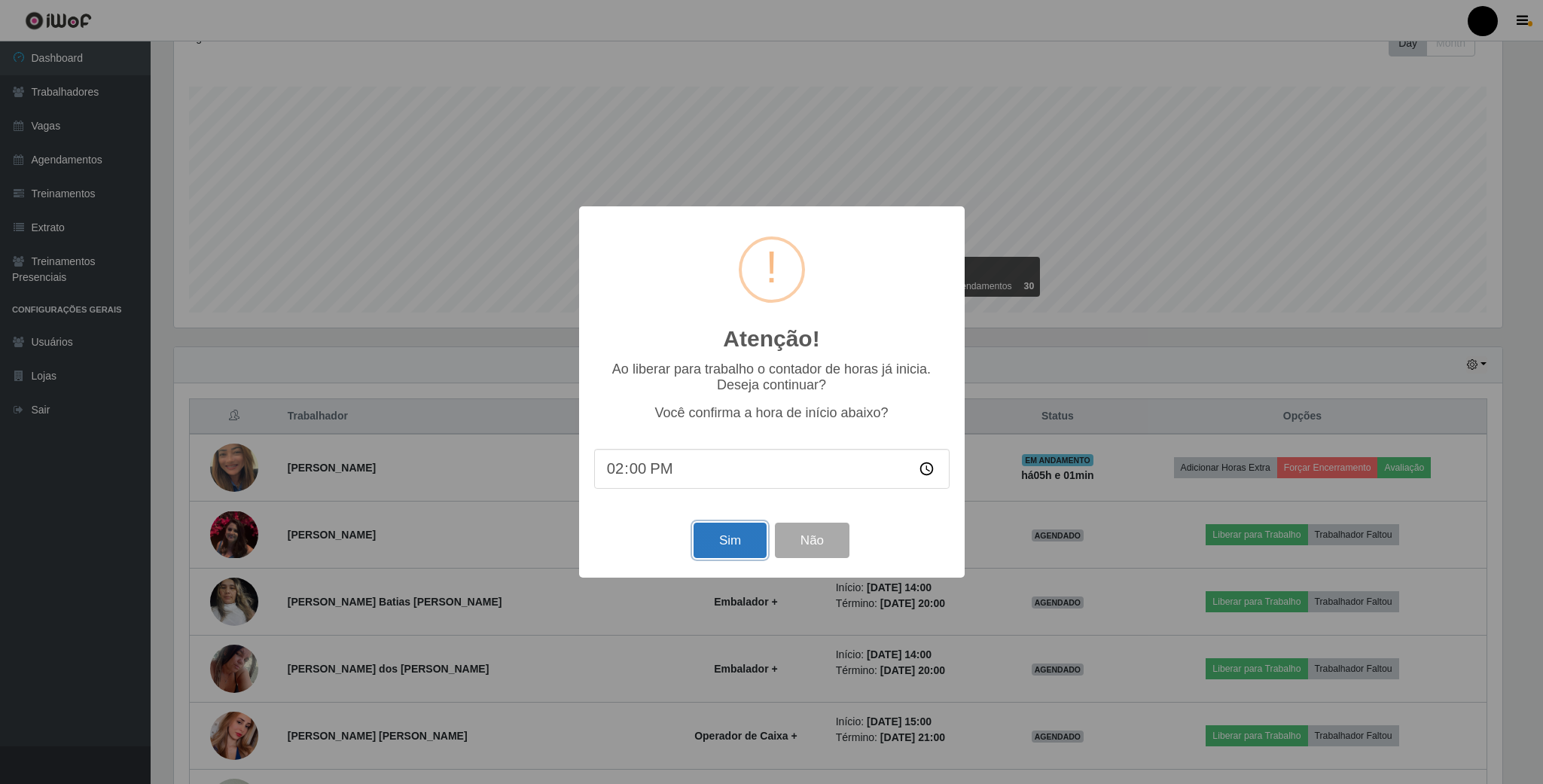
click at [734, 549] on button "Sim" at bounding box center [730, 540] width 73 height 35
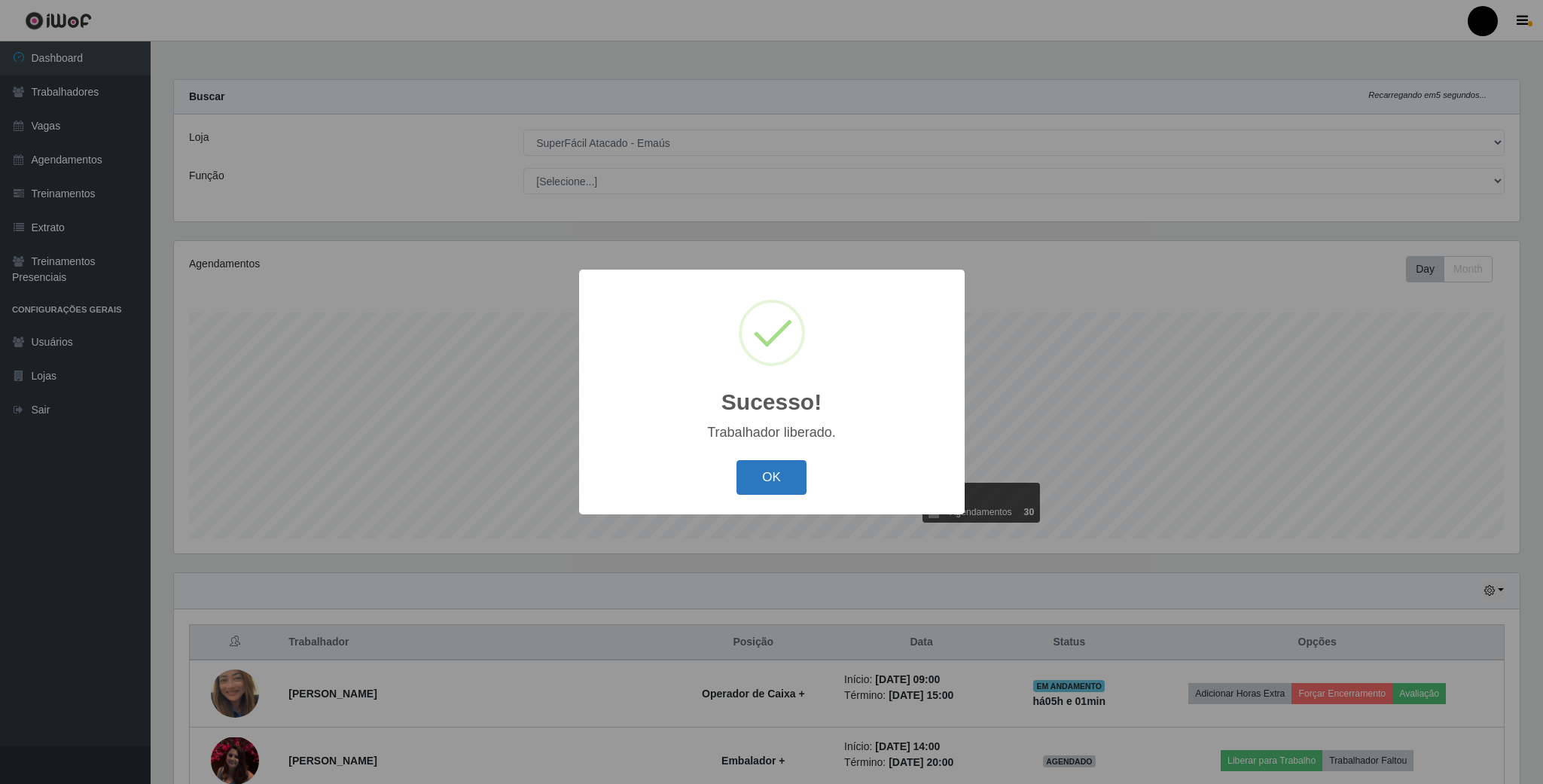
click at [761, 491] on button "OK" at bounding box center [772, 478] width 70 height 35
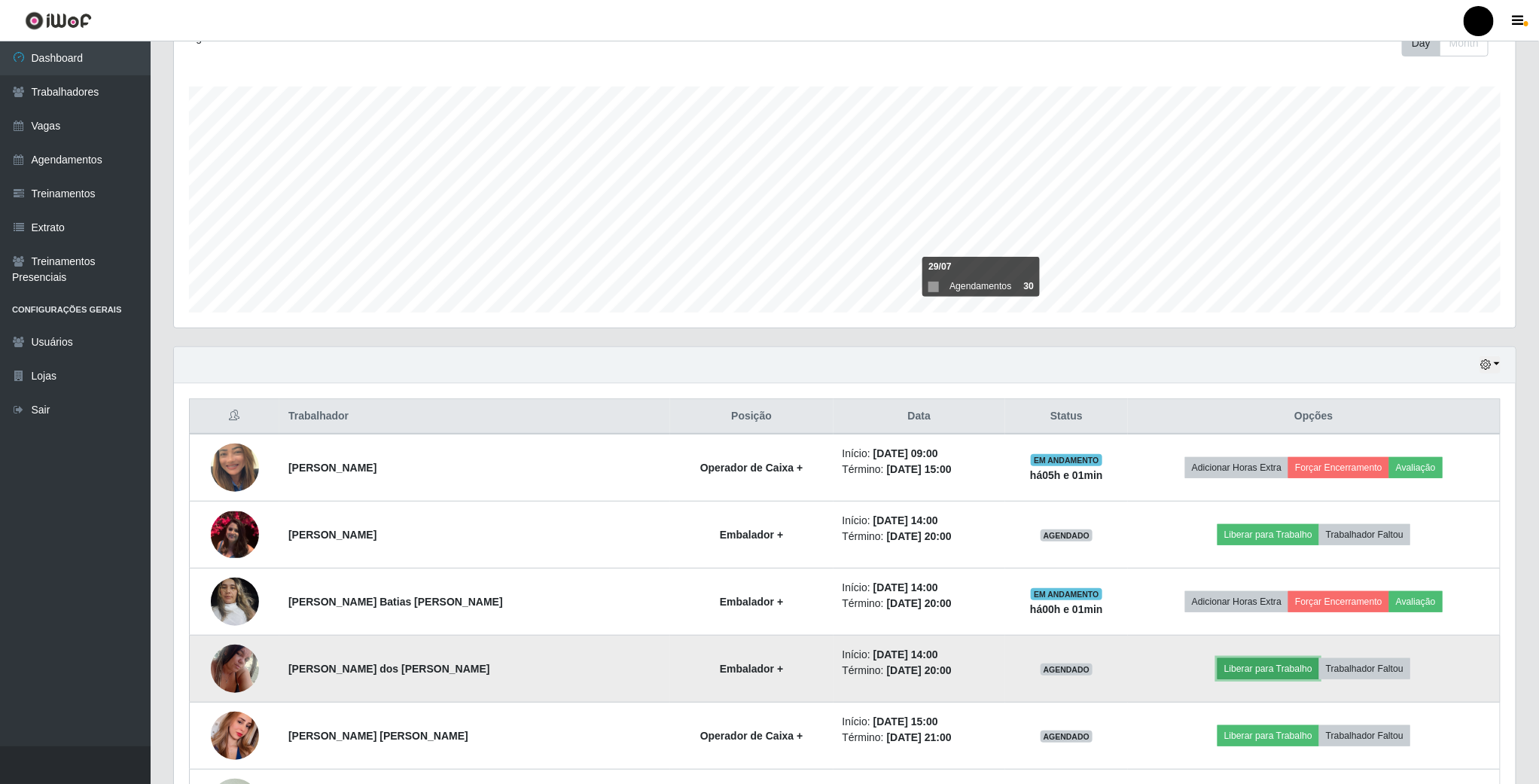
click at [1277, 675] on button "Liberar para Trabalho" at bounding box center [1268, 669] width 102 height 21
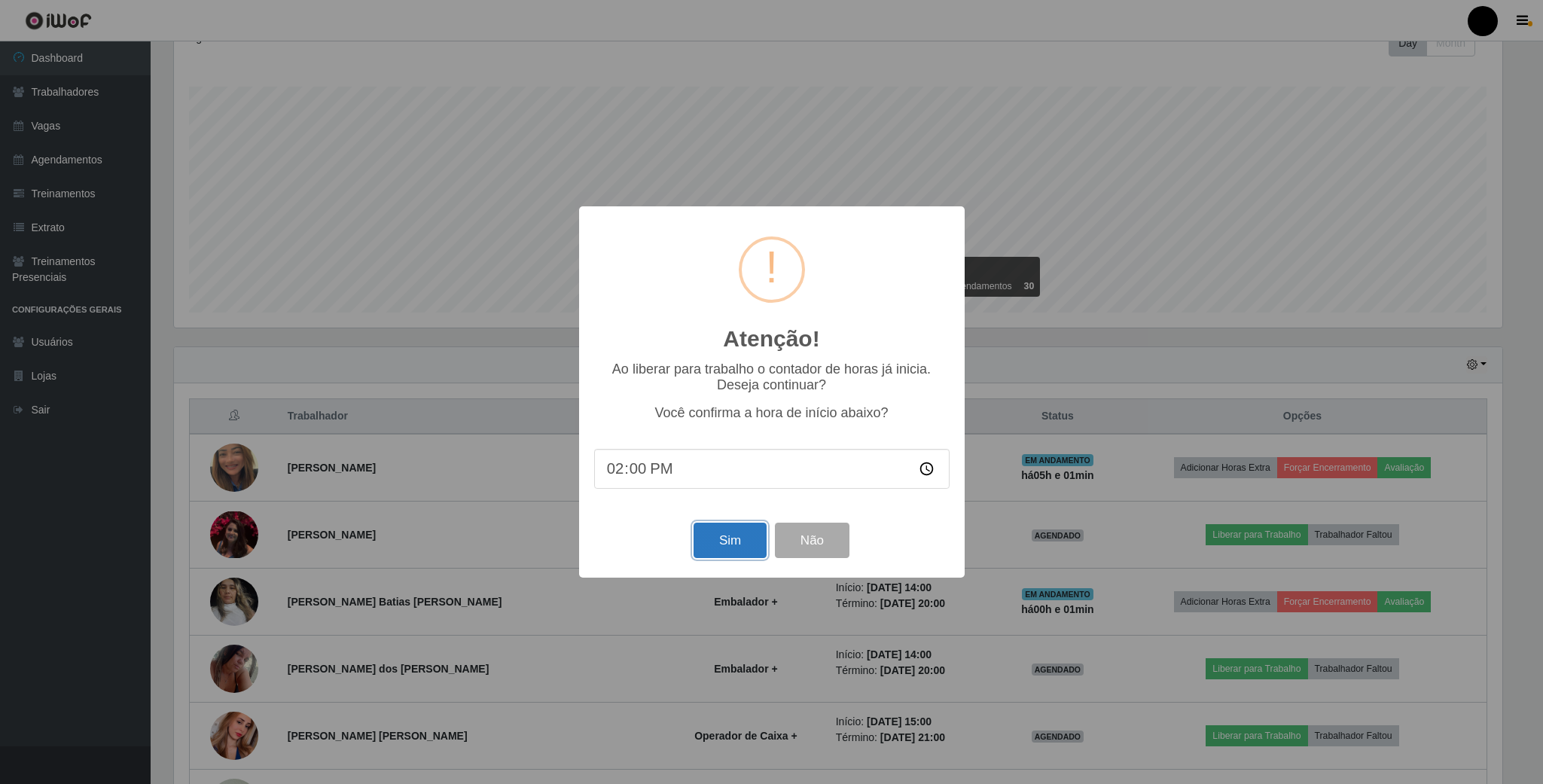
click at [735, 551] on button "Sim" at bounding box center [730, 540] width 73 height 35
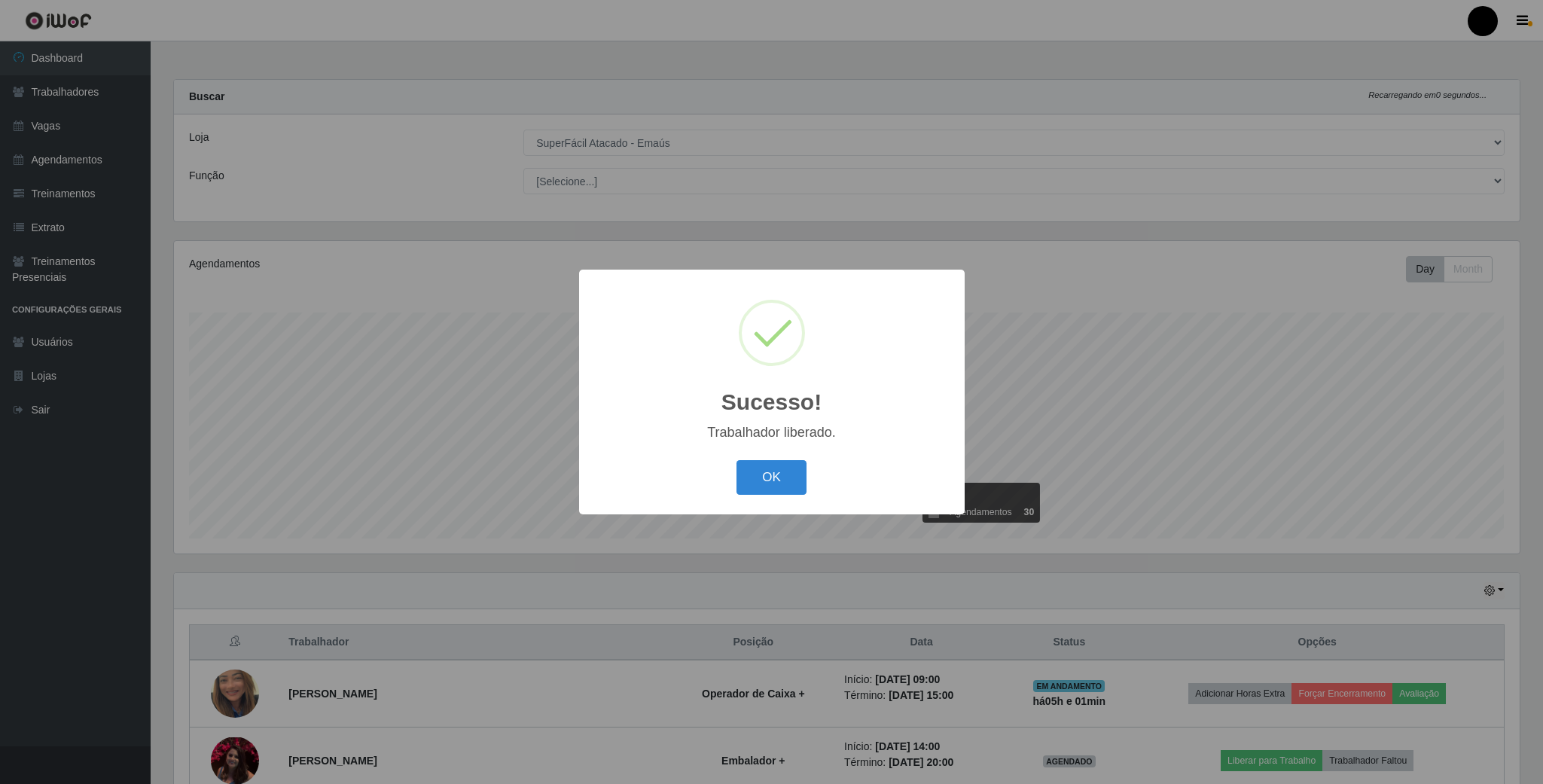
click at [748, 455] on div "OK Cancel" at bounding box center [772, 477] width 355 height 43
click at [756, 465] on button "OK" at bounding box center [772, 478] width 70 height 35
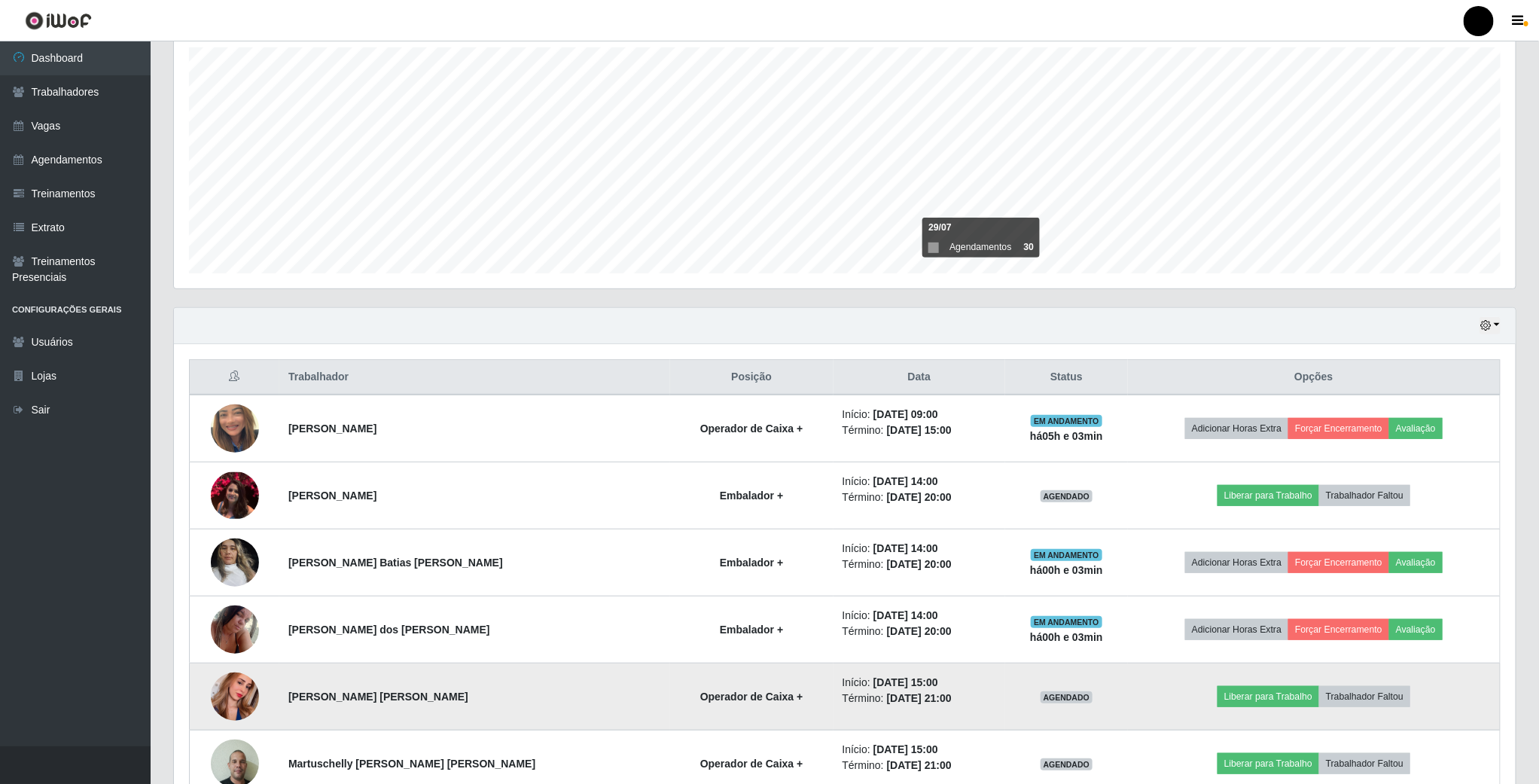
scroll to position [378, 0]
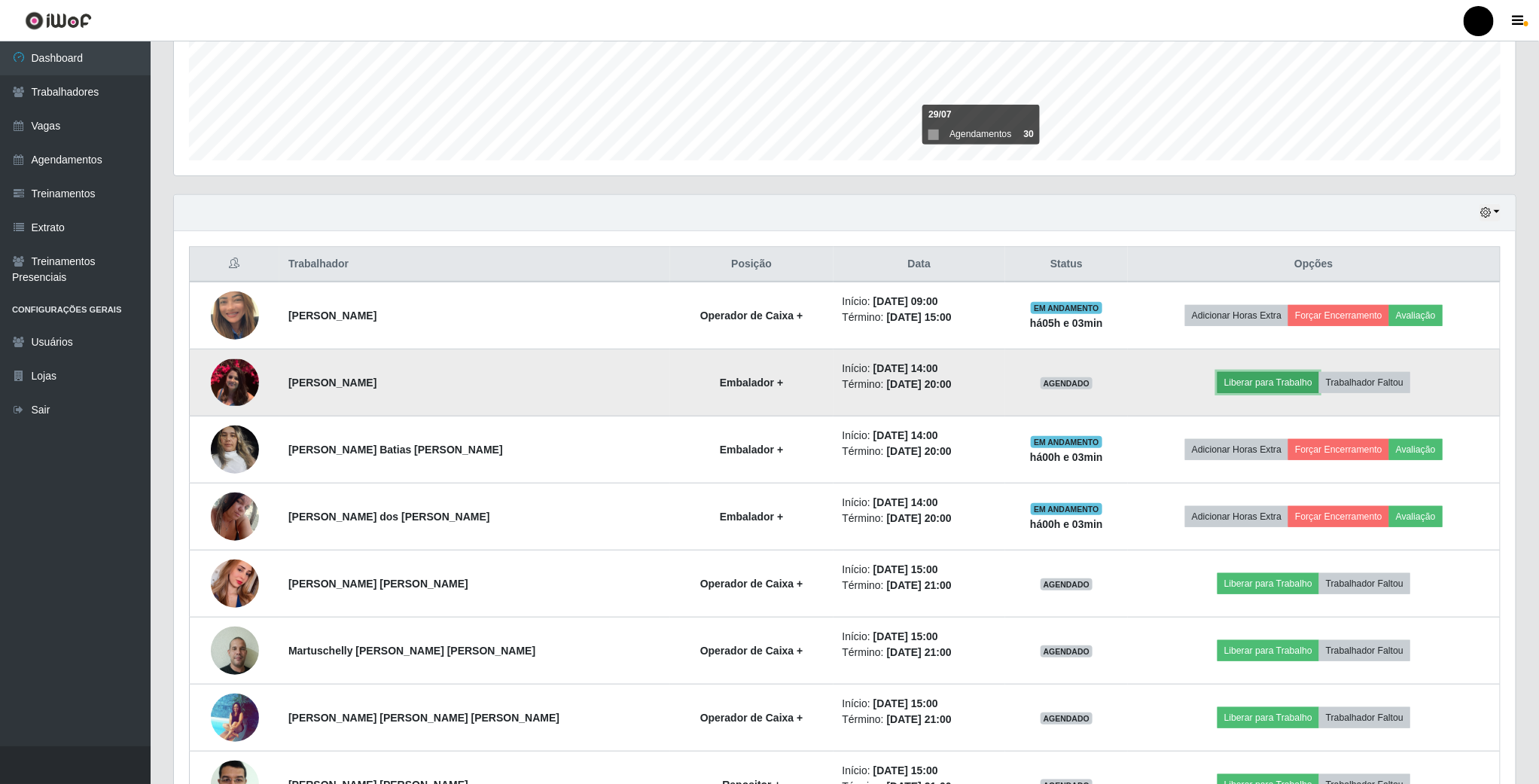
click at [1287, 378] on button "Liberar para Trabalho" at bounding box center [1268, 382] width 102 height 21
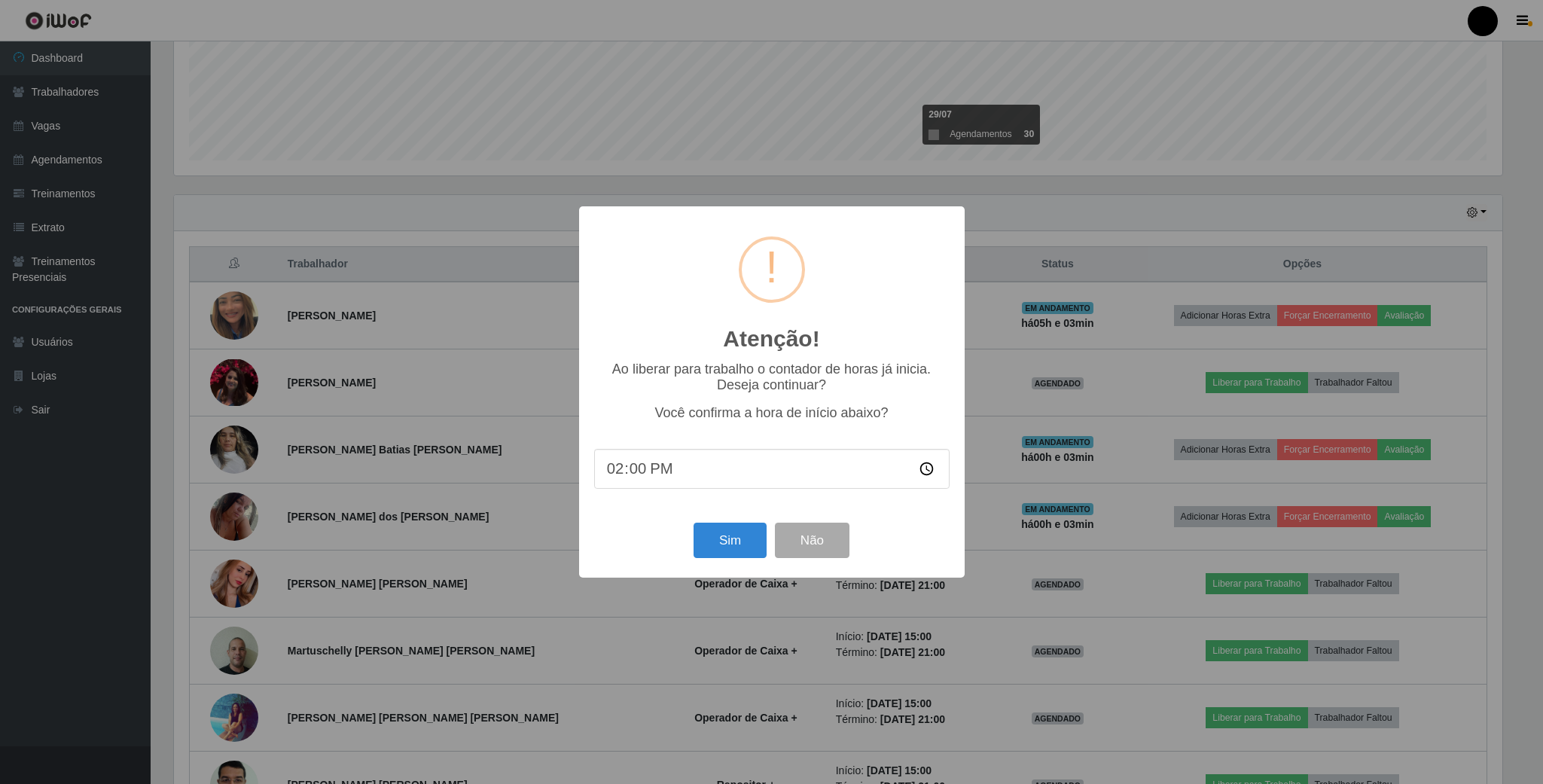
click at [743, 515] on div "Atenção! × Ao liberar para trabalho o contador de horas já inicia. Deseja conti…" at bounding box center [772, 391] width 385 height 370
click at [739, 536] on button "Sim" at bounding box center [730, 540] width 73 height 35
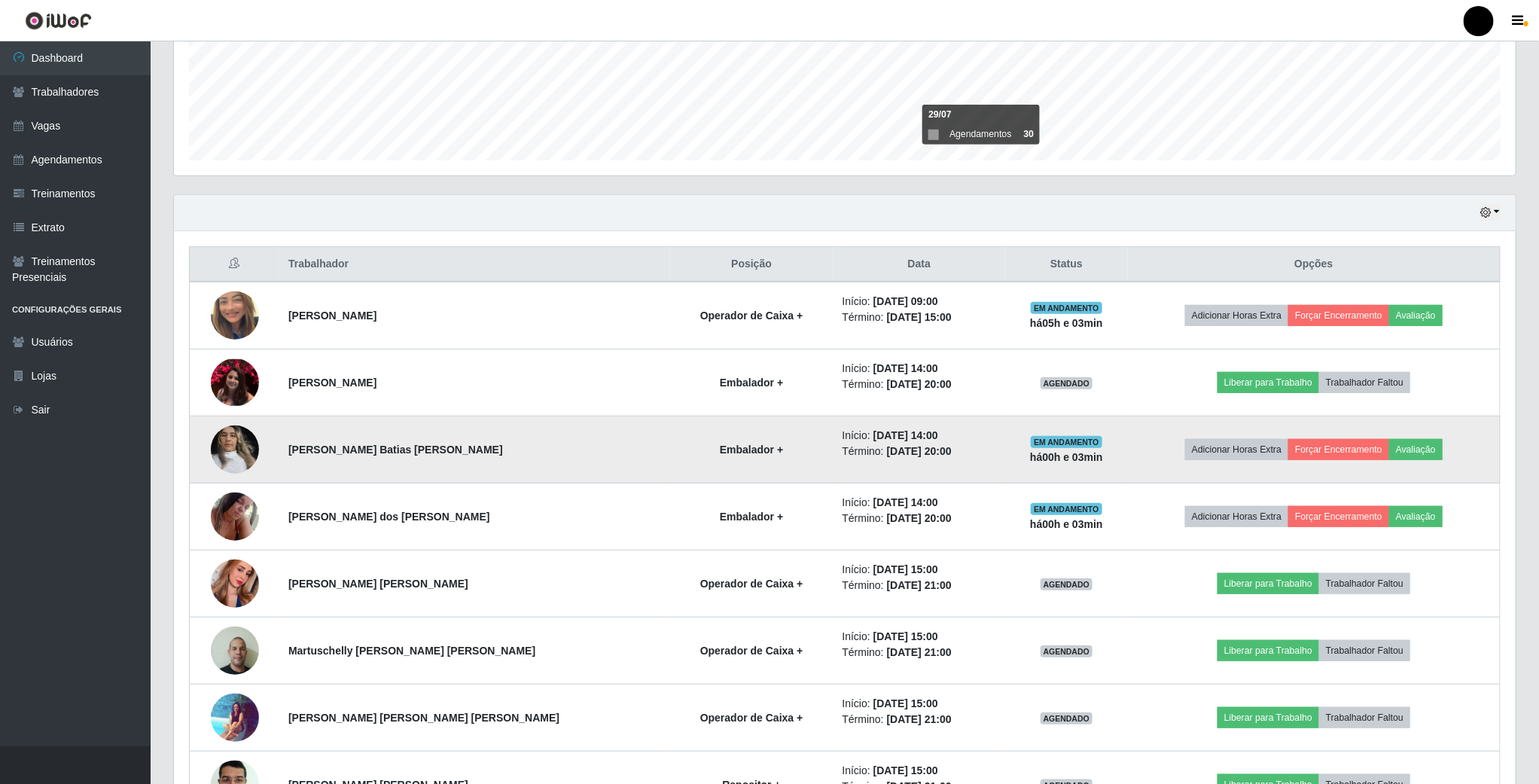
scroll to position [314, 1344]
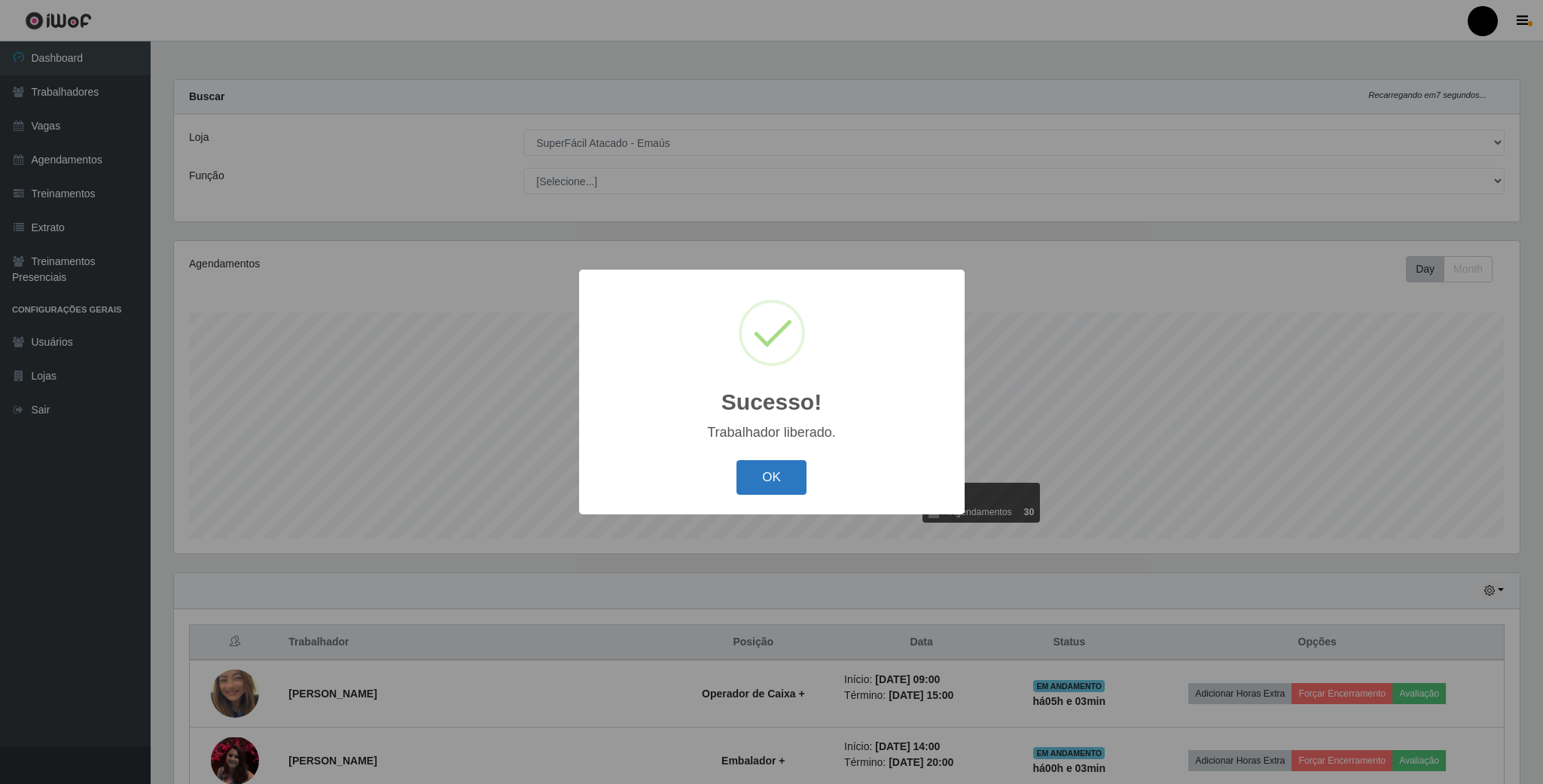
click at [752, 479] on button "OK" at bounding box center [772, 478] width 70 height 35
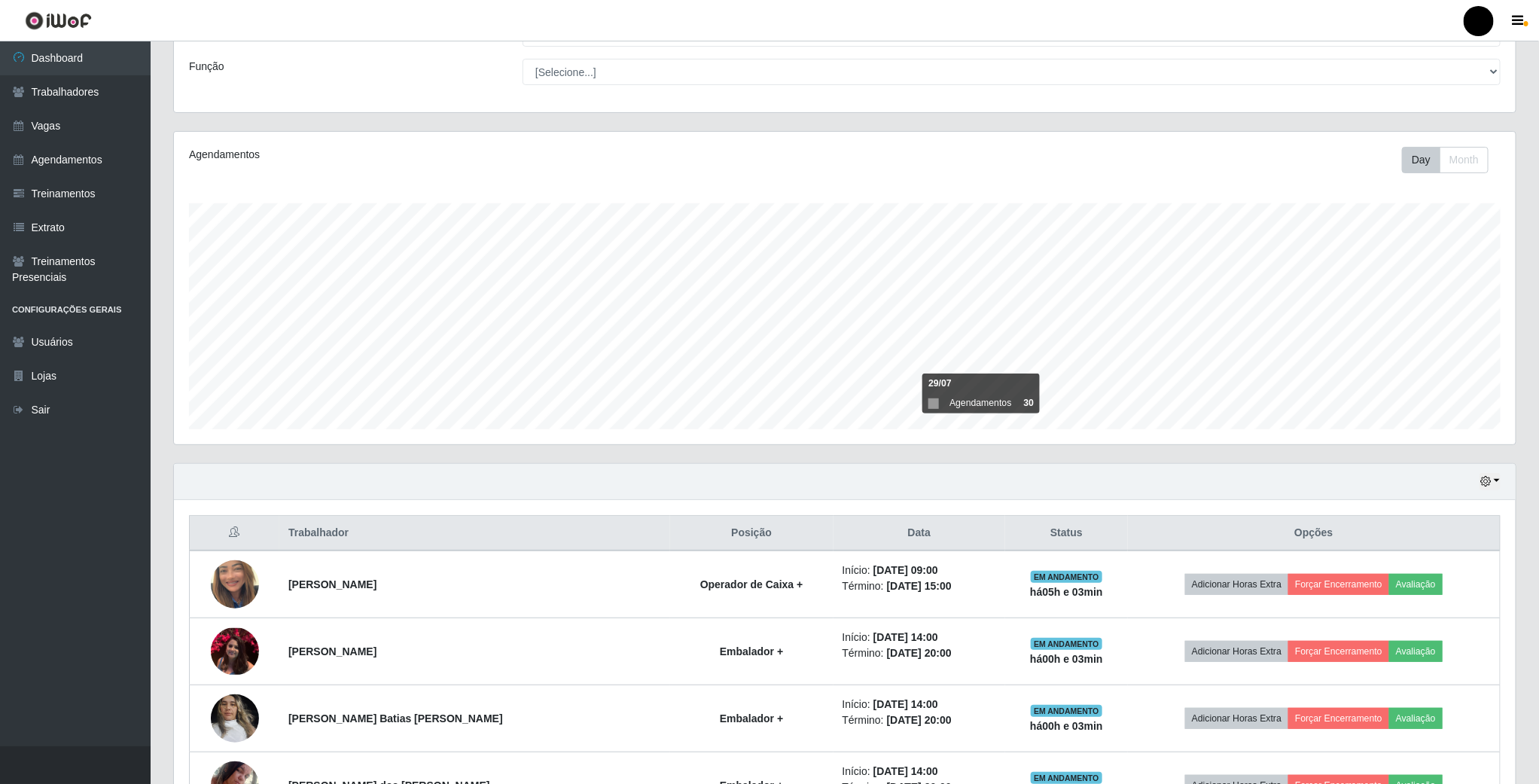
scroll to position [226, 0]
